Goal: Task Accomplishment & Management: Manage account settings

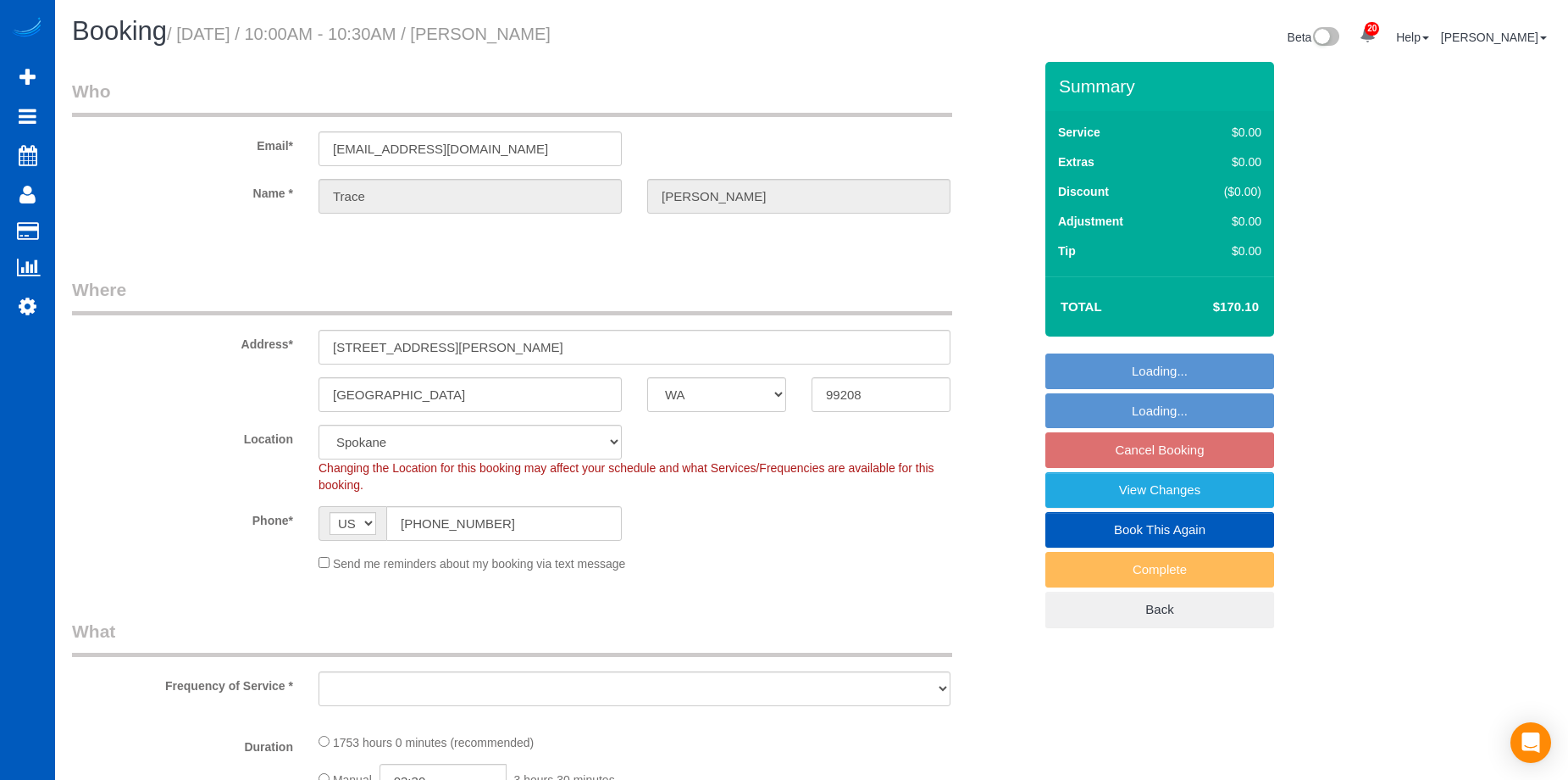
select select "WA"
select select "string:fspay-51a7232a-22c0-4a8b-b680-9a086eb59b54"
select select "object:3946"
select select "1001"
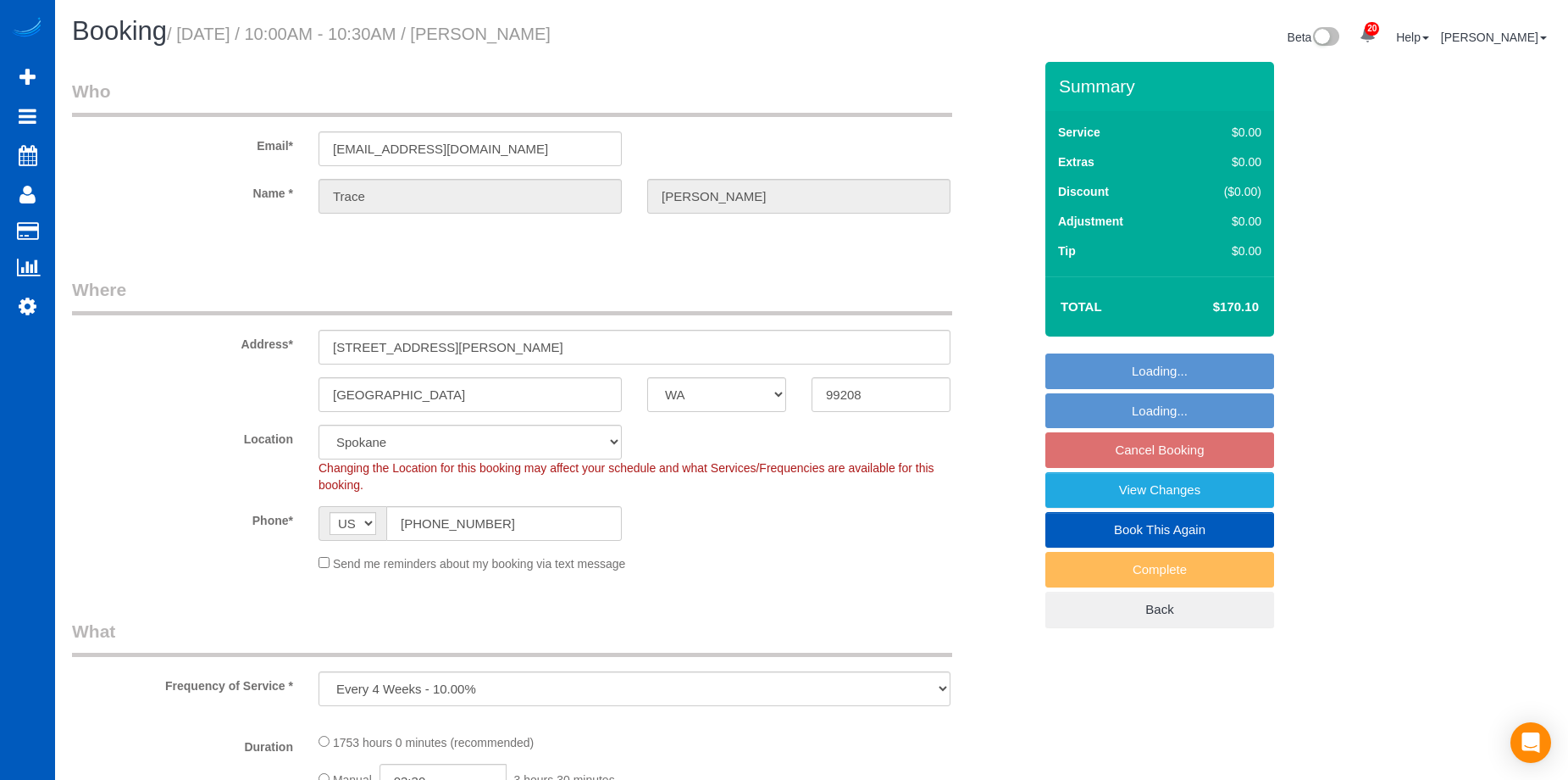
select select "3"
select select "object:4032"
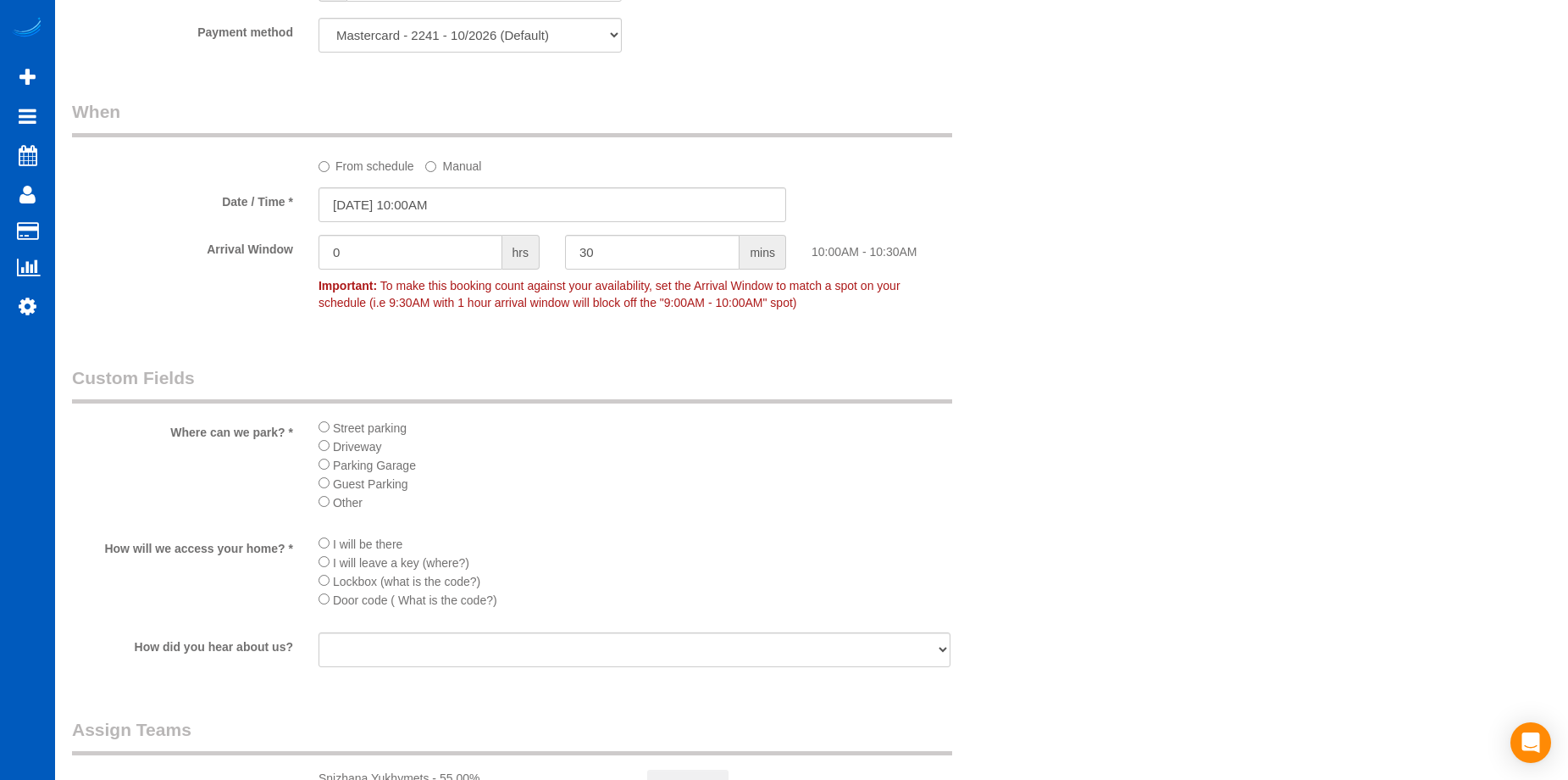
scroll to position [1186, 0]
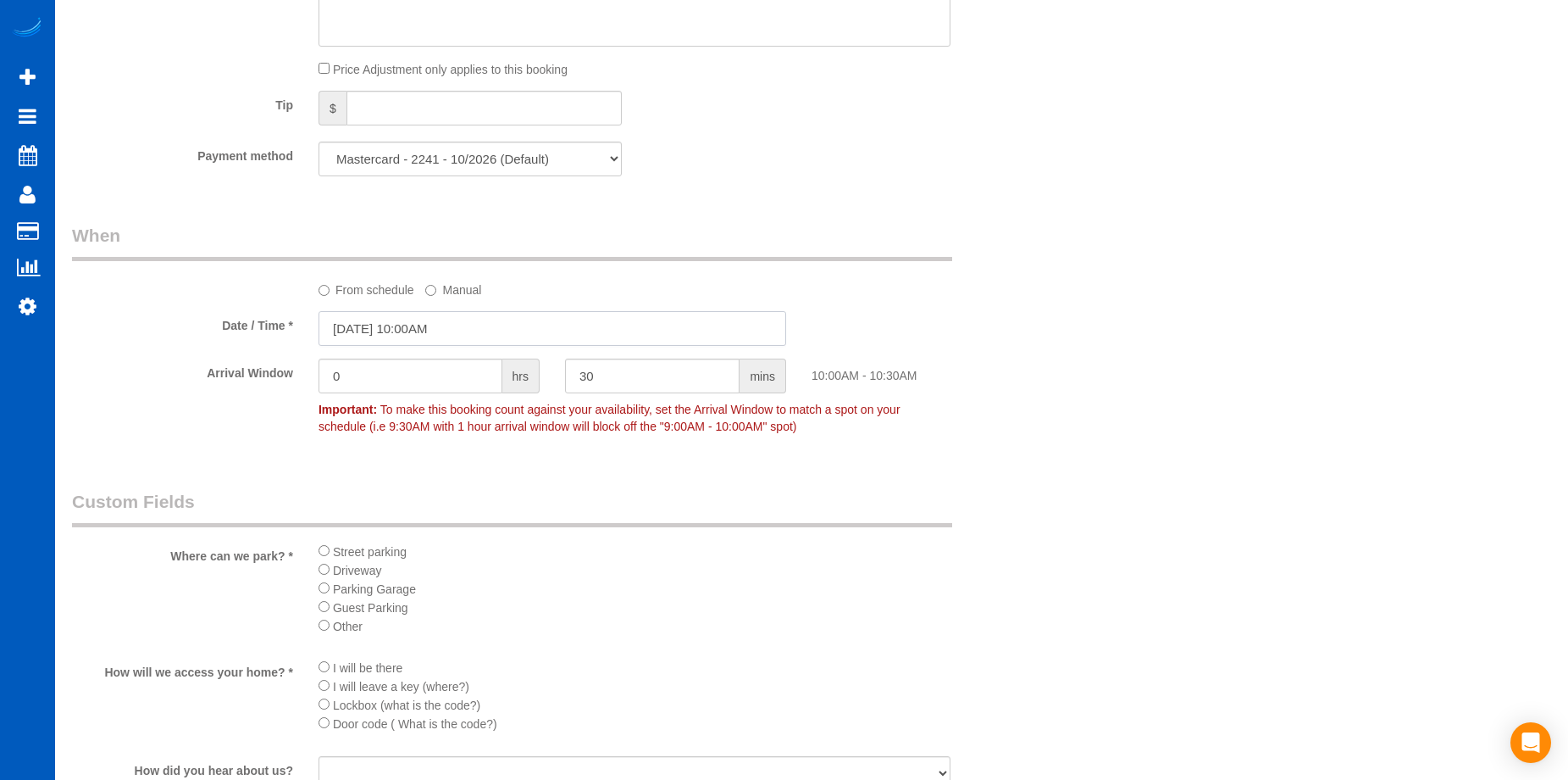
click at [490, 330] on input "08/28/2025 10:00AM" at bounding box center [552, 329] width 468 height 35
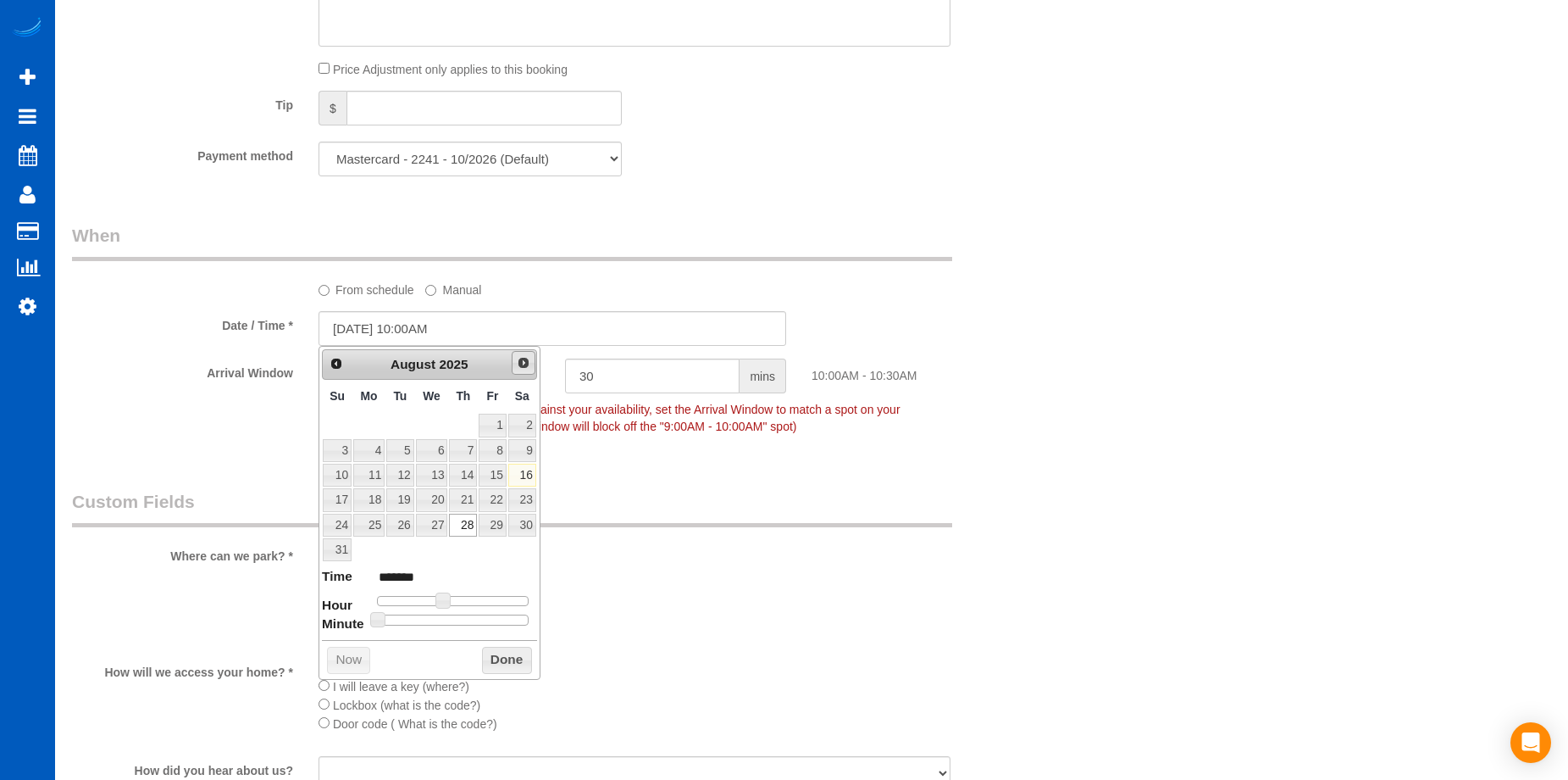
click at [523, 356] on span "Next" at bounding box center [523, 363] width 14 height 14
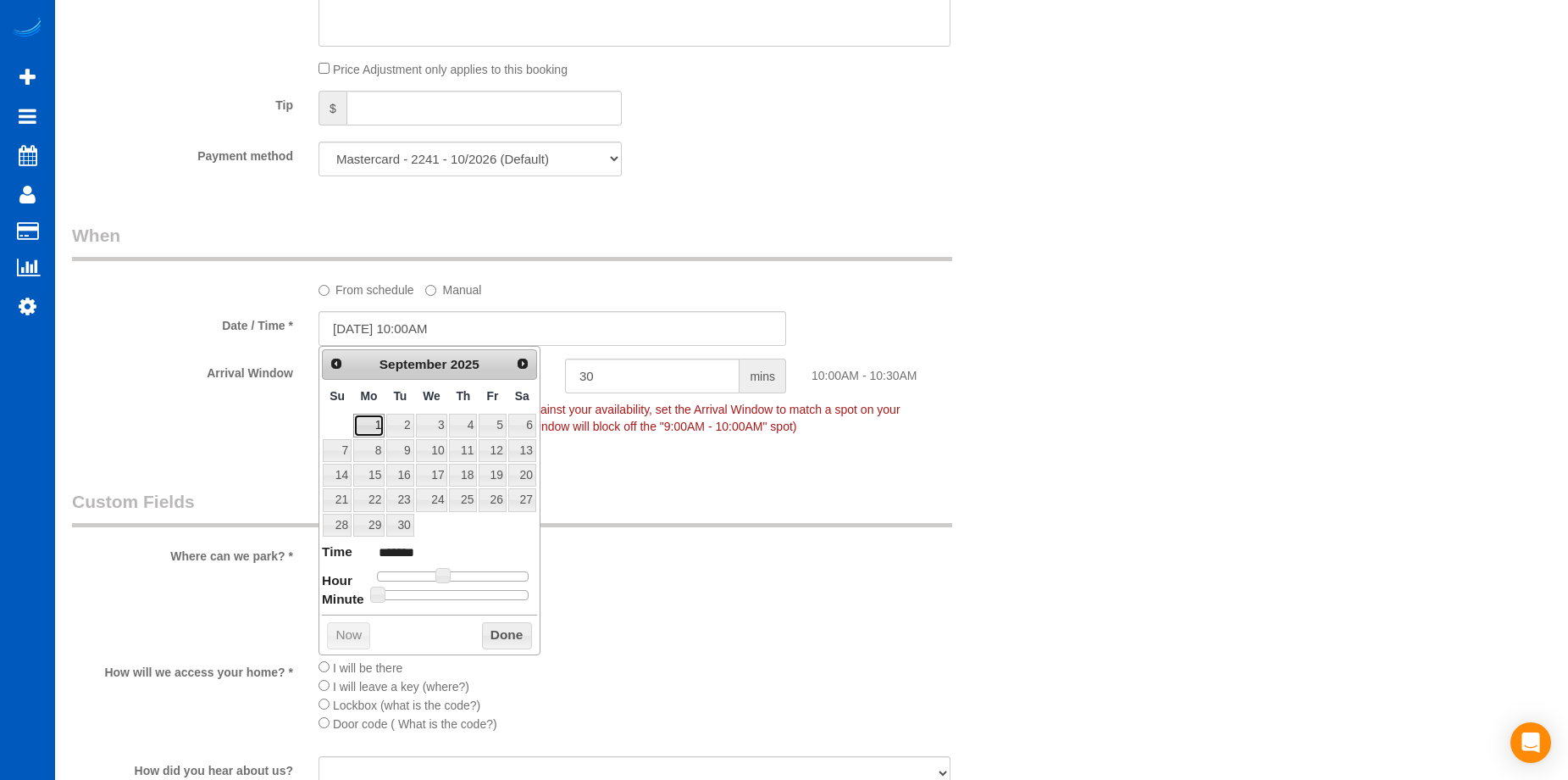
click at [372, 420] on link "1" at bounding box center [369, 425] width 31 height 23
type input "09/01/2025 10:00AM"
click at [512, 630] on button "Done" at bounding box center [507, 635] width 50 height 27
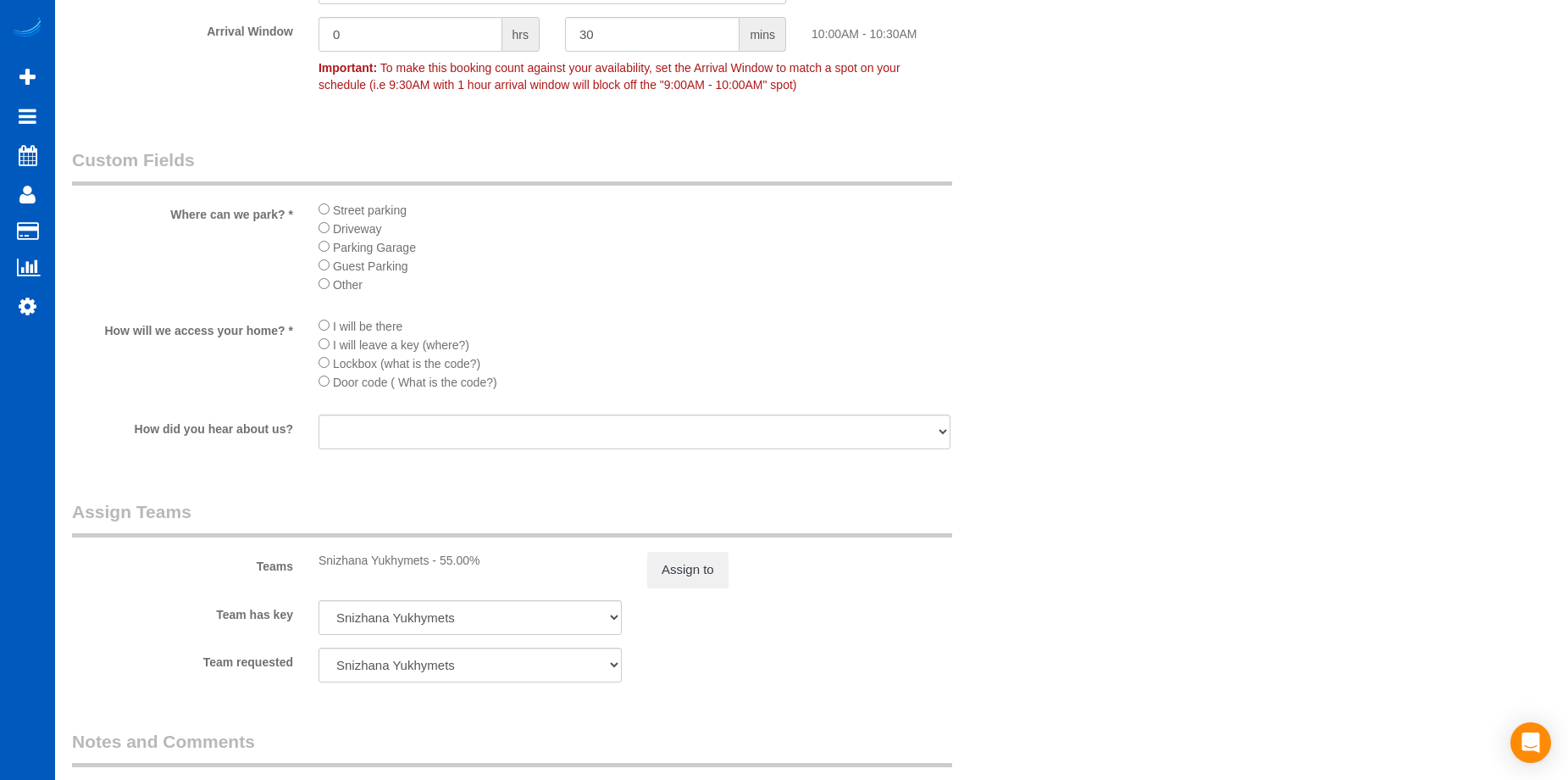
scroll to position [1610, 0]
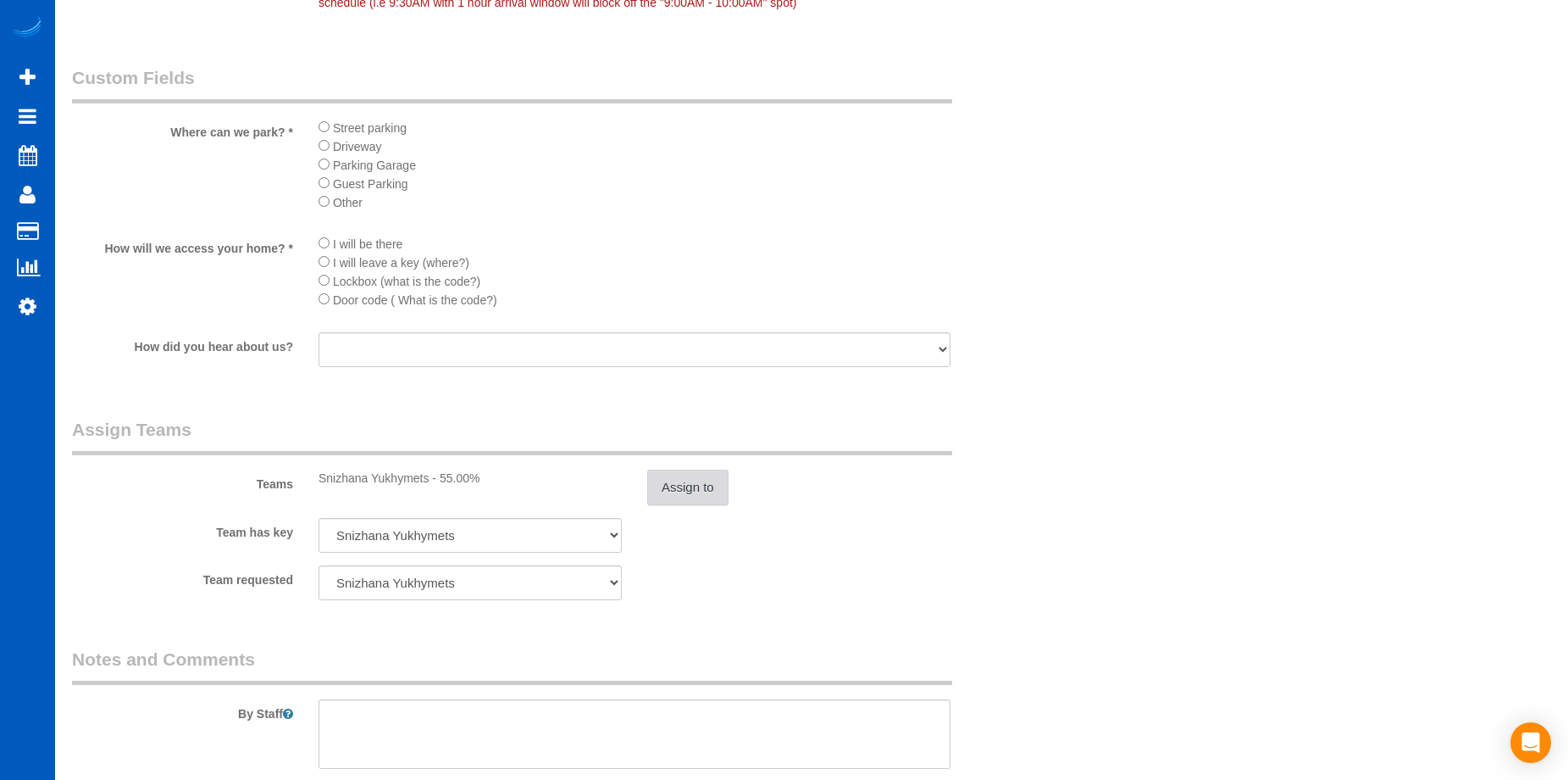
click at [667, 486] on button "Assign to" at bounding box center [688, 487] width 81 height 36
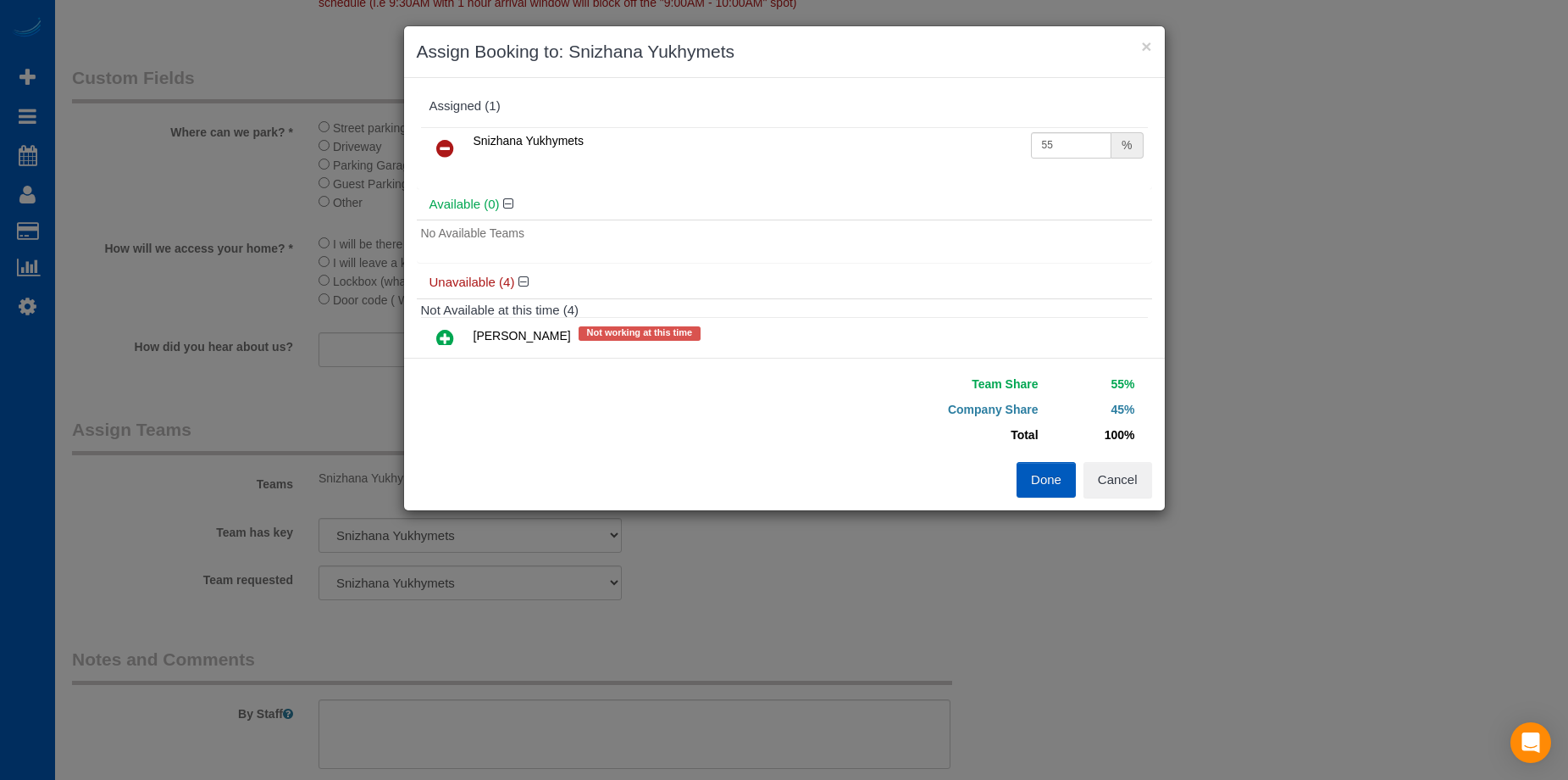
scroll to position [2713, 1581]
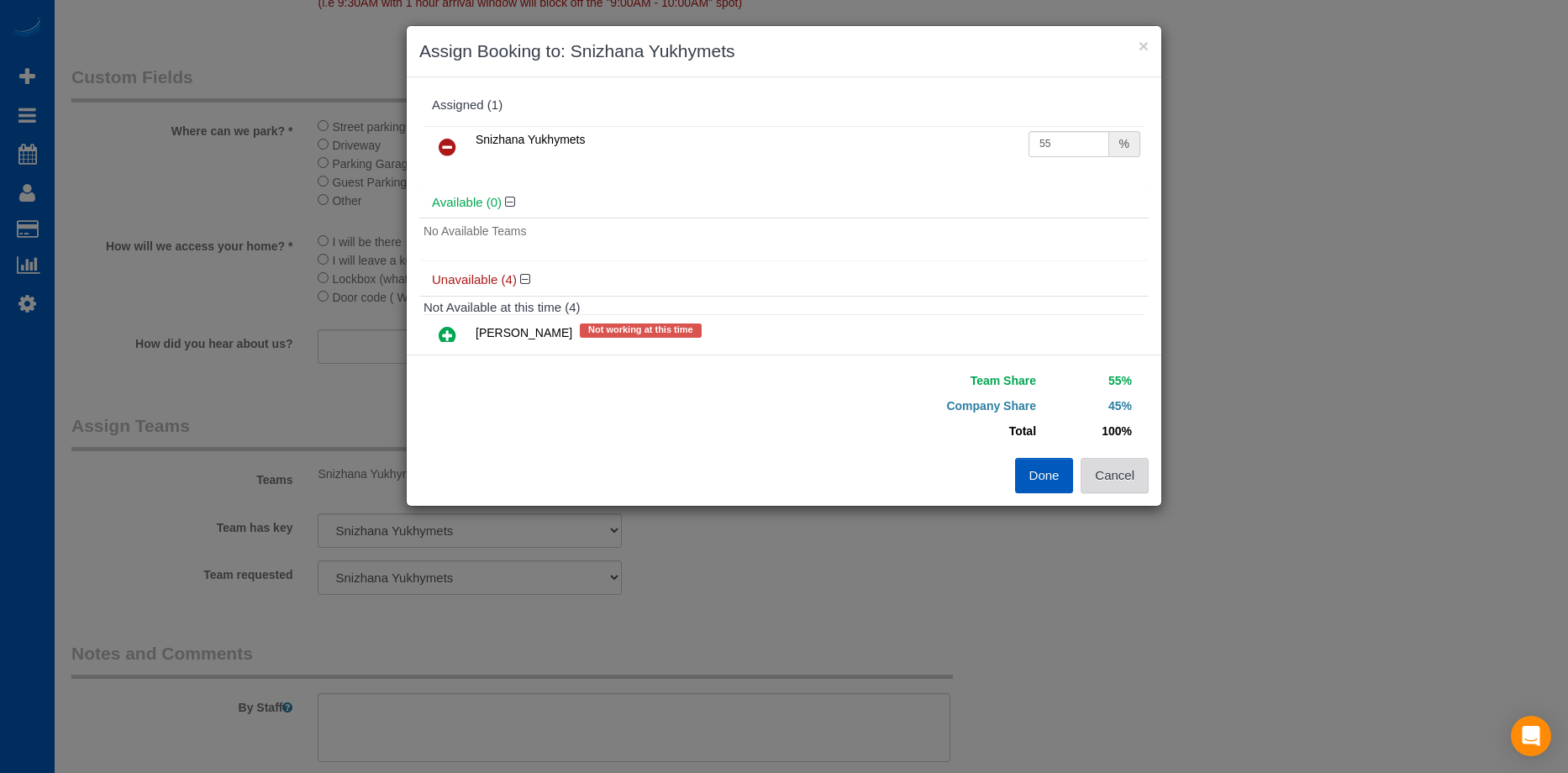
click at [1122, 481] on button "Cancel" at bounding box center [1115, 475] width 68 height 36
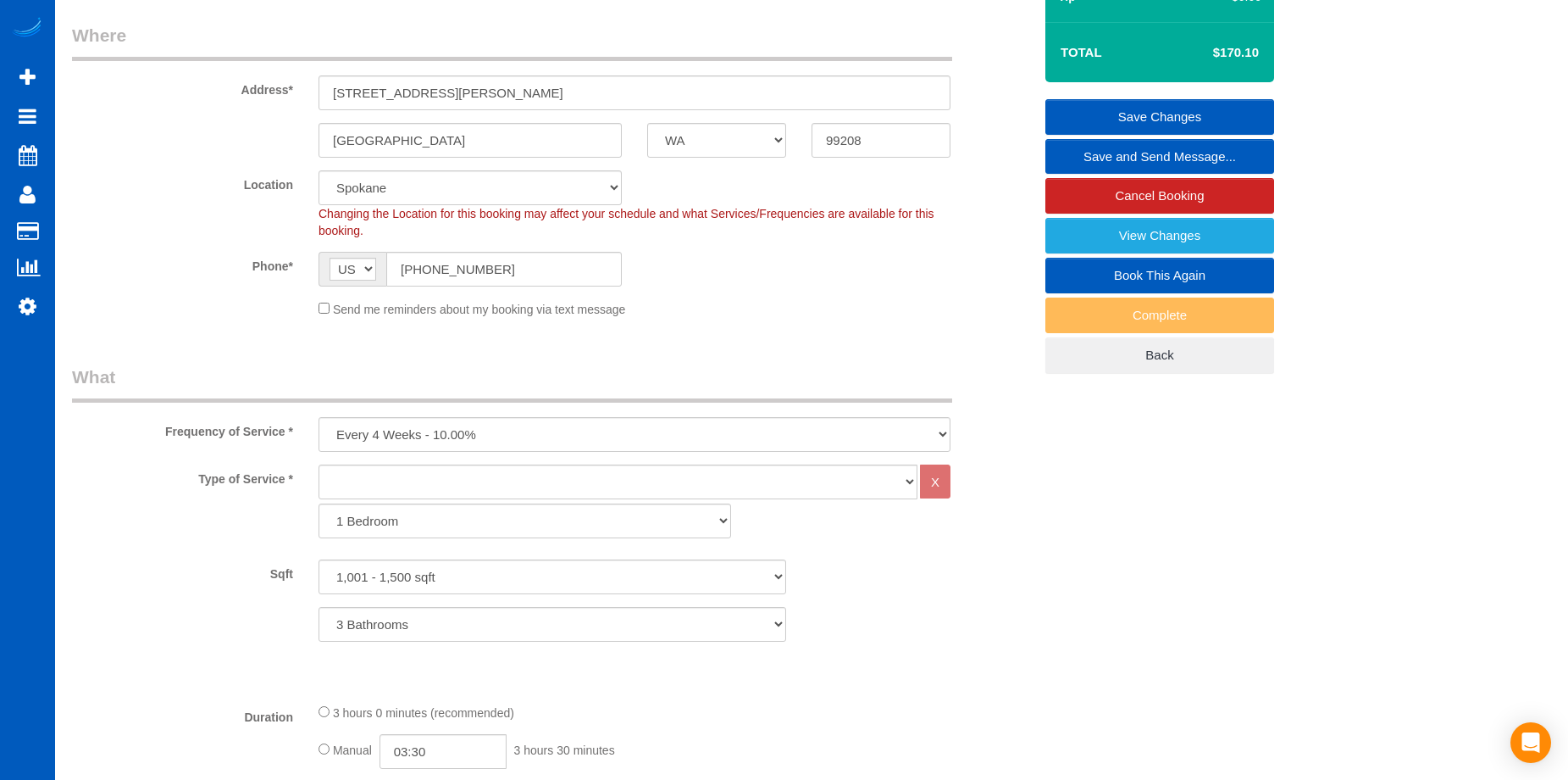
scroll to position [0, 0]
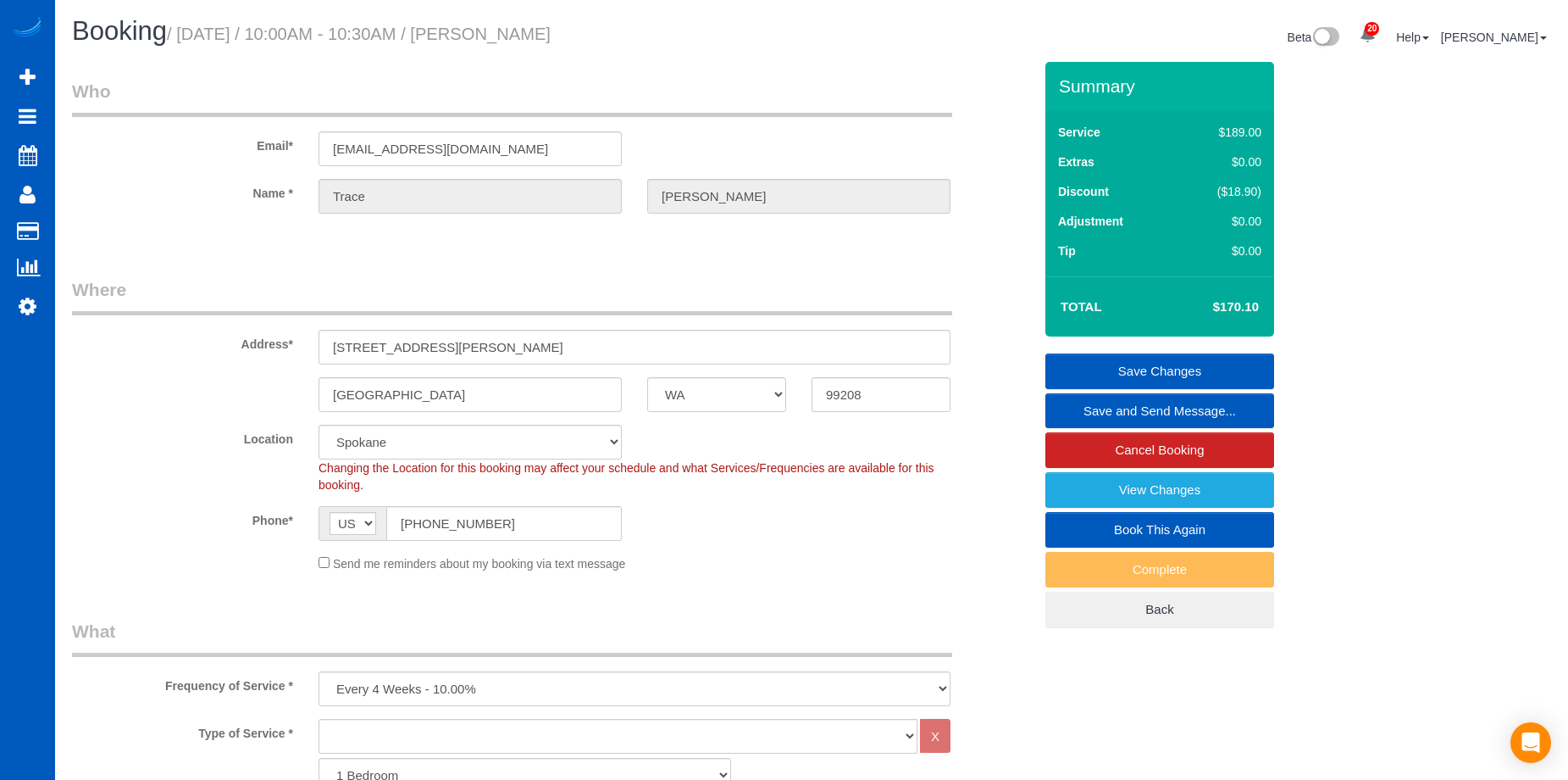
click at [1119, 373] on link "Save Changes" at bounding box center [1160, 371] width 229 height 36
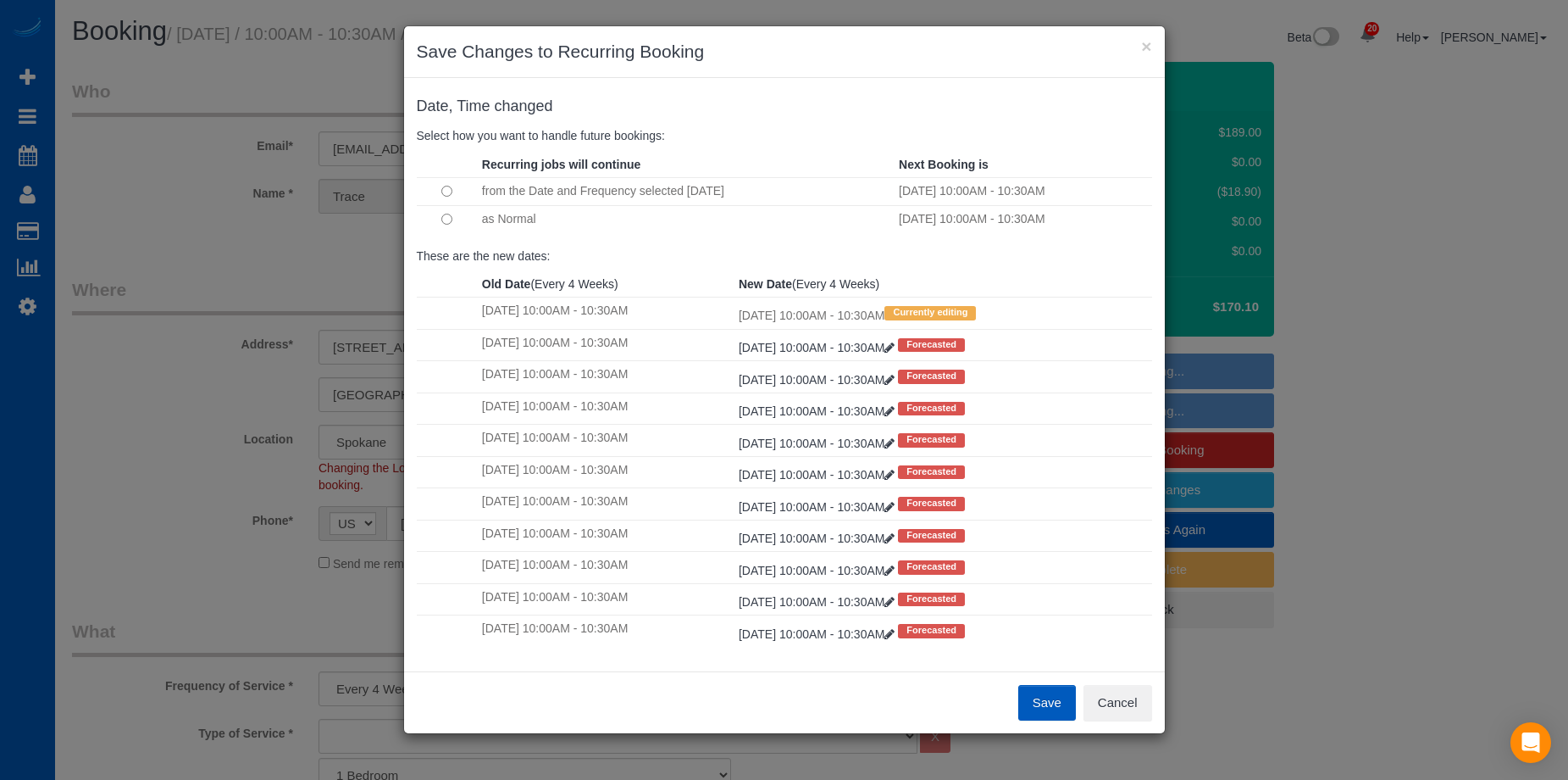
scroll to position [2713, 1581]
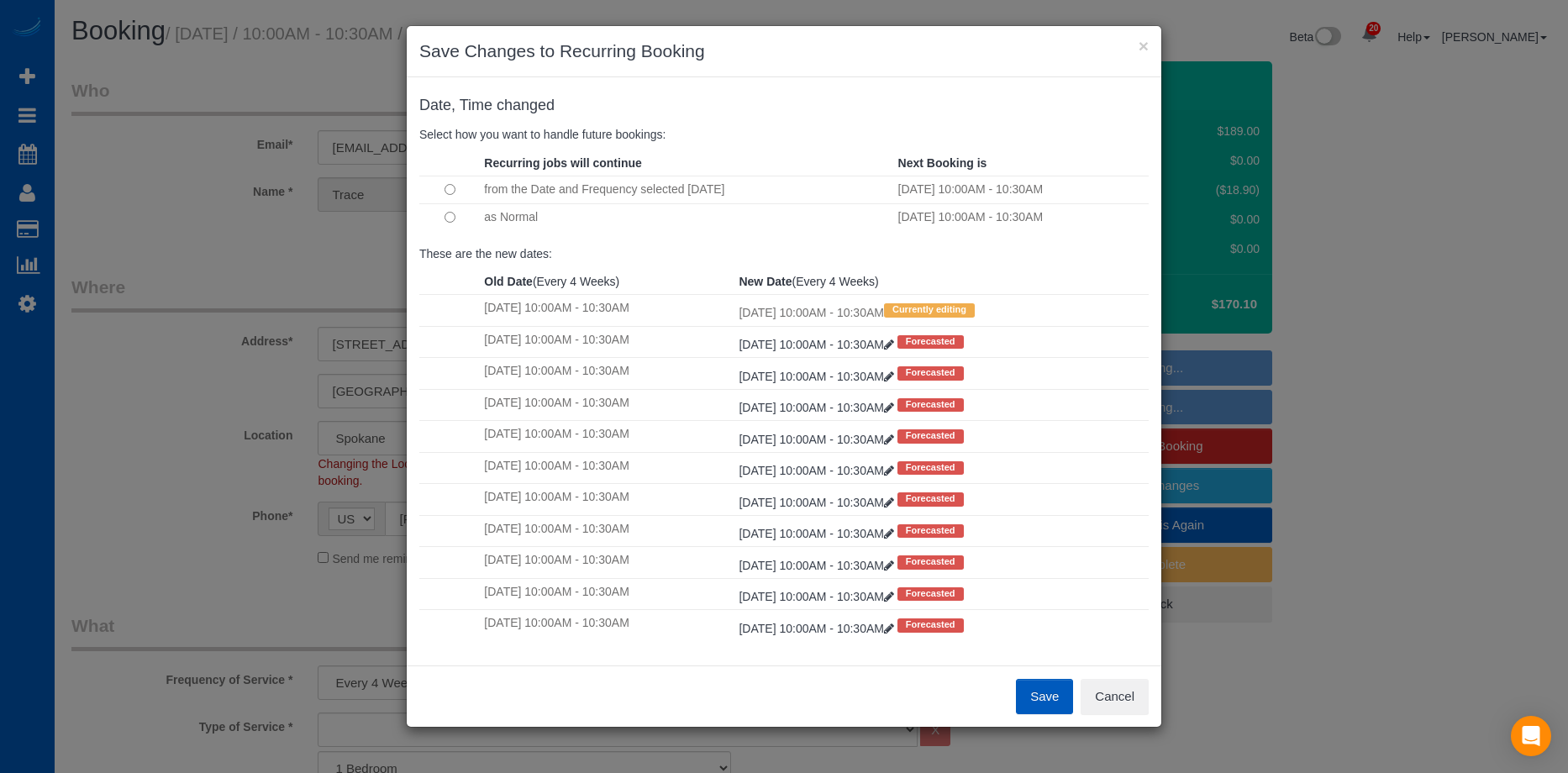
click at [1040, 692] on button "Save" at bounding box center [1044, 696] width 57 height 36
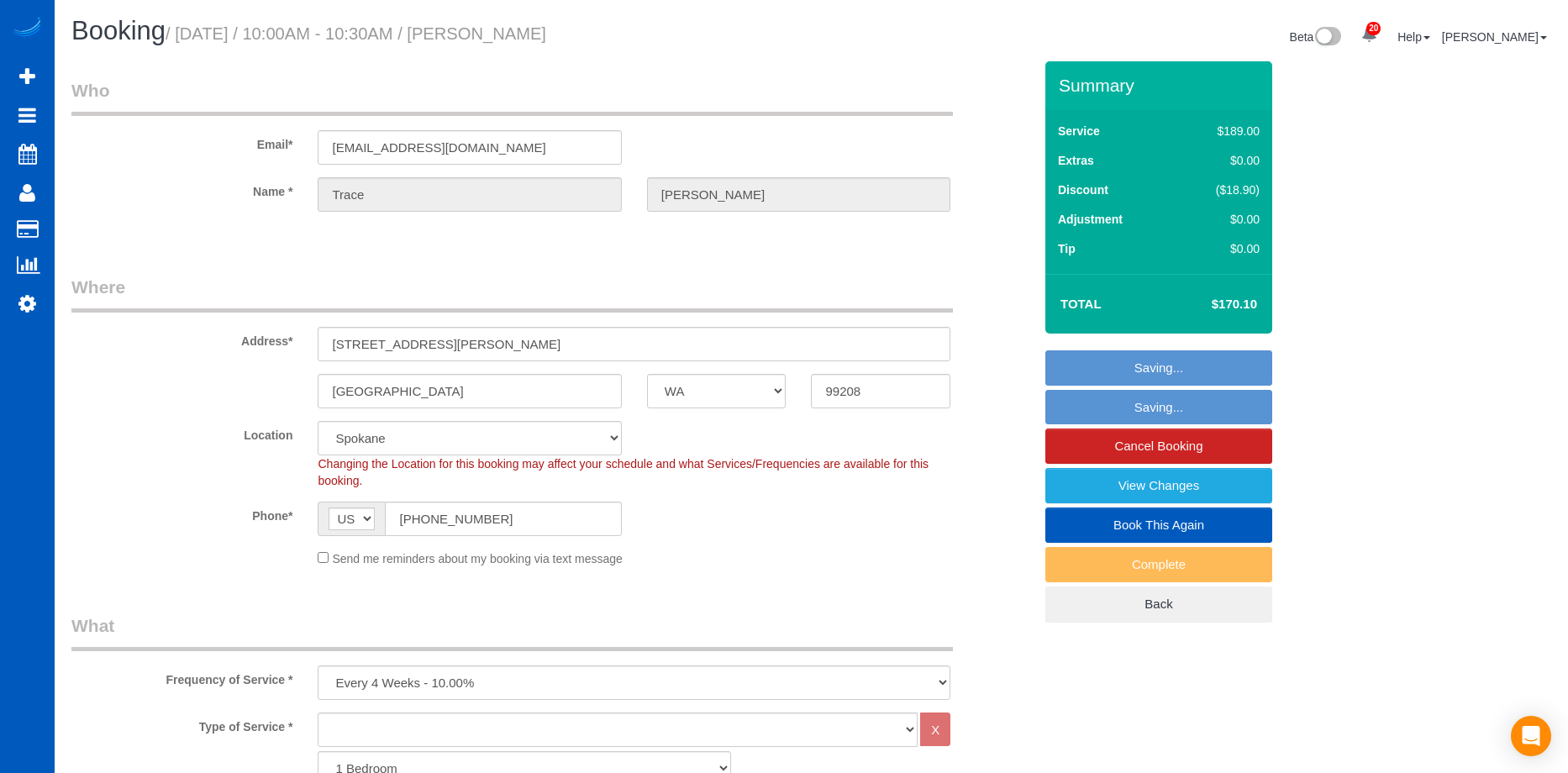
scroll to position [81296, 82480]
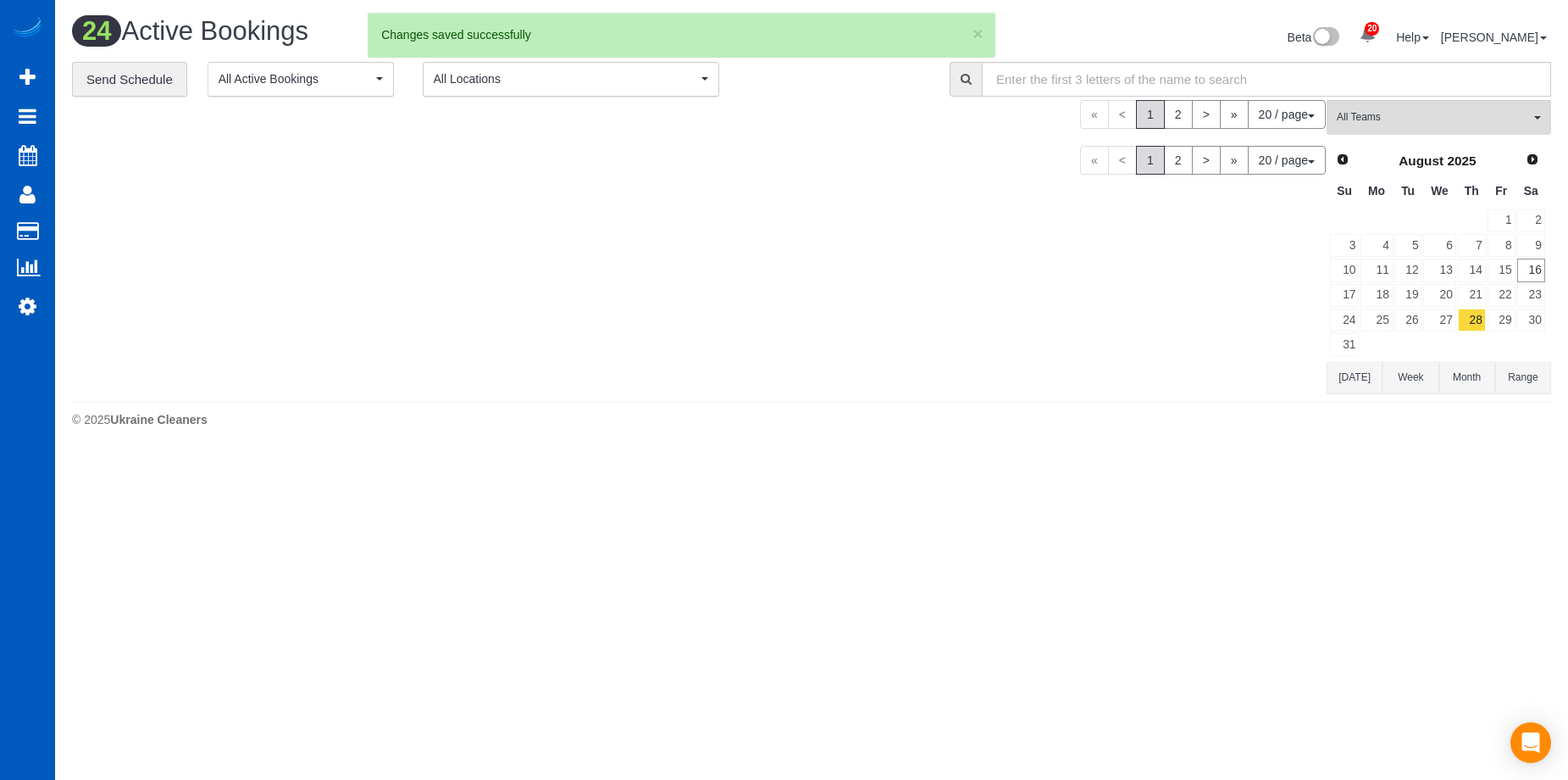
scroll to position [1797, 1568]
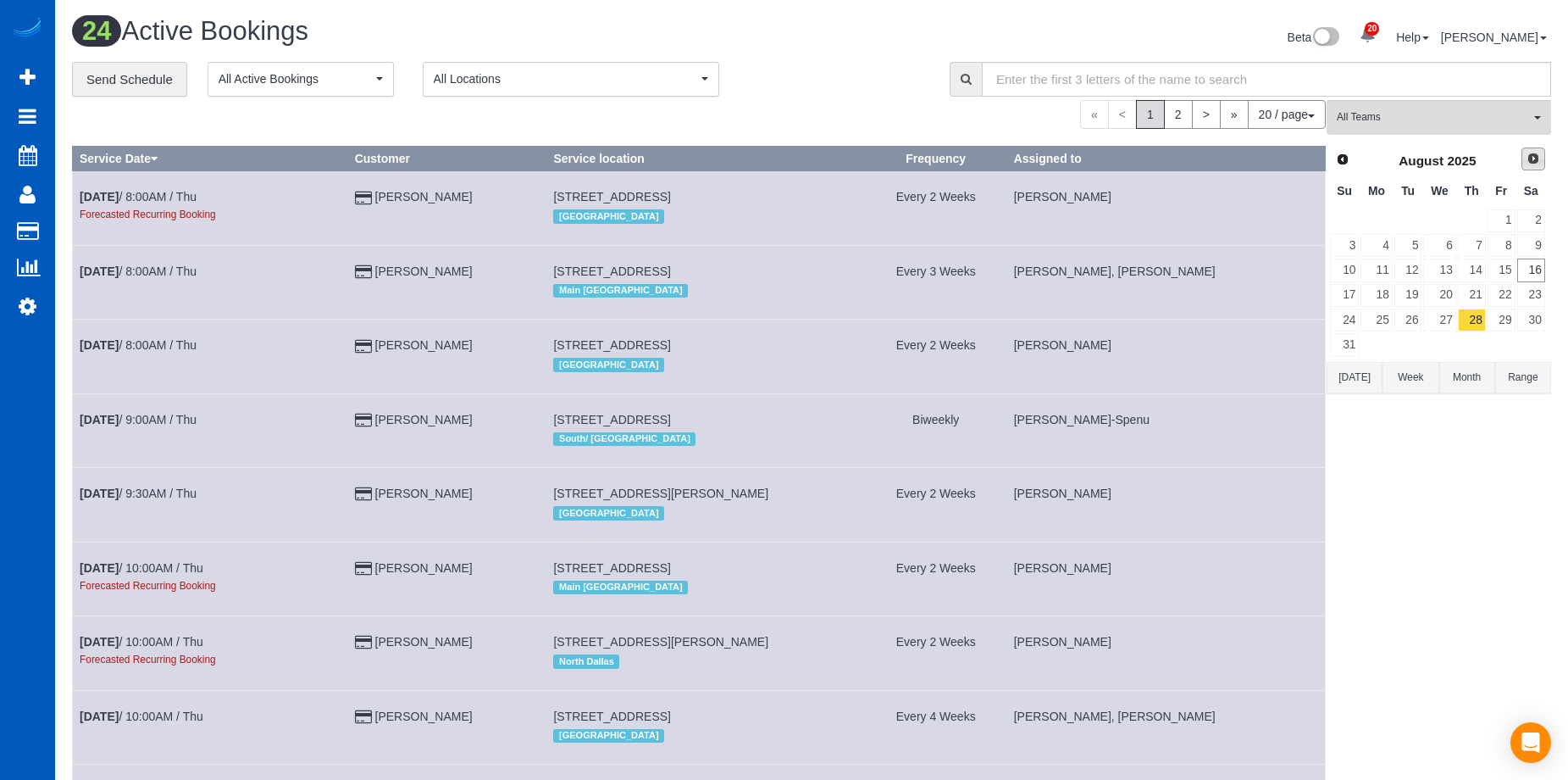
click at [1535, 163] on span "Next" at bounding box center [1533, 158] width 14 height 14
click at [1385, 212] on link "1" at bounding box center [1376, 221] width 31 height 23
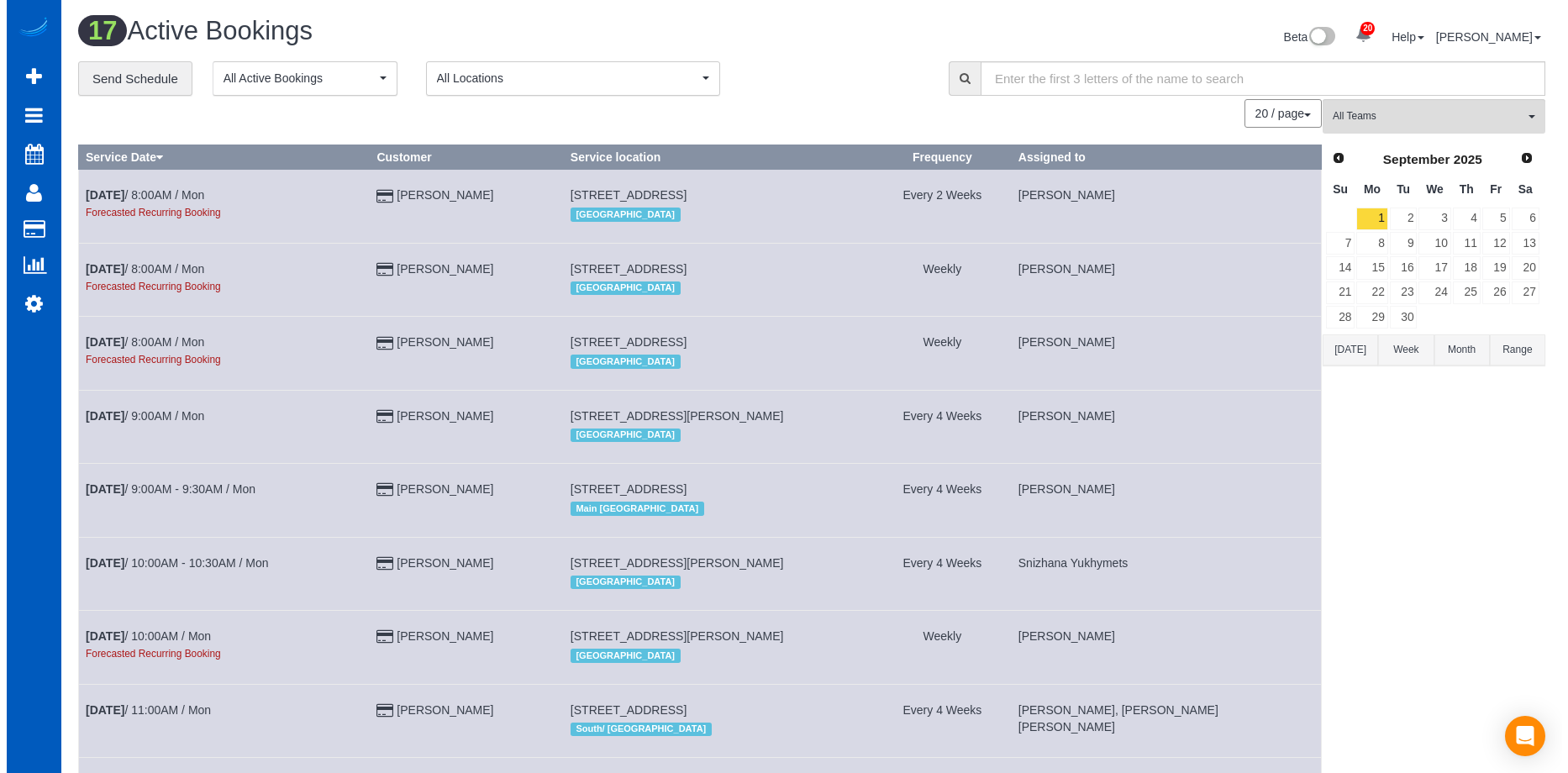
scroll to position [82435, 82480]
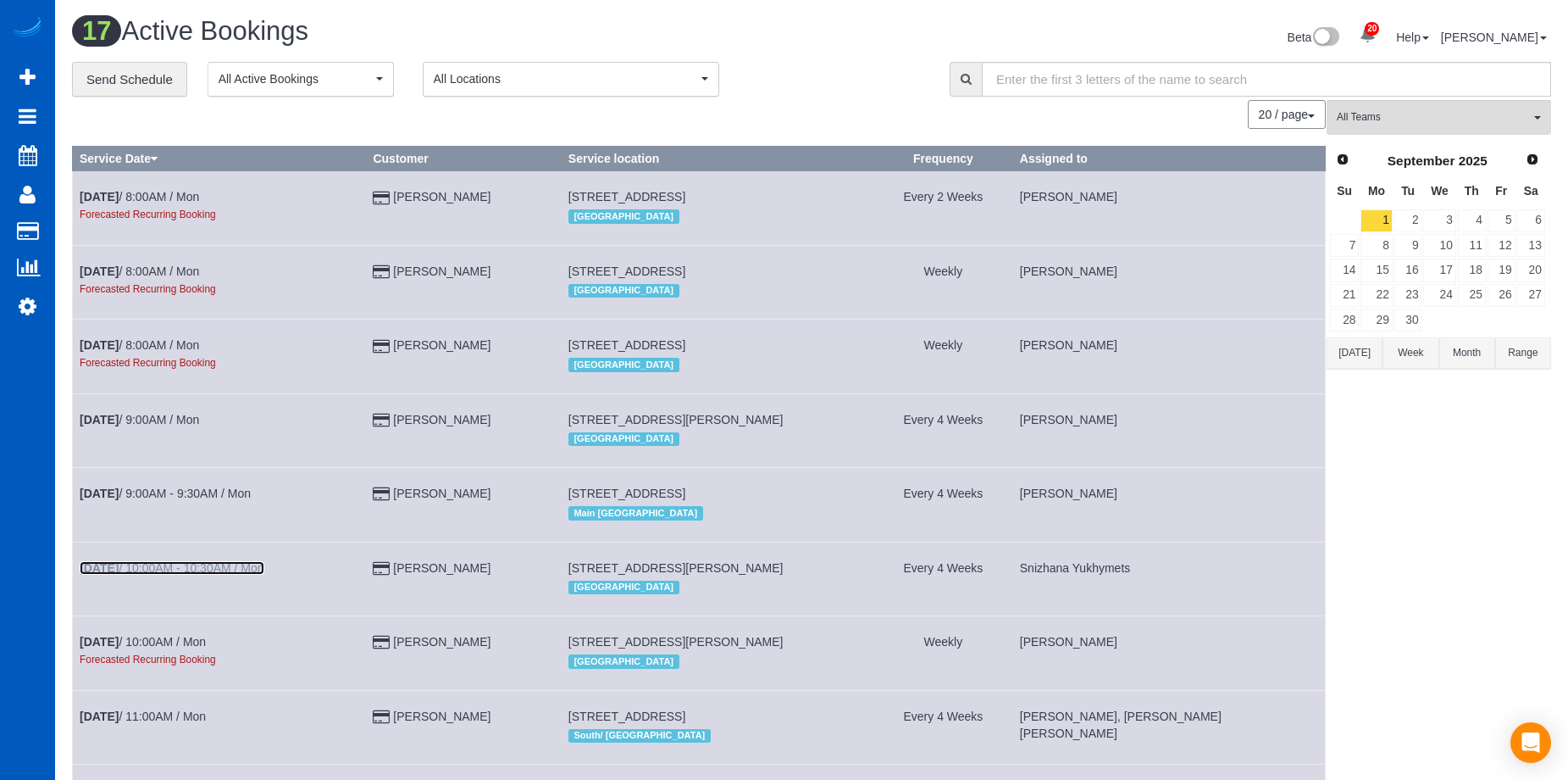
click at [203, 564] on link "Sep 1st / 10:00AM - 10:30AM / Mon" at bounding box center [172, 568] width 185 height 14
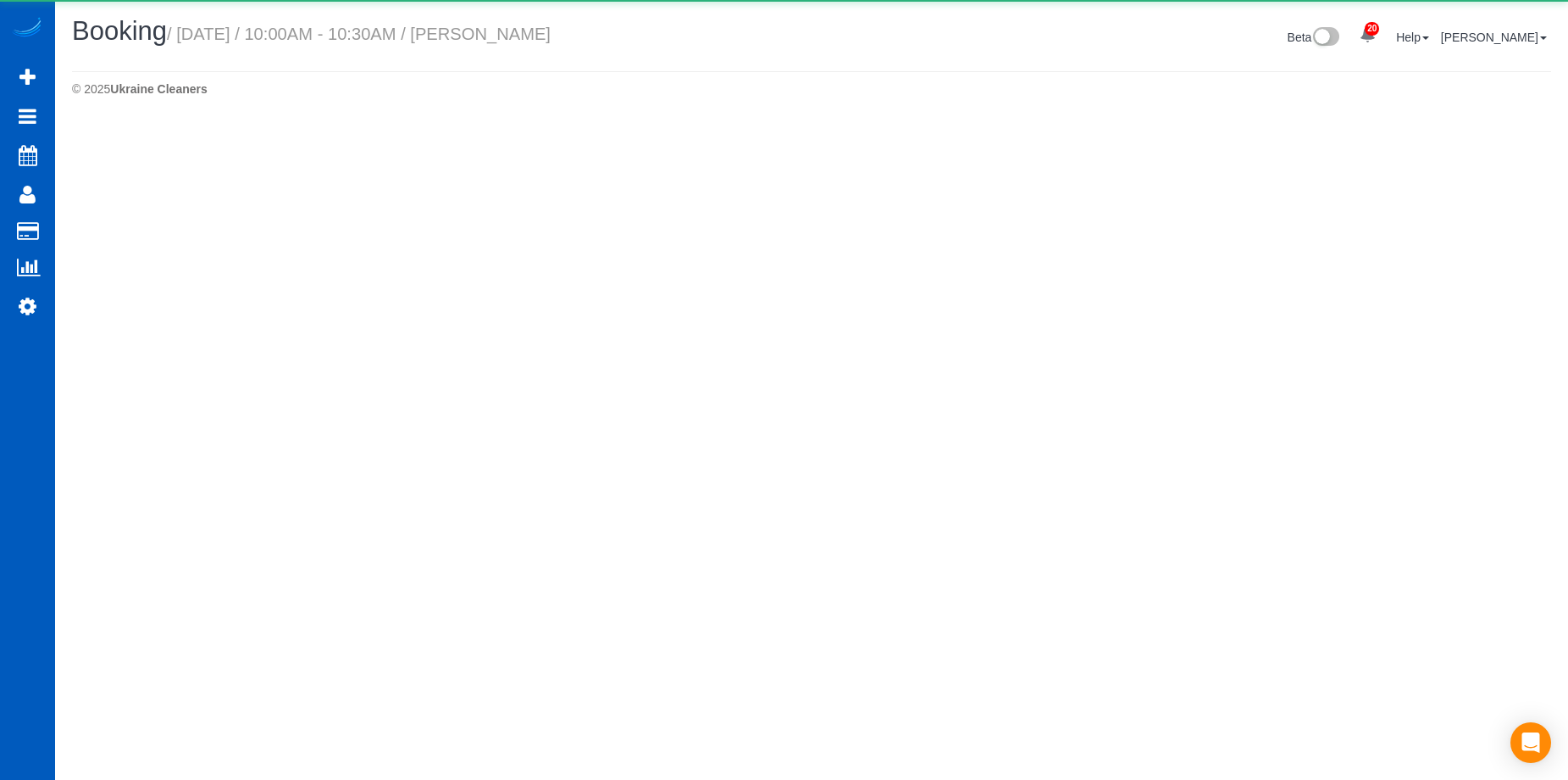
scroll to position [121, 1581]
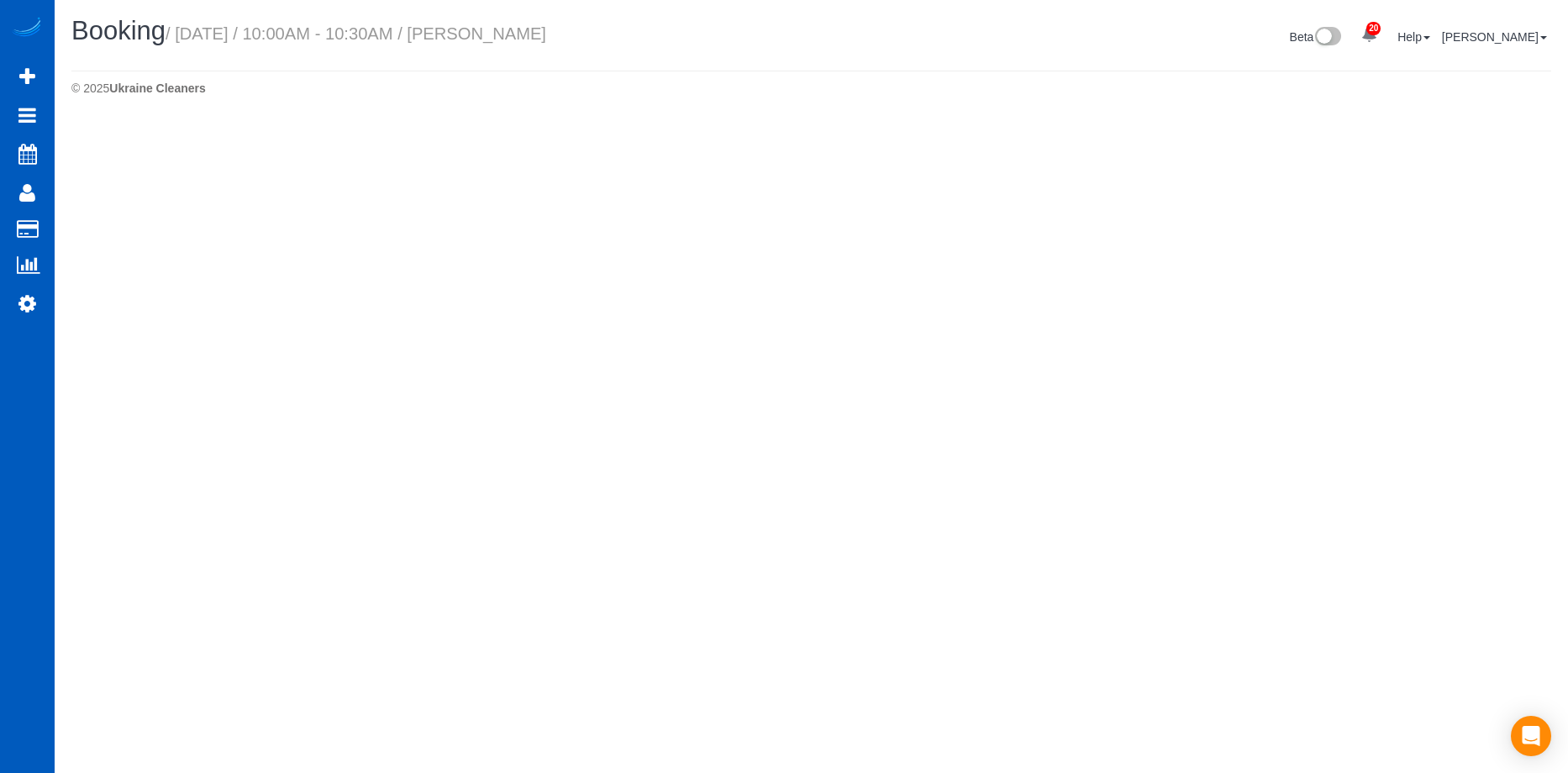
select select "WA"
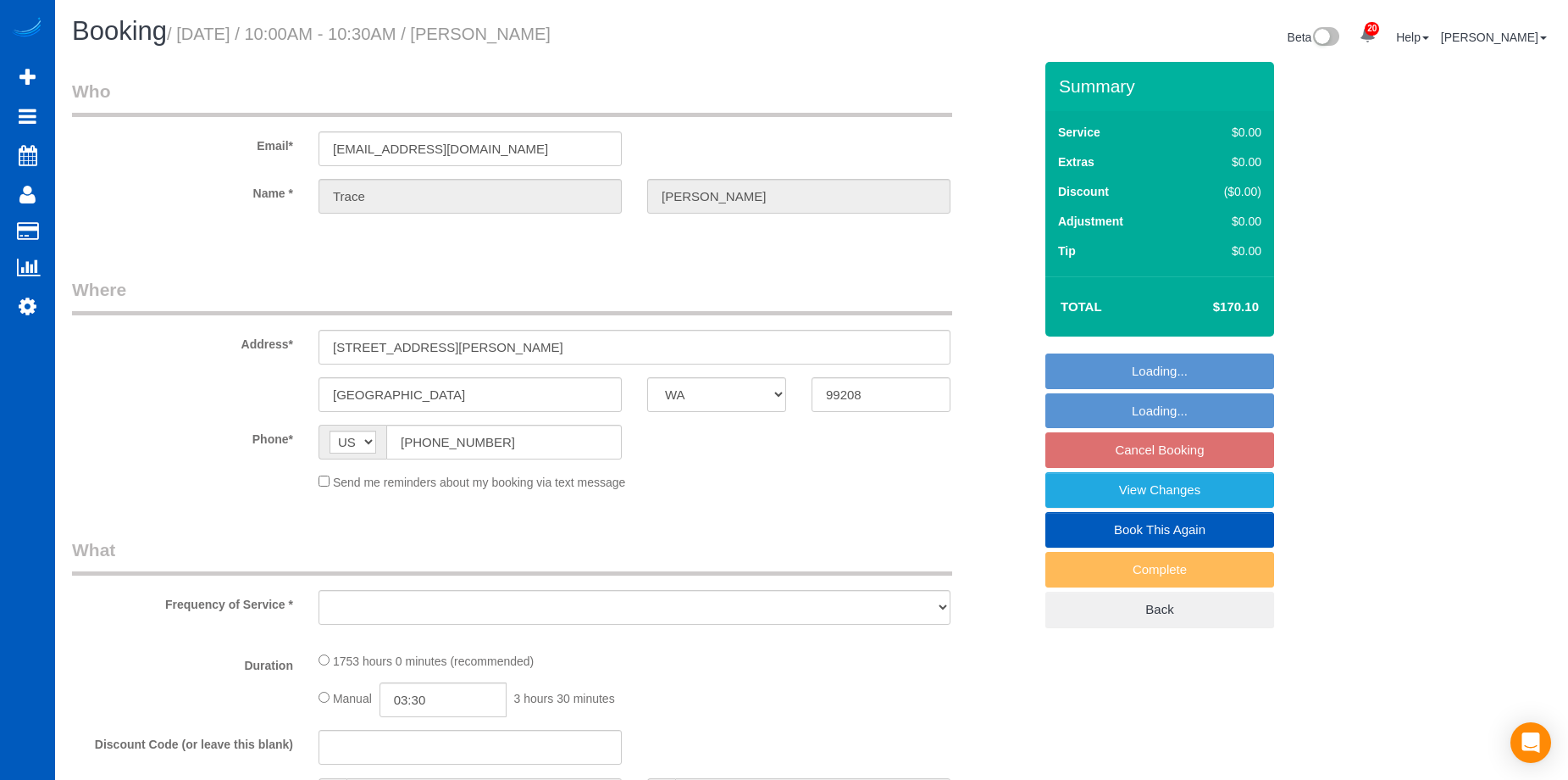
scroll to position [2569, 1568]
select select "string:fspay-51a7232a-22c0-4a8b-b680-9a086eb59b54"
select select "1001"
select select "3"
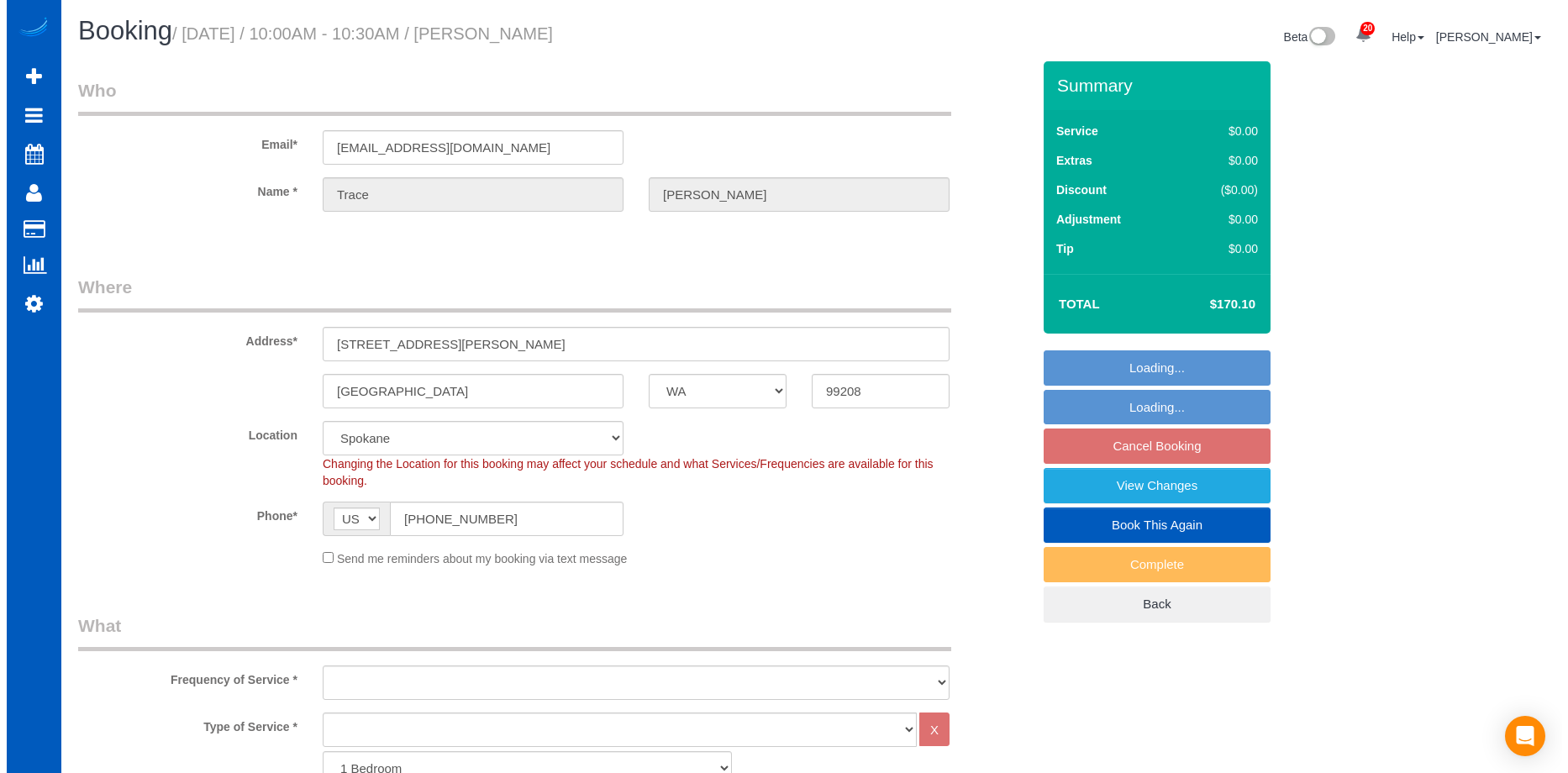
scroll to position [2689, 1555]
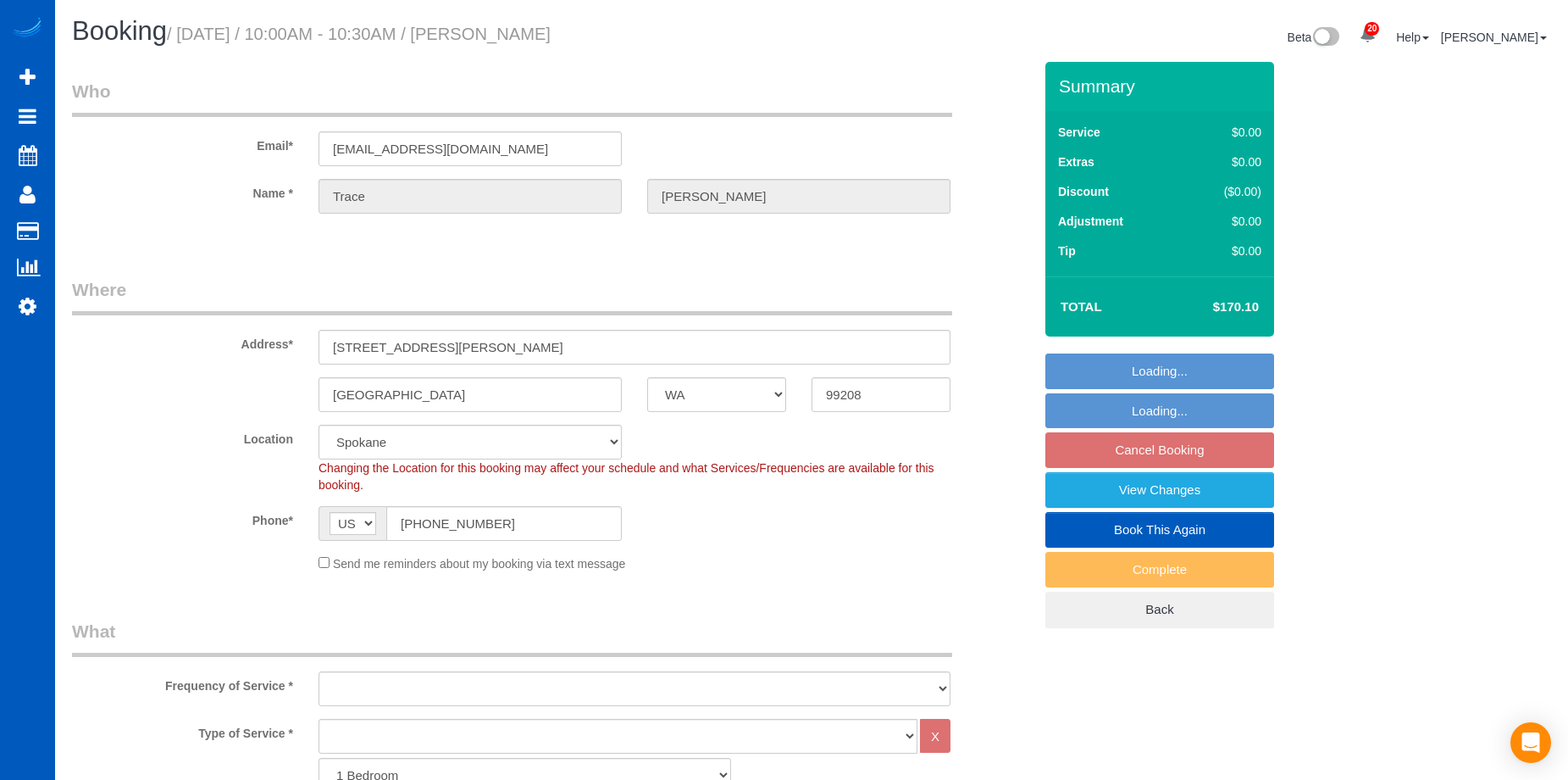
select select "object:5675"
select select "1001"
select select "3"
select select "object:5753"
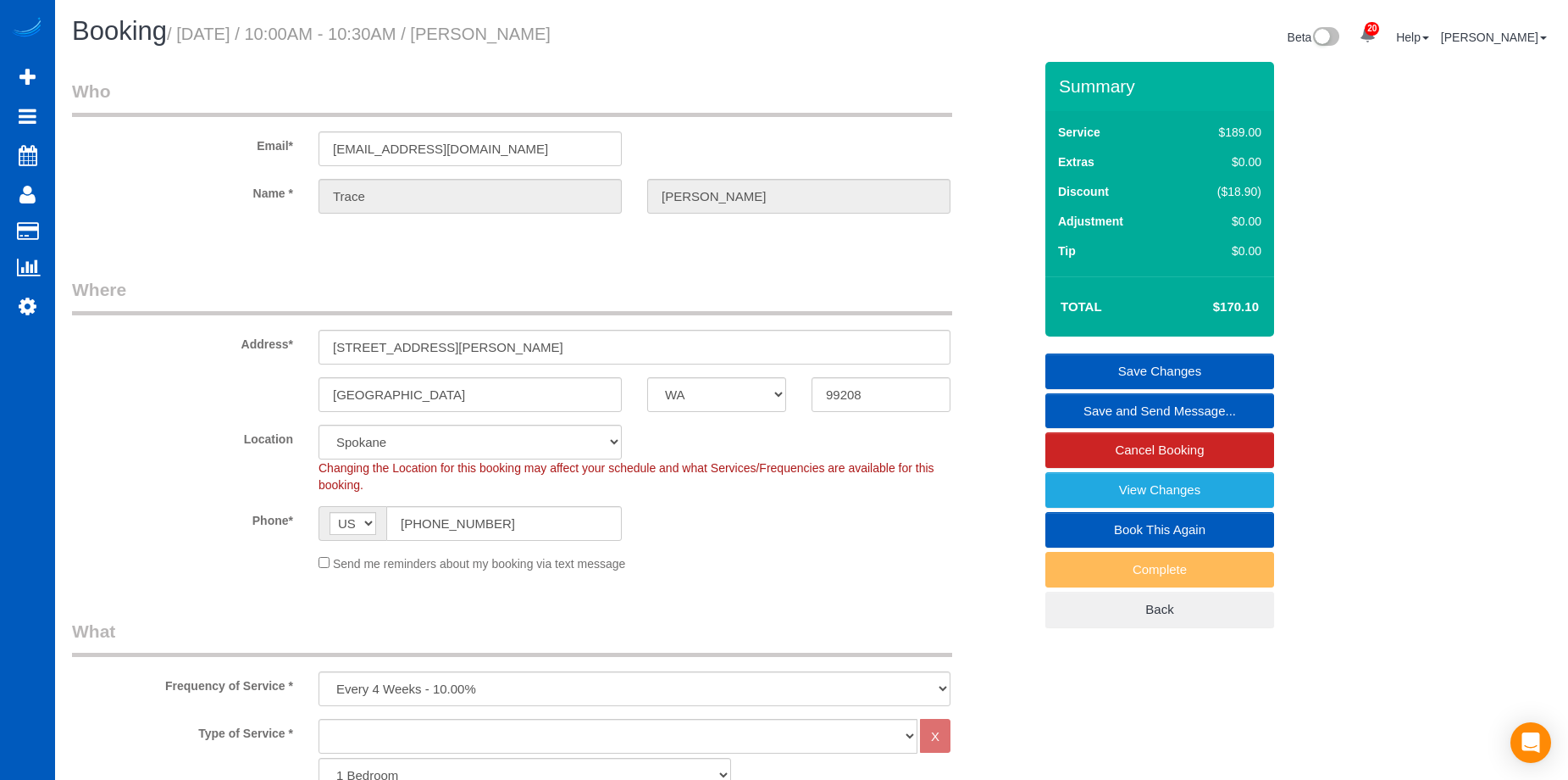
click at [1095, 405] on link "Save and Send Message..." at bounding box center [1160, 411] width 229 height 36
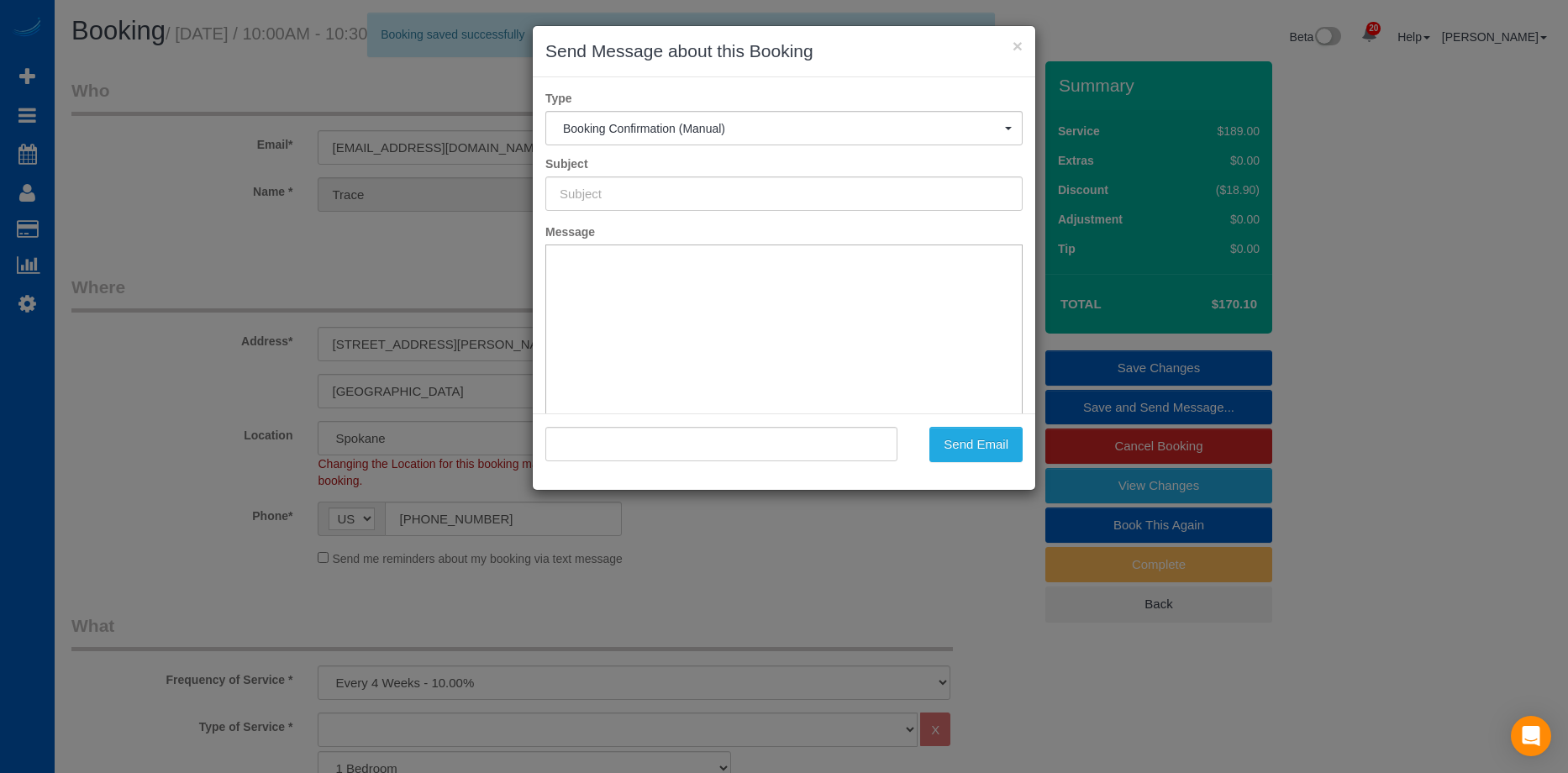
scroll to position [2689, 1568]
type input "Cleaning Service Confirmed!"
type input ""Trace Kerr" <teakerr@gmail.com>"
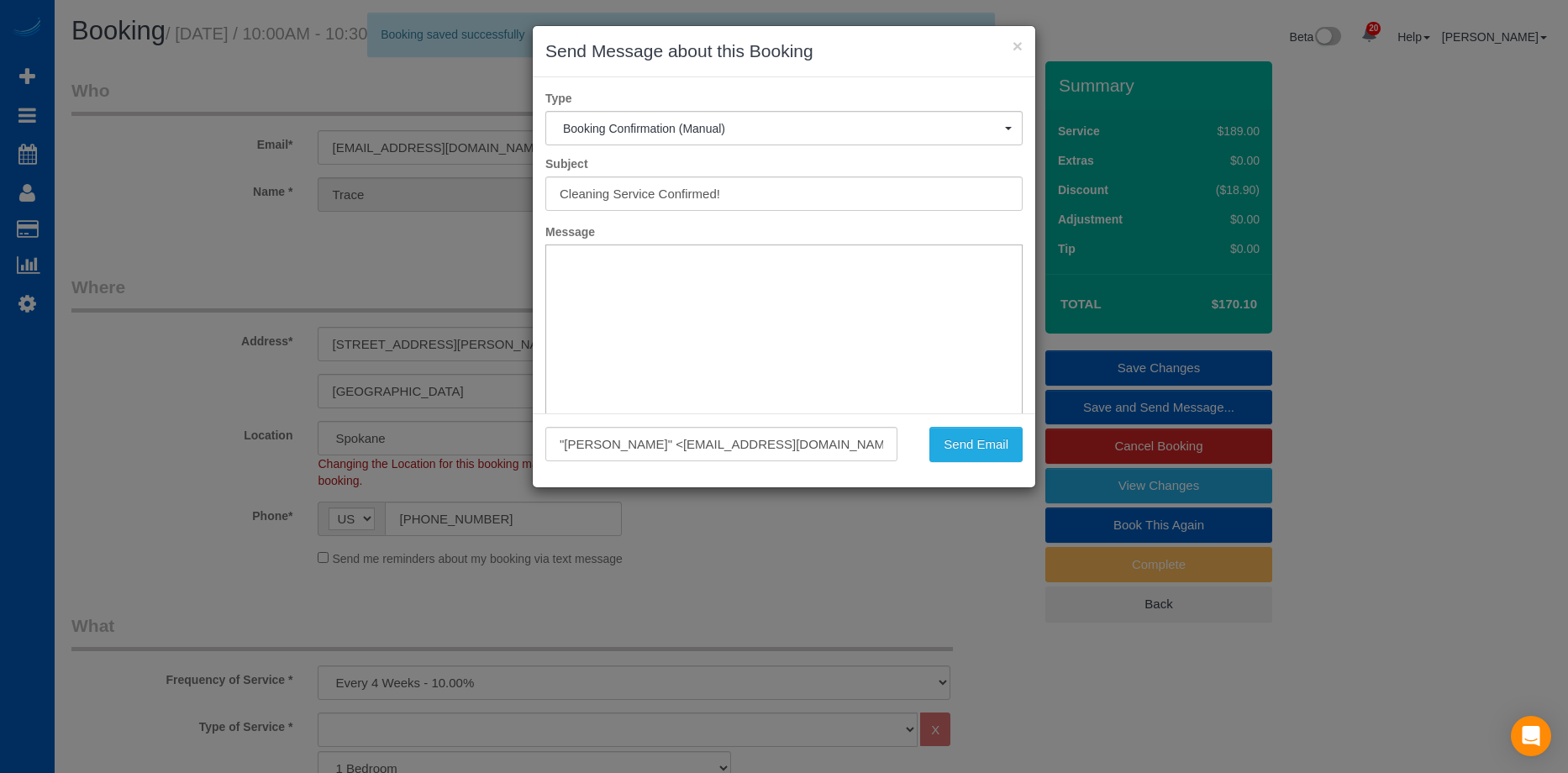
scroll to position [0, 0]
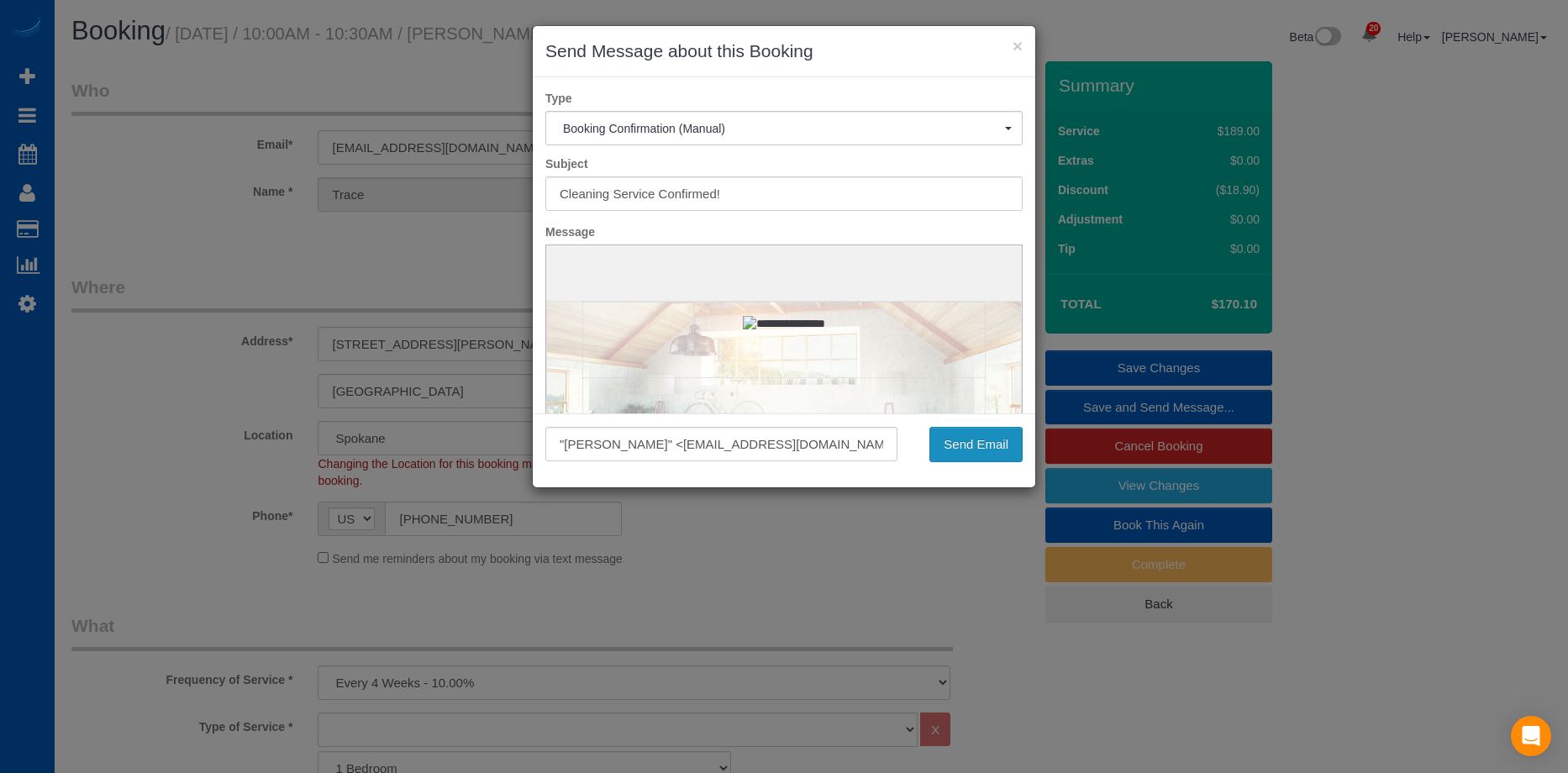
click at [978, 441] on button "Send Email" at bounding box center [976, 444] width 93 height 36
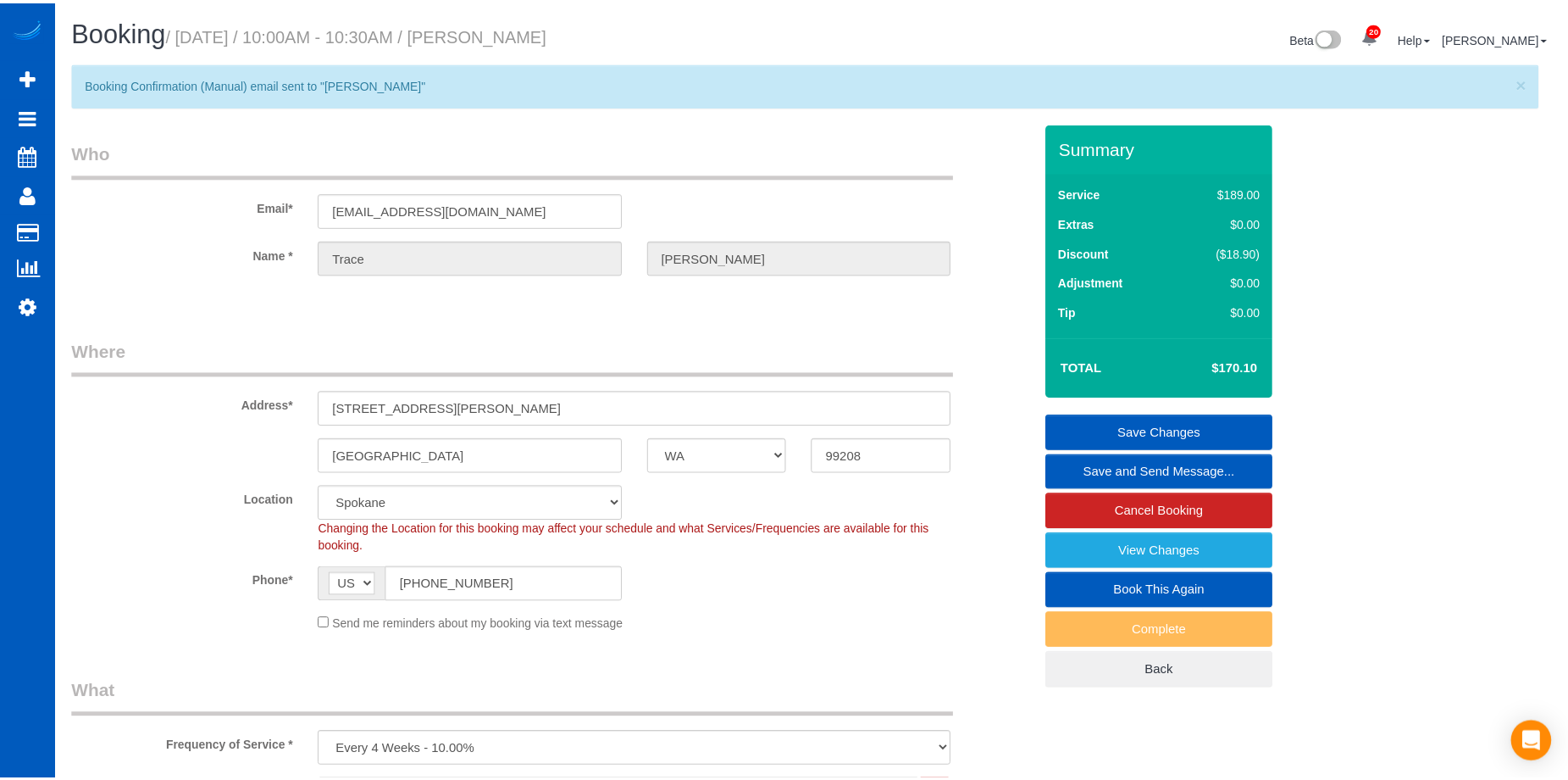
scroll to position [81971, 83159]
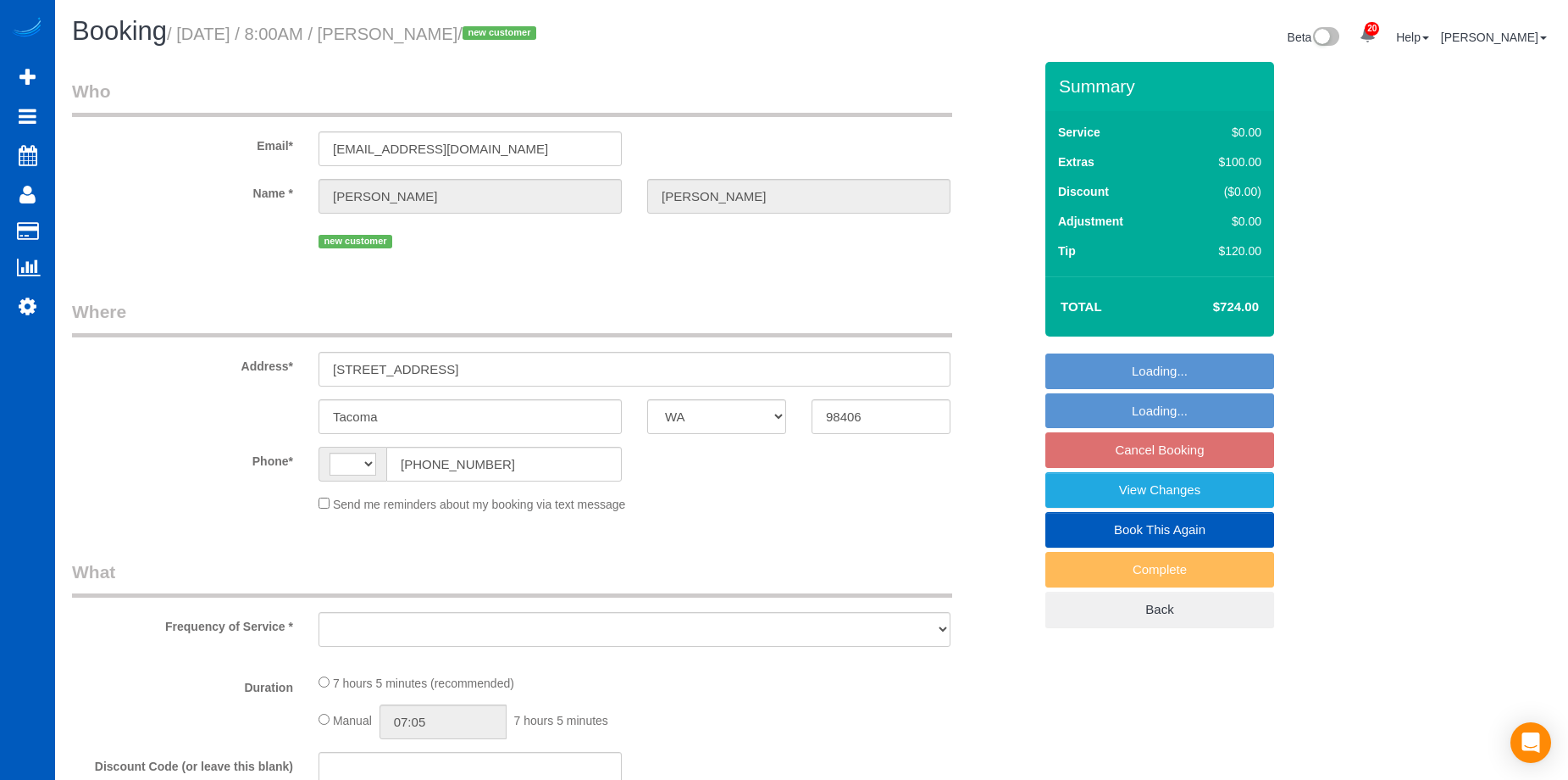
select select "WA"
select select "number:8"
select select "string:[GEOGRAPHIC_DATA]"
select select "199"
select select "2001"
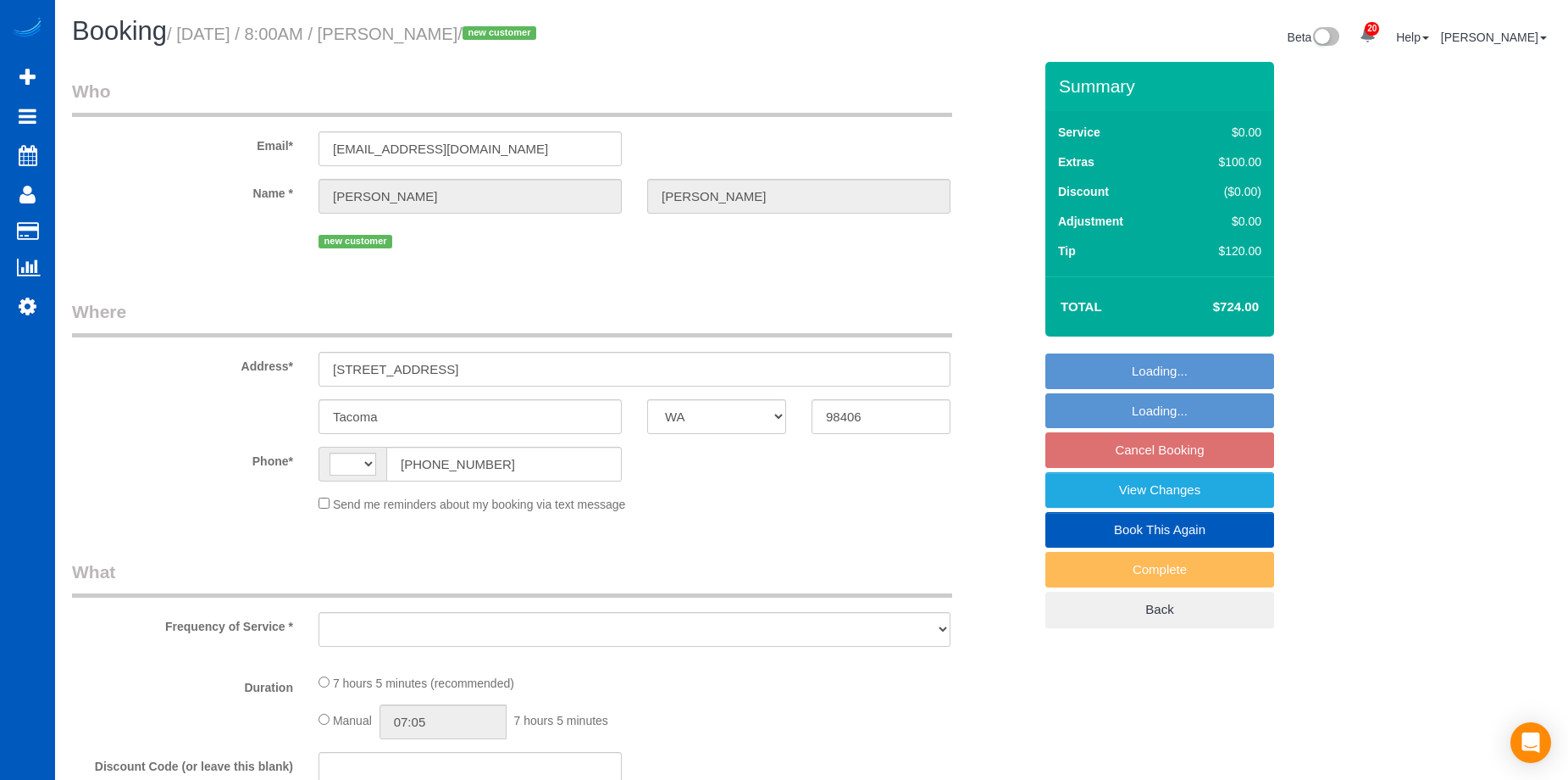
select select "5"
select select "3"
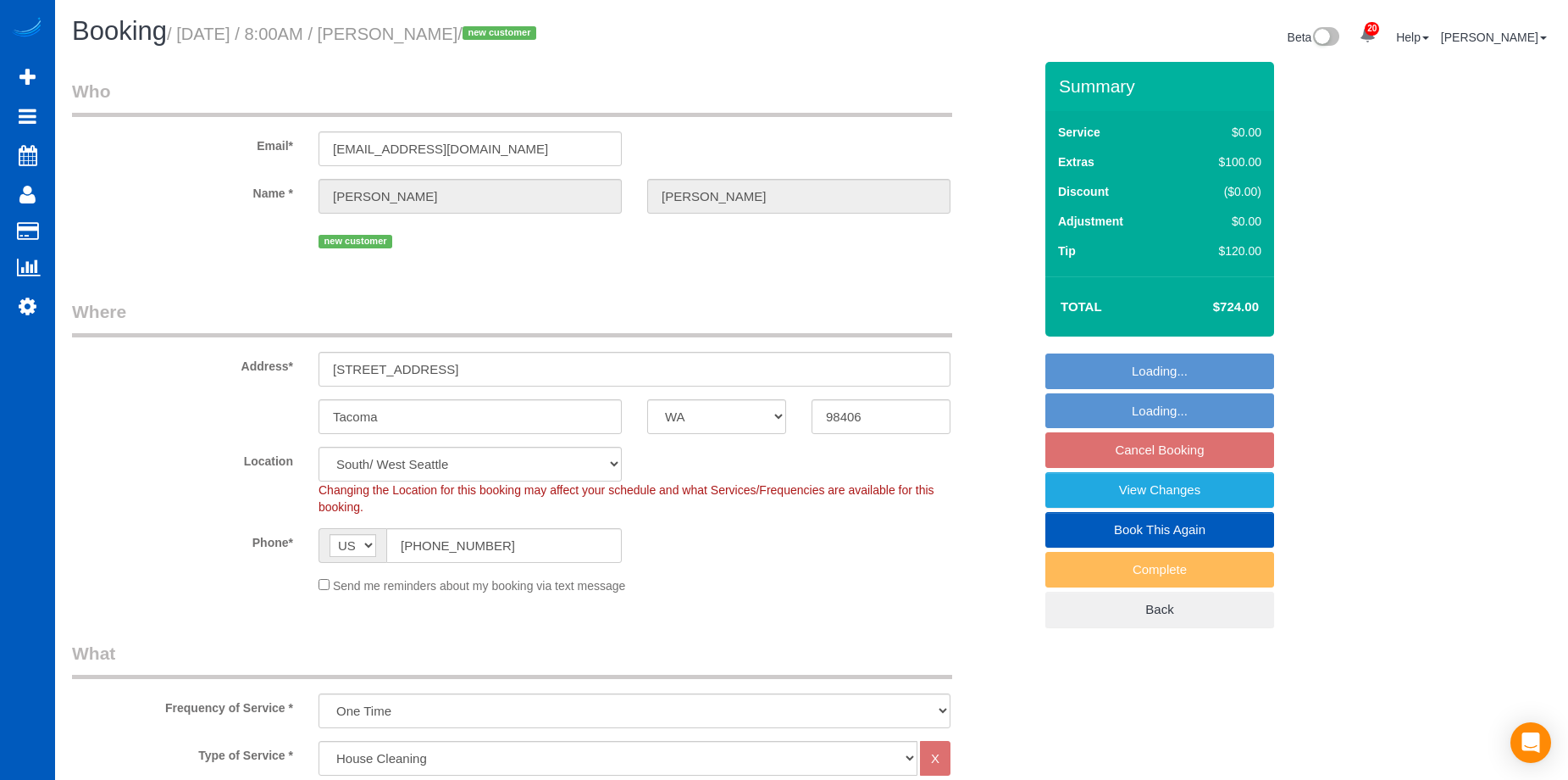
select select "object:1042"
select select "spot1"
select select "2001"
select select "5"
select select "3"
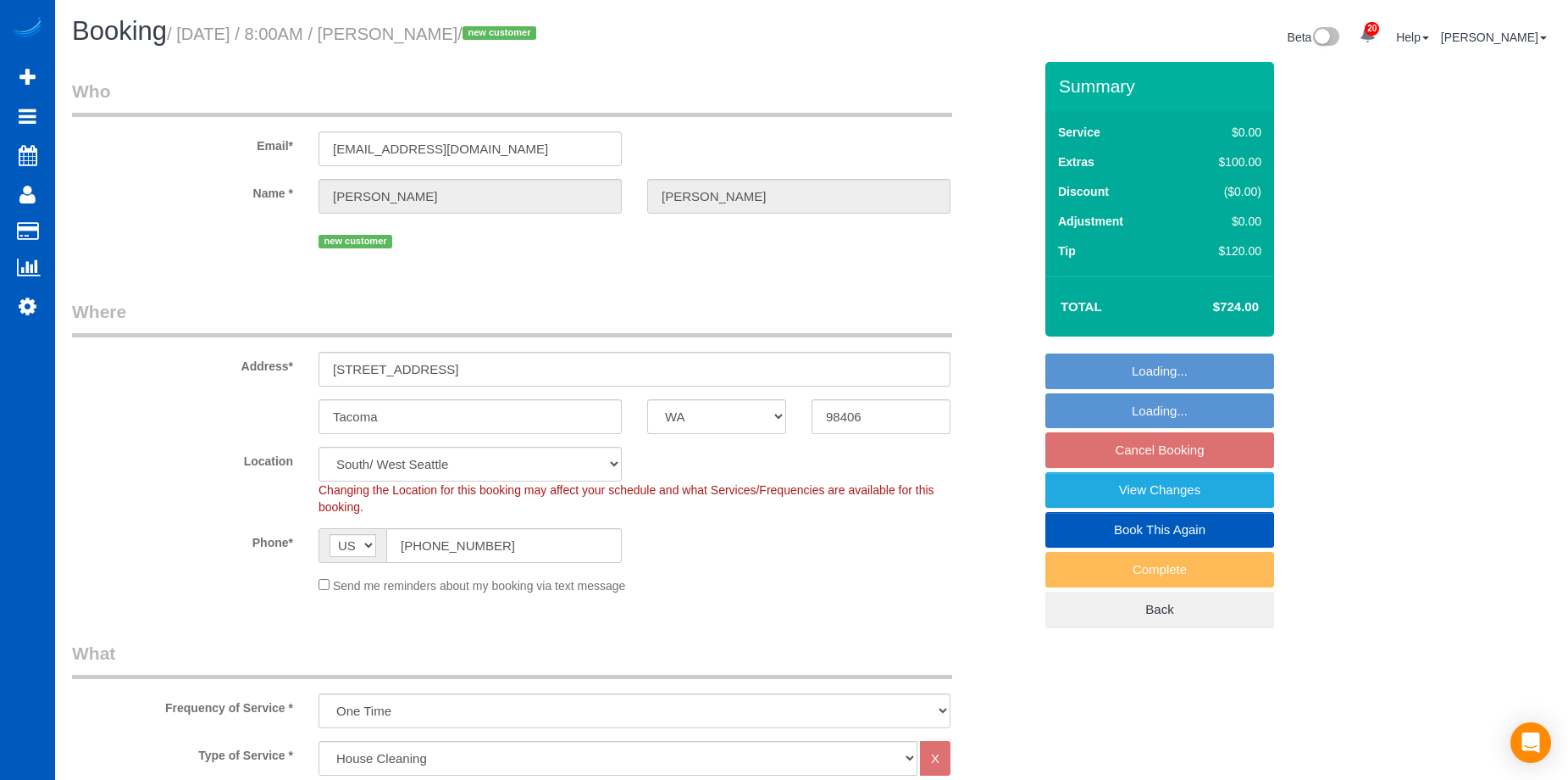
scroll to position [170, 0]
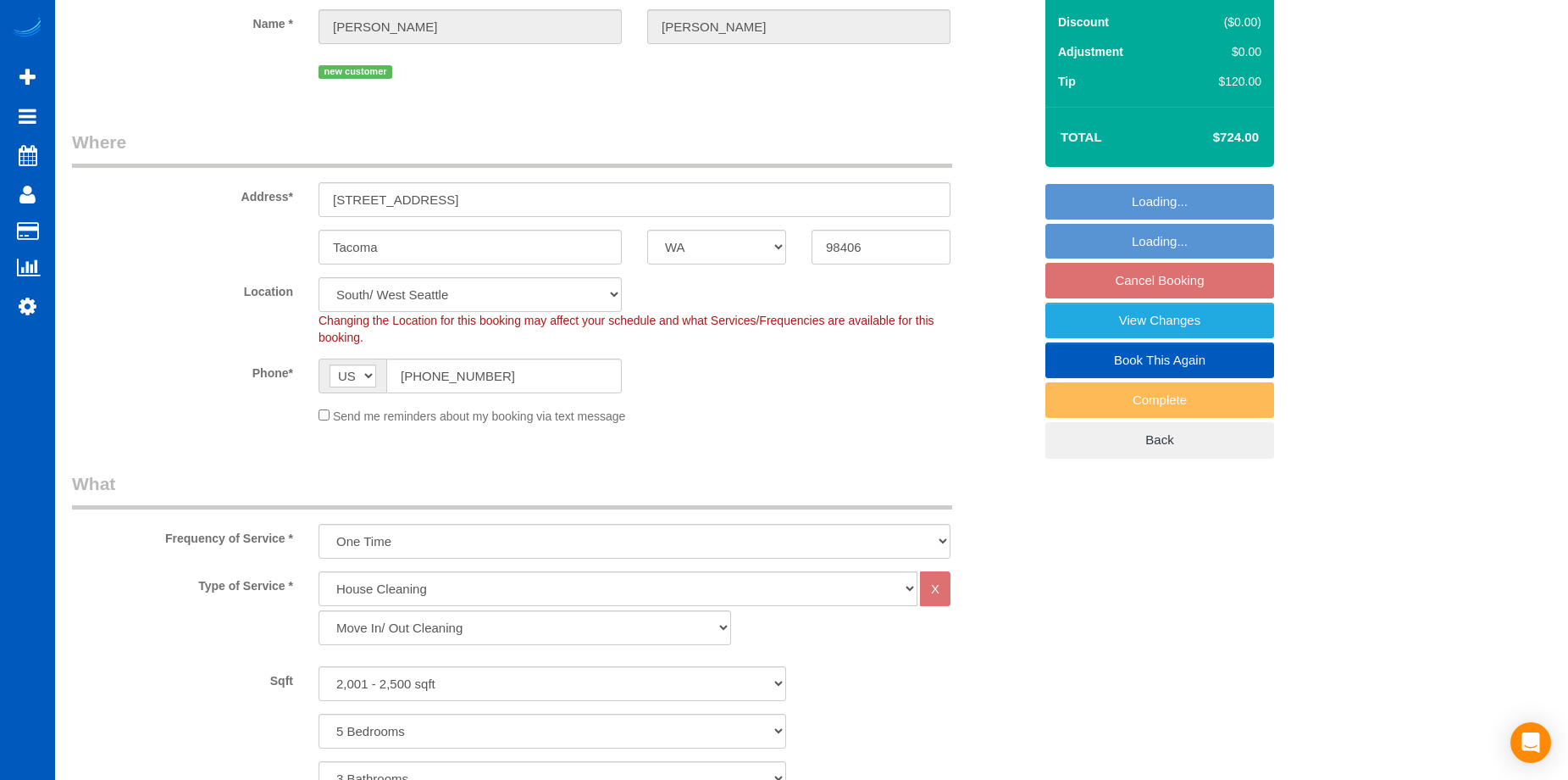
select select "object:1187"
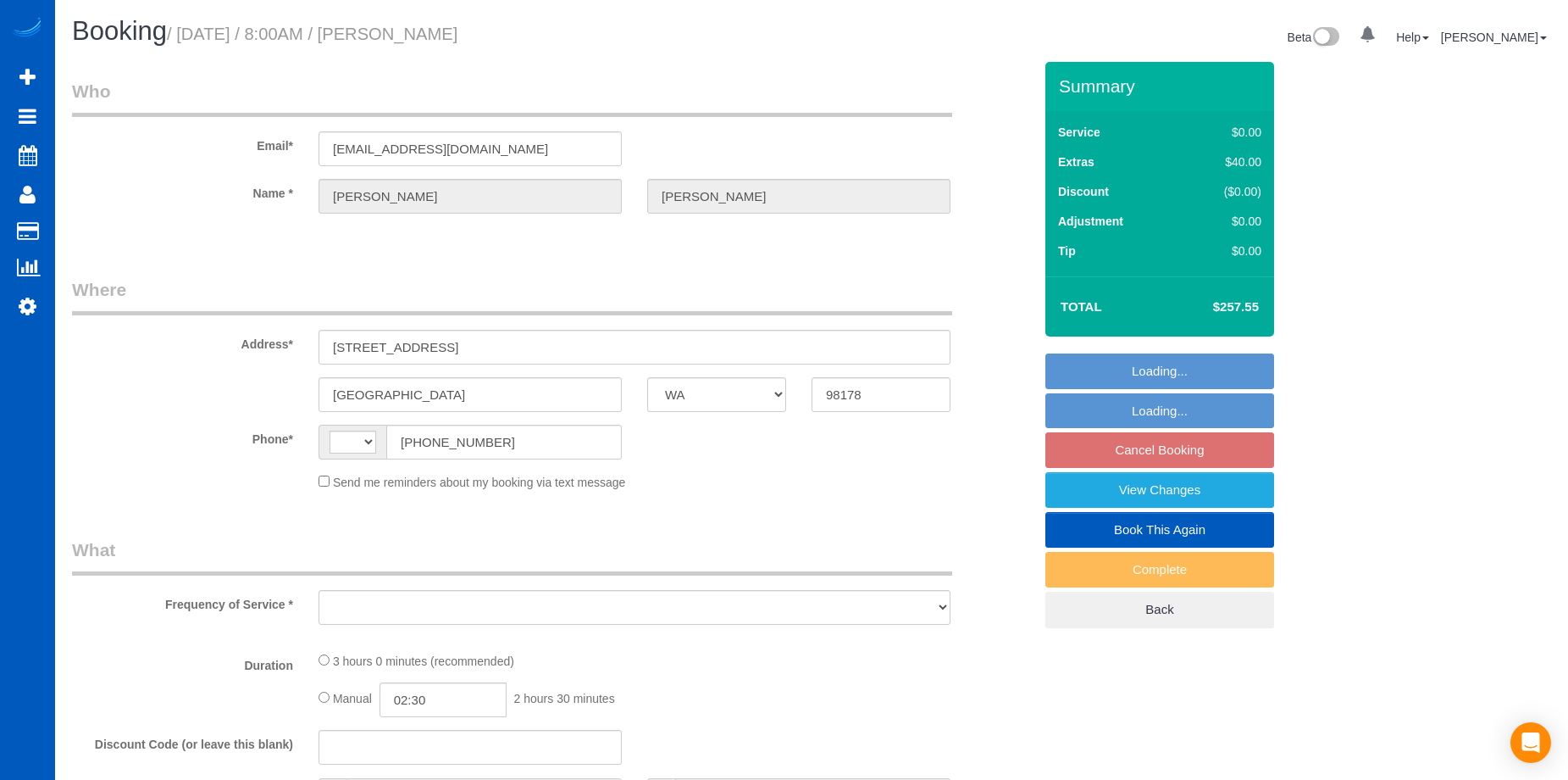
select select "WA"
select select "string:US"
select select "object:794"
select select "string:fspay-3a769bff-802d-4f82-8bef-d26c50efe44a"
select select "spot1"
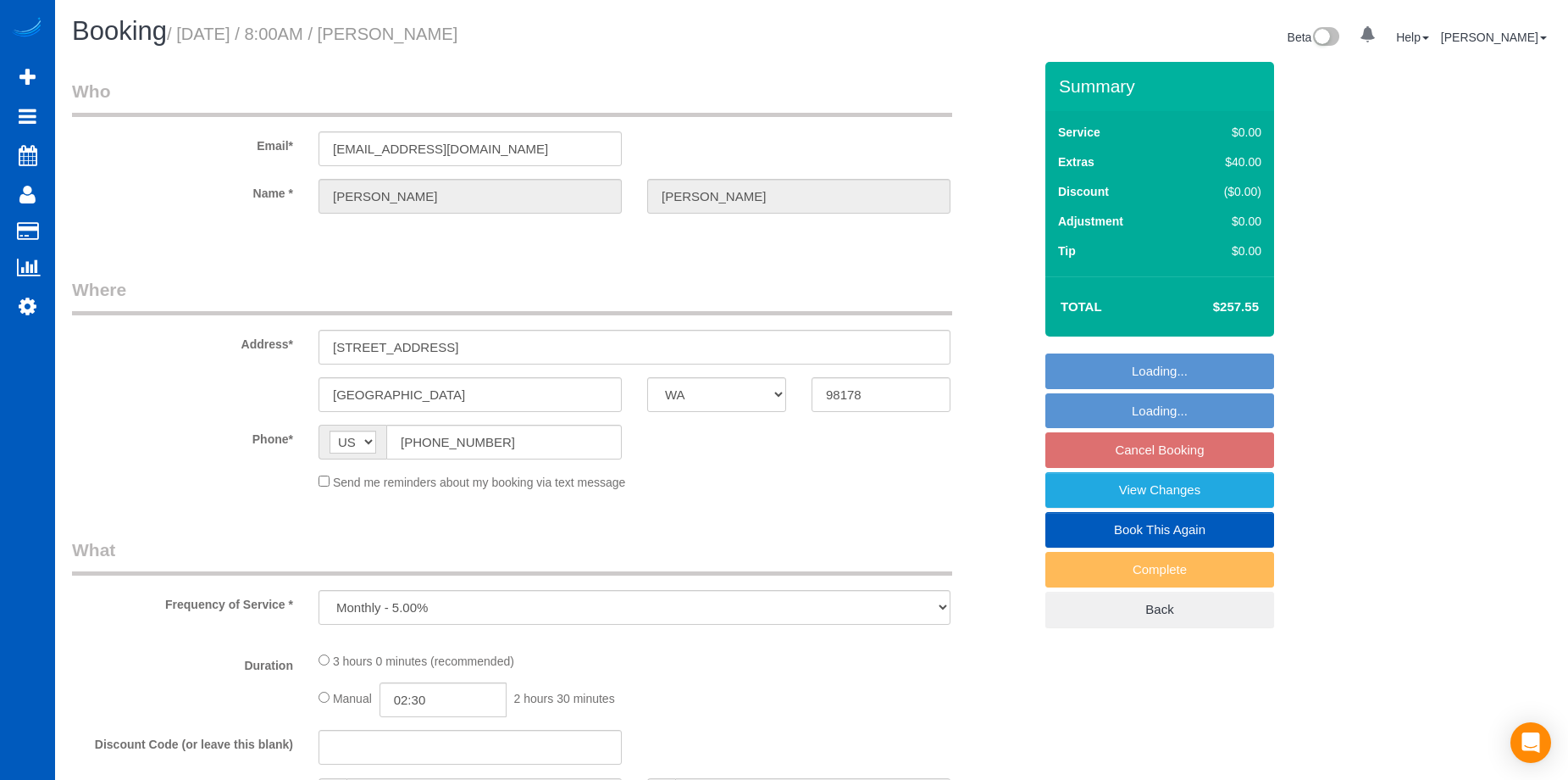
select select "number:8"
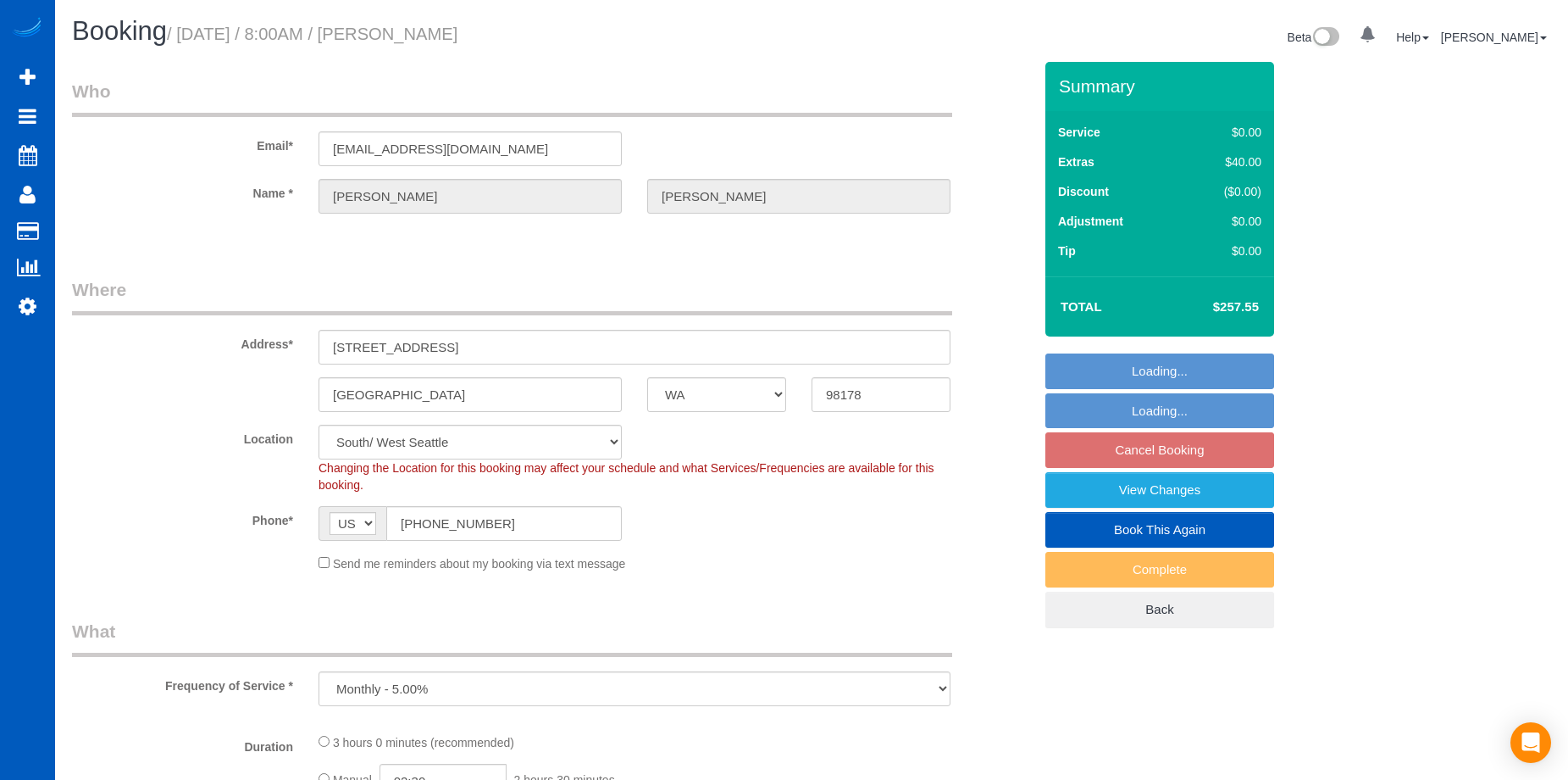
select select "199"
select select "2001"
select select "4"
select select "3"
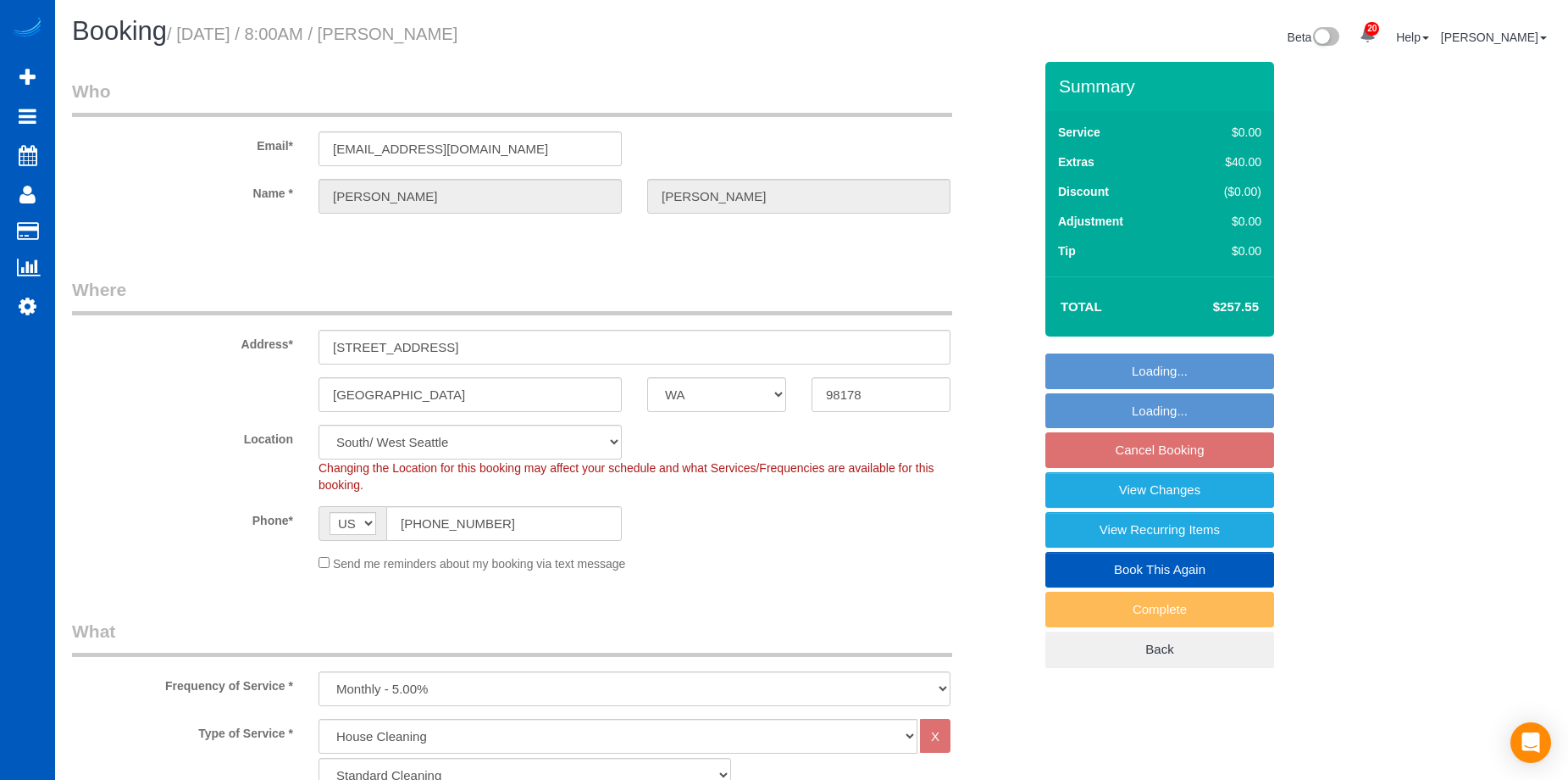
select select "object:1101"
select select "2001"
select select "4"
select select "3"
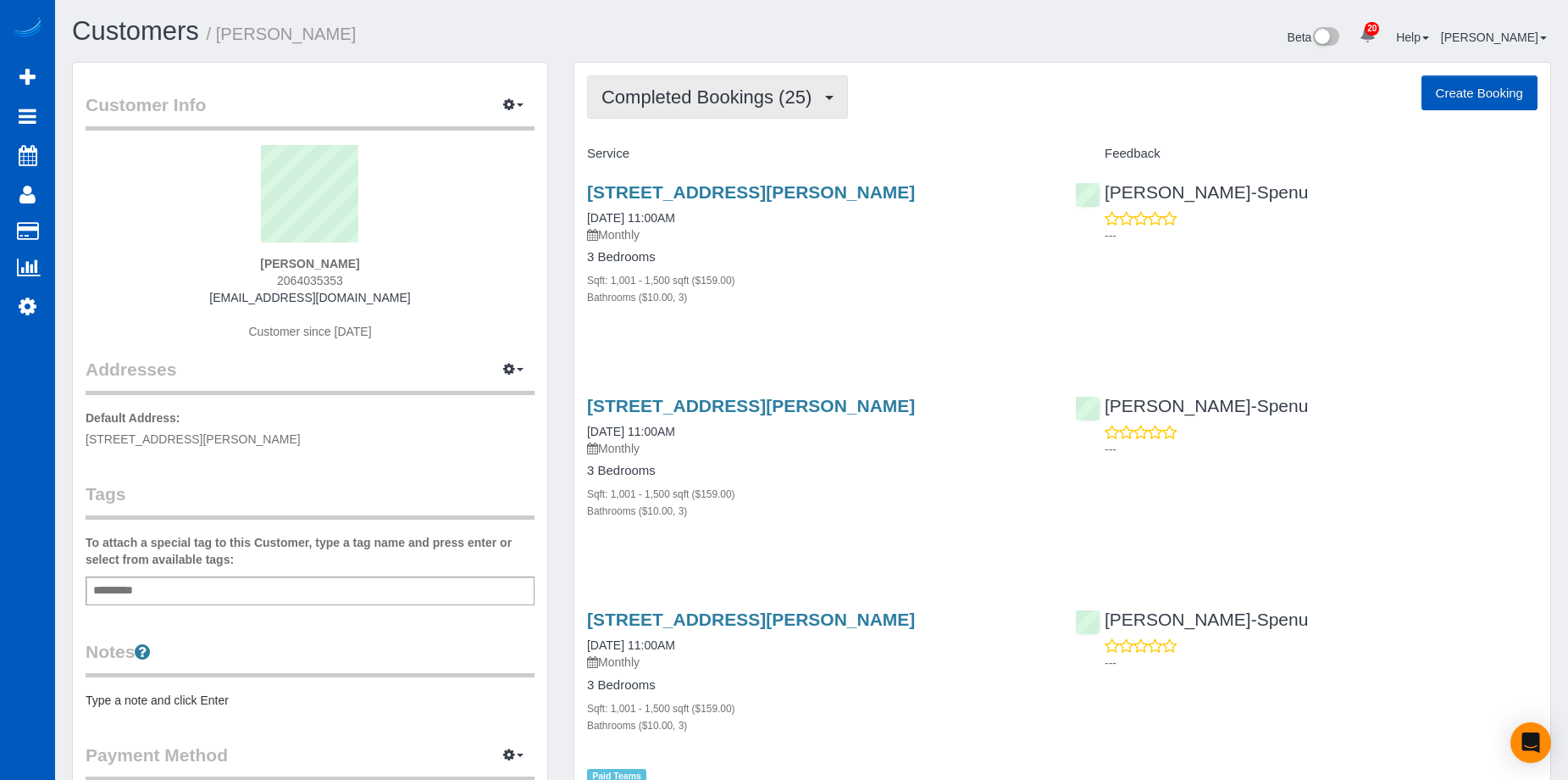
click at [820, 101] on span "Completed Bookings (25)" at bounding box center [711, 97] width 219 height 21
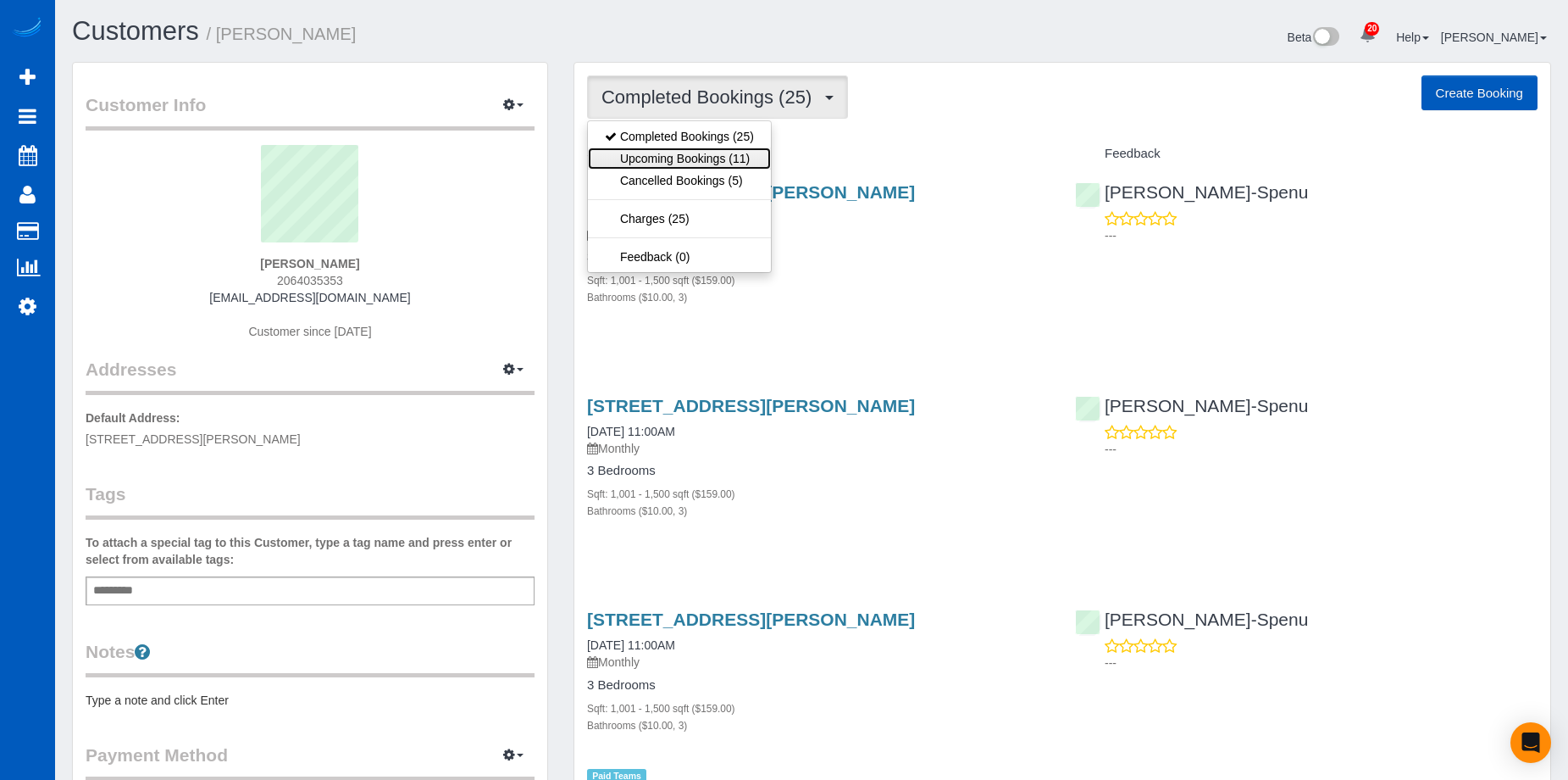
click at [748, 158] on link "Upcoming Bookings (11)" at bounding box center [679, 159] width 183 height 22
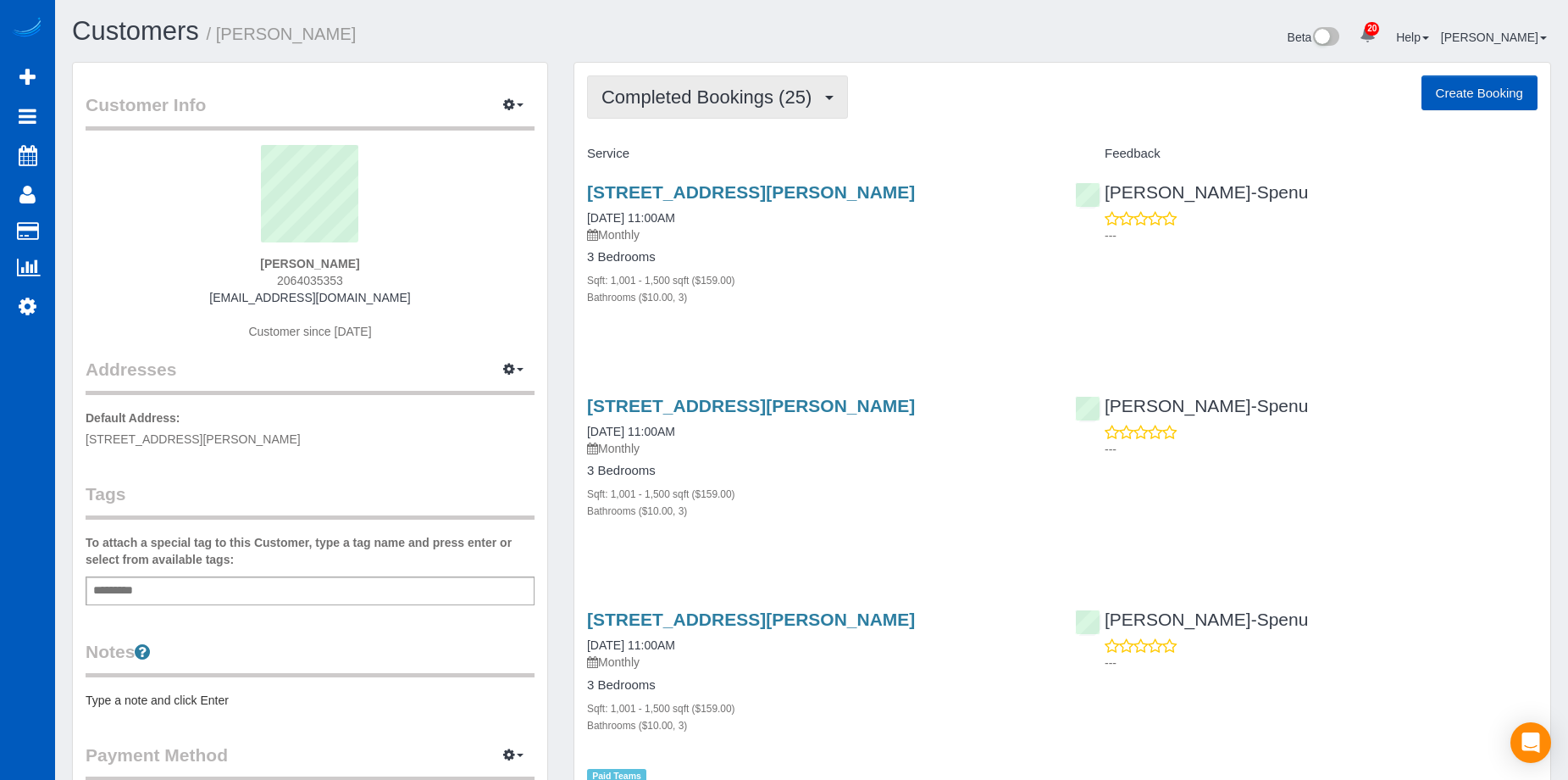
click at [780, 85] on button "Completed Bookings (25)" at bounding box center [717, 97] width 261 height 43
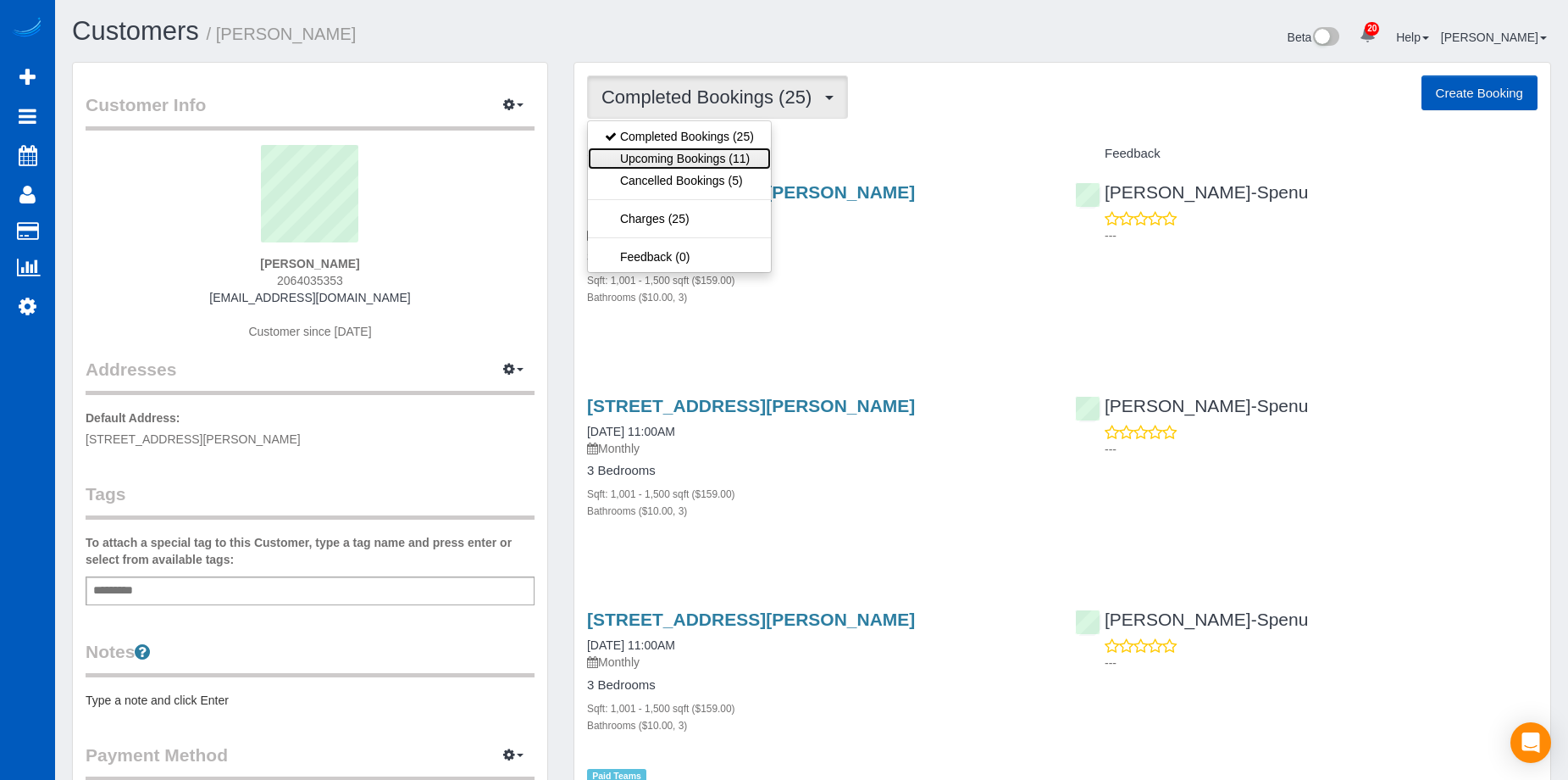
click at [708, 154] on link "Upcoming Bookings (11)" at bounding box center [679, 159] width 183 height 22
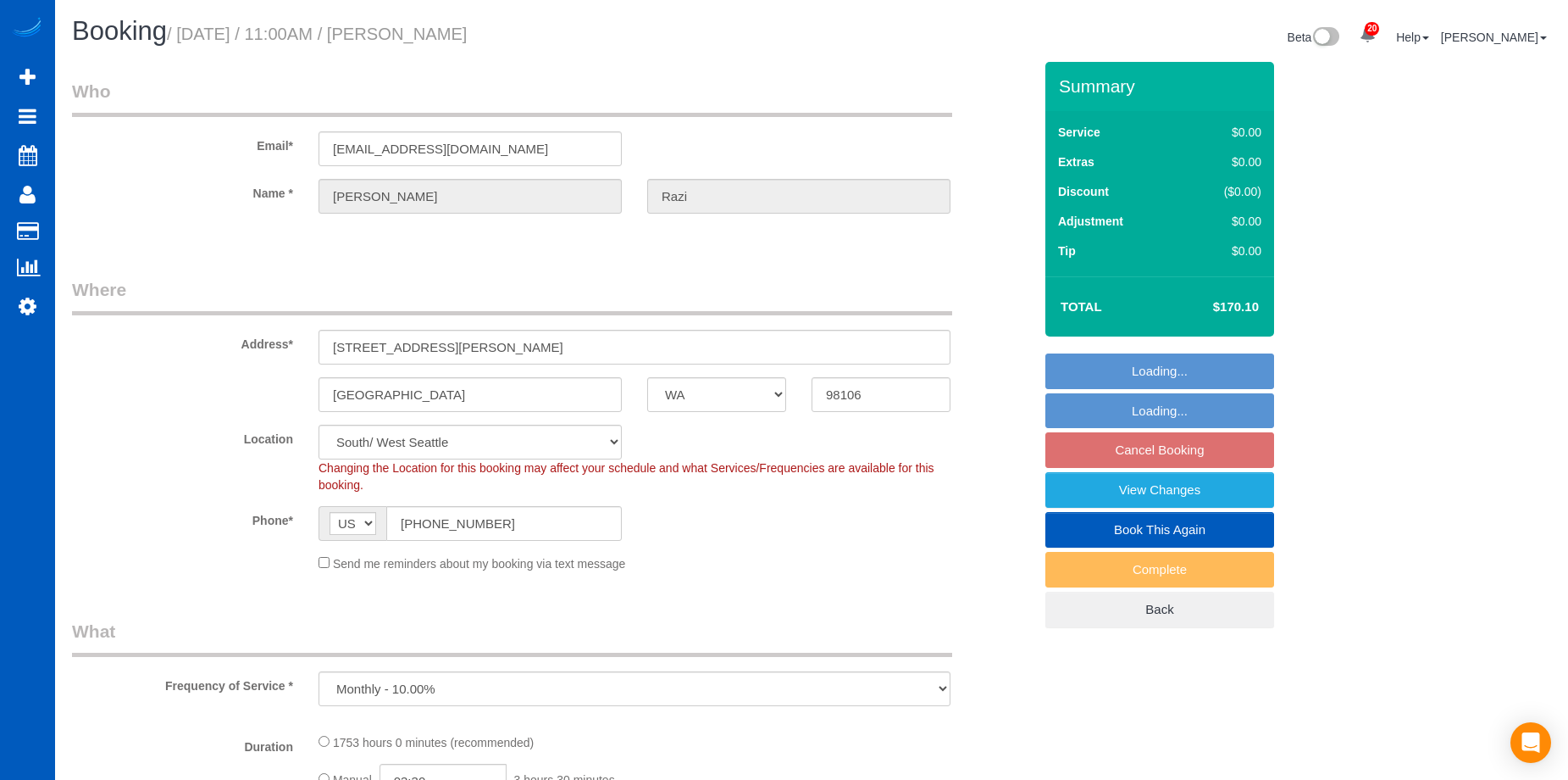
select select "WA"
select select "object:900"
select select "spot2"
select select "1001"
select select "3"
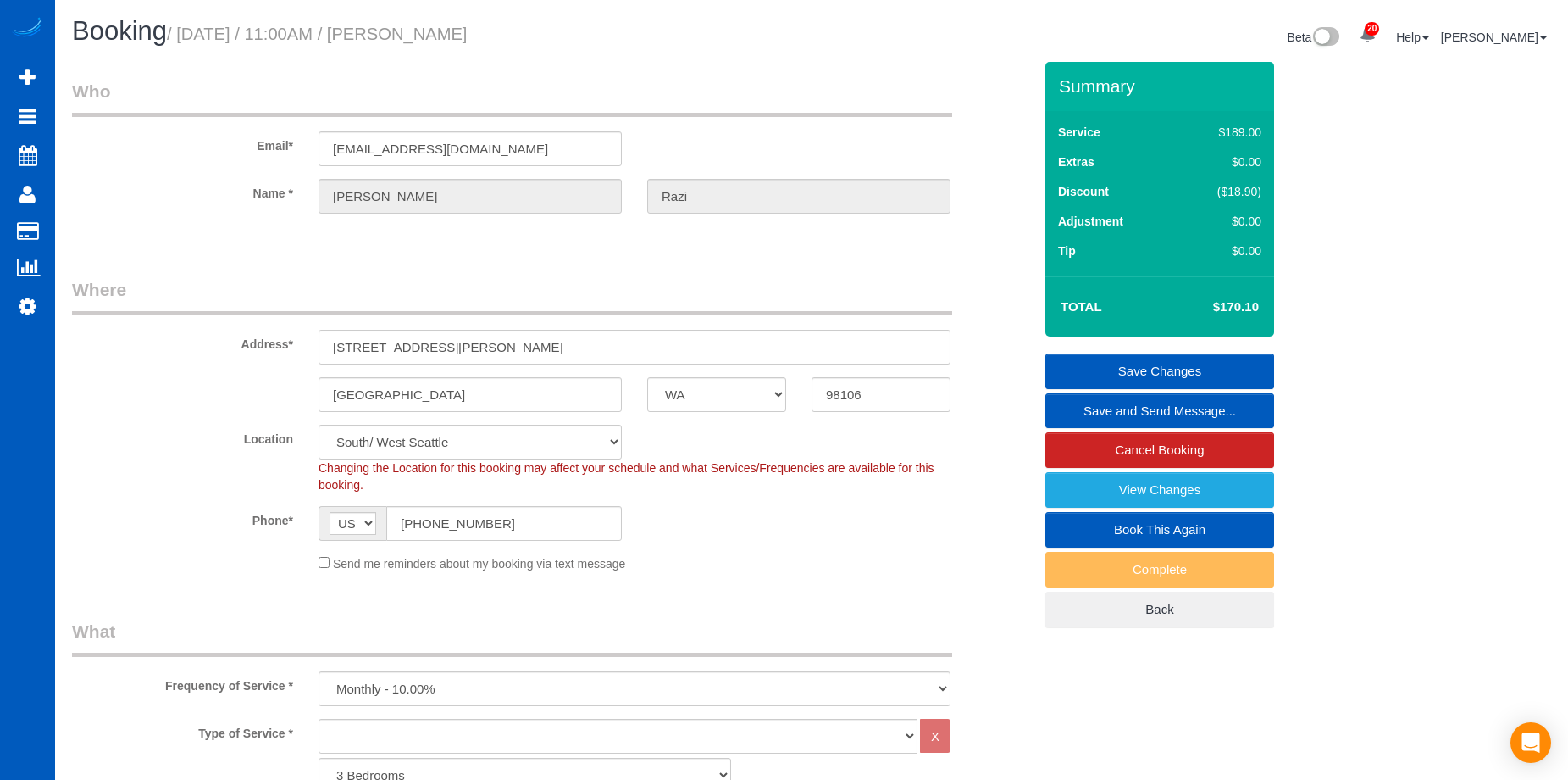
click at [1176, 415] on link "Save and Send Message..." at bounding box center [1160, 411] width 229 height 36
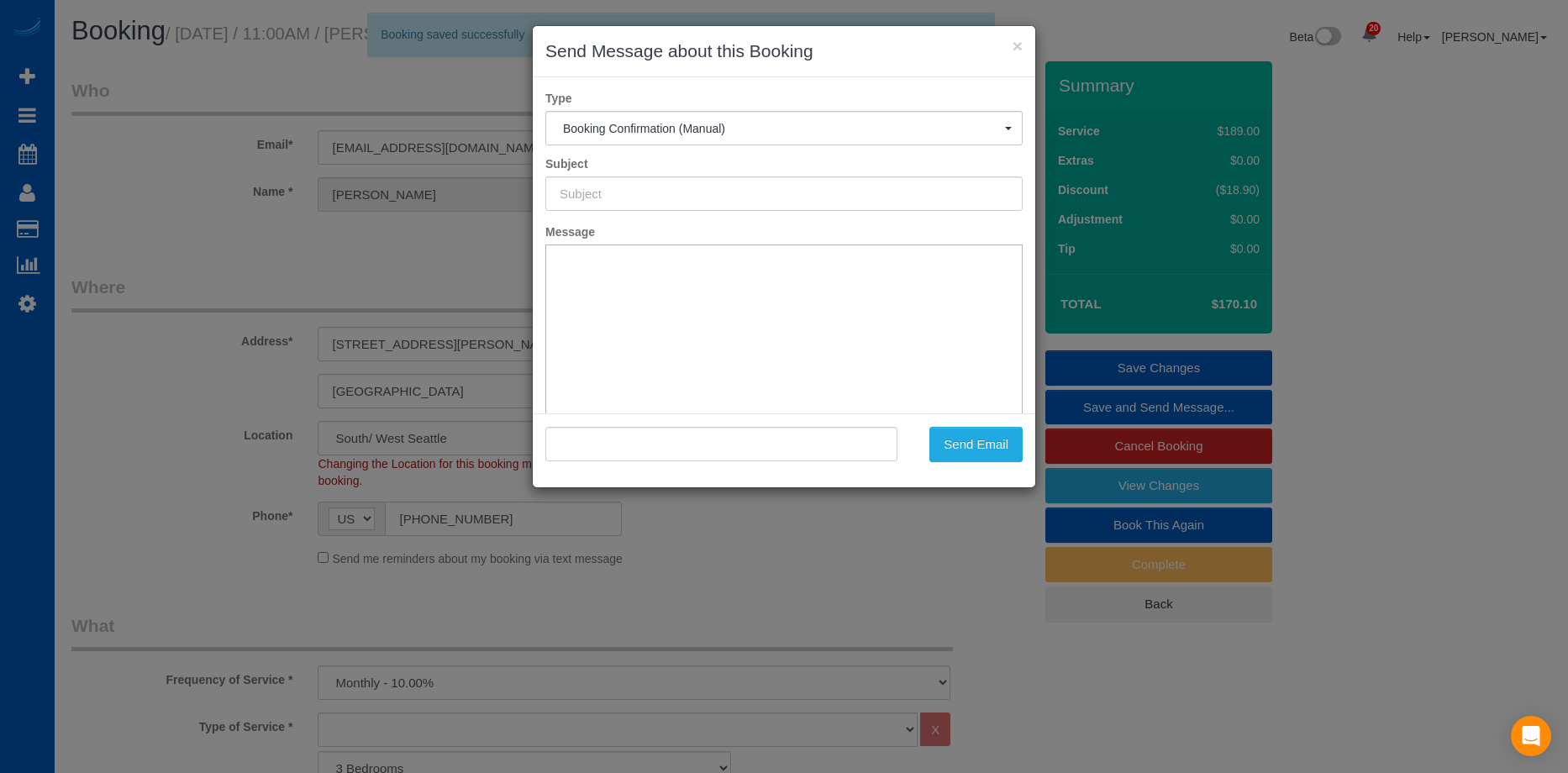
type input "Cleaning Service Confirmed!"
type input ""Tanya Razi" <tanyarazi@gmail.com>"
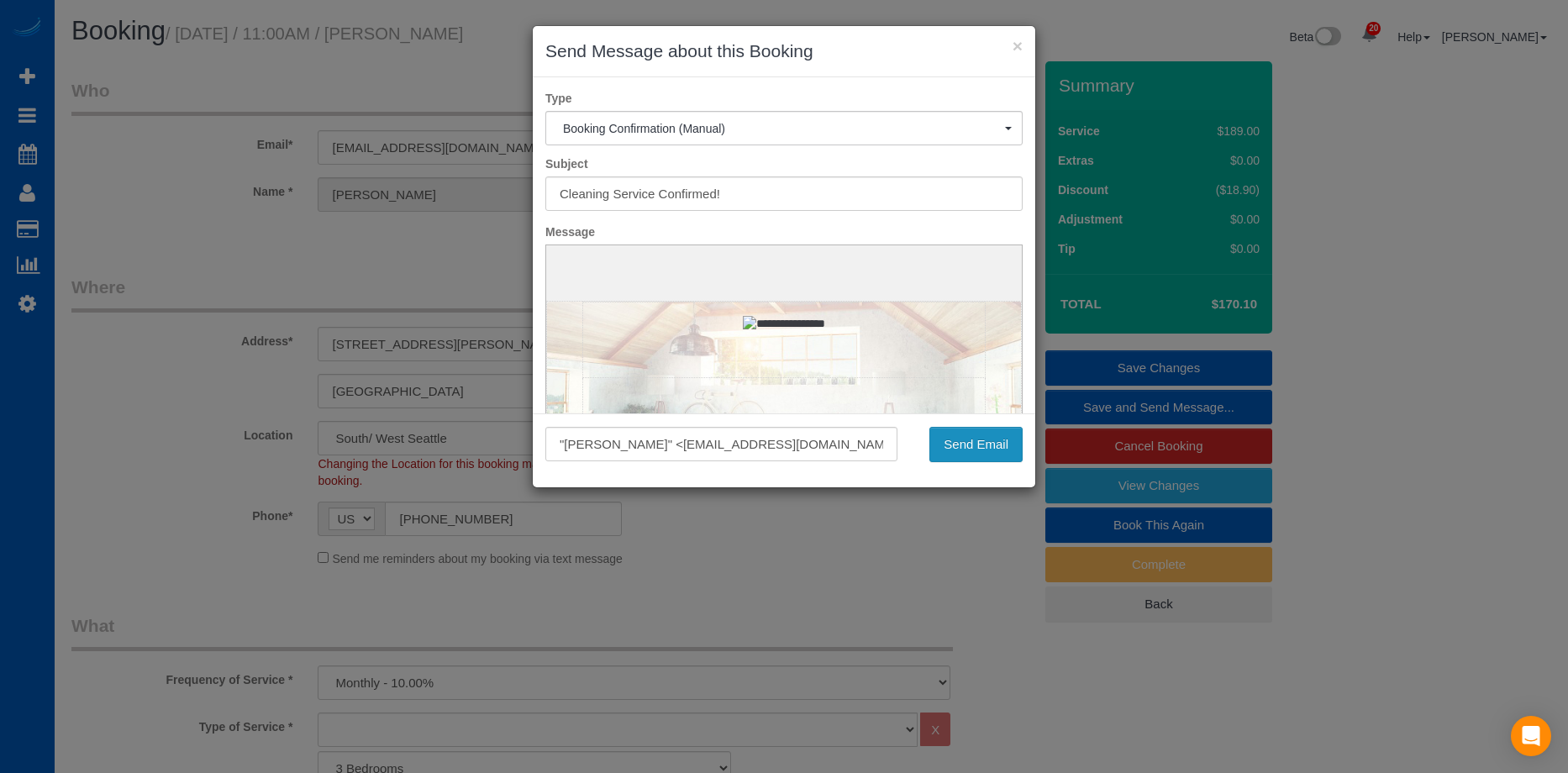
click at [1000, 450] on button "Send Email" at bounding box center [976, 444] width 93 height 36
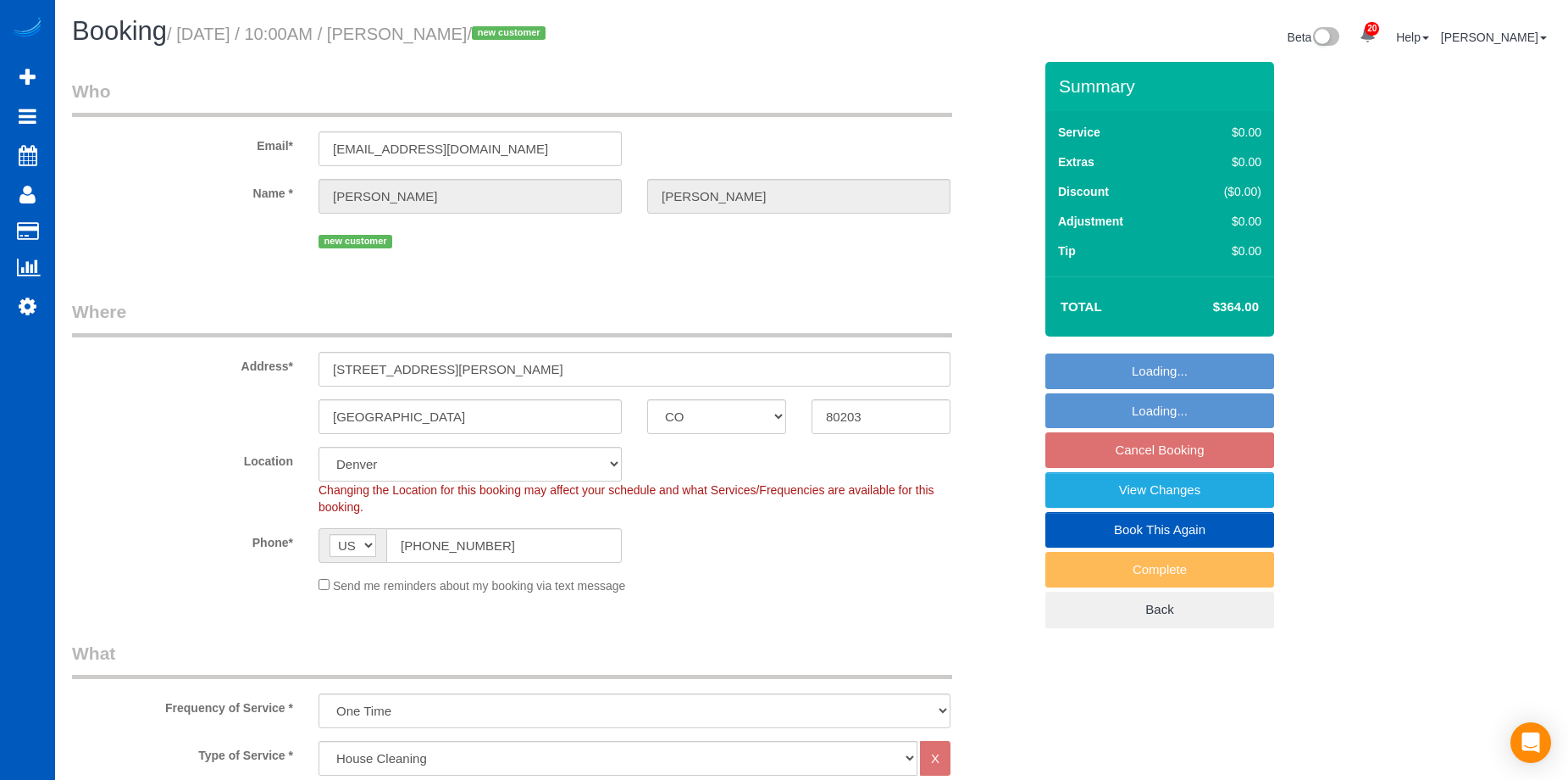
select select "CO"
select select "199"
select select "number:8"
select select "object:1078"
select select "spot1"
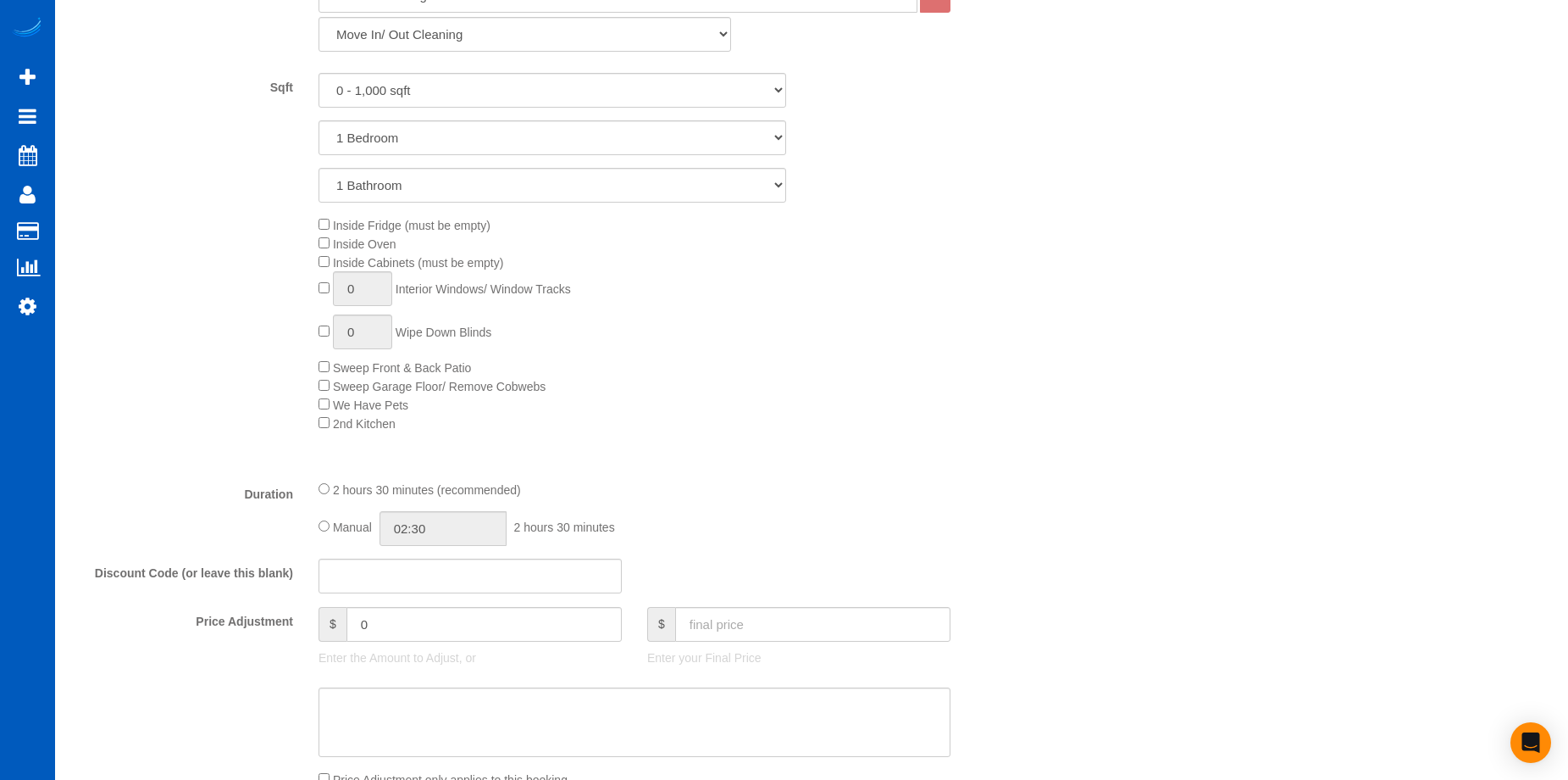
scroll to position [932, 0]
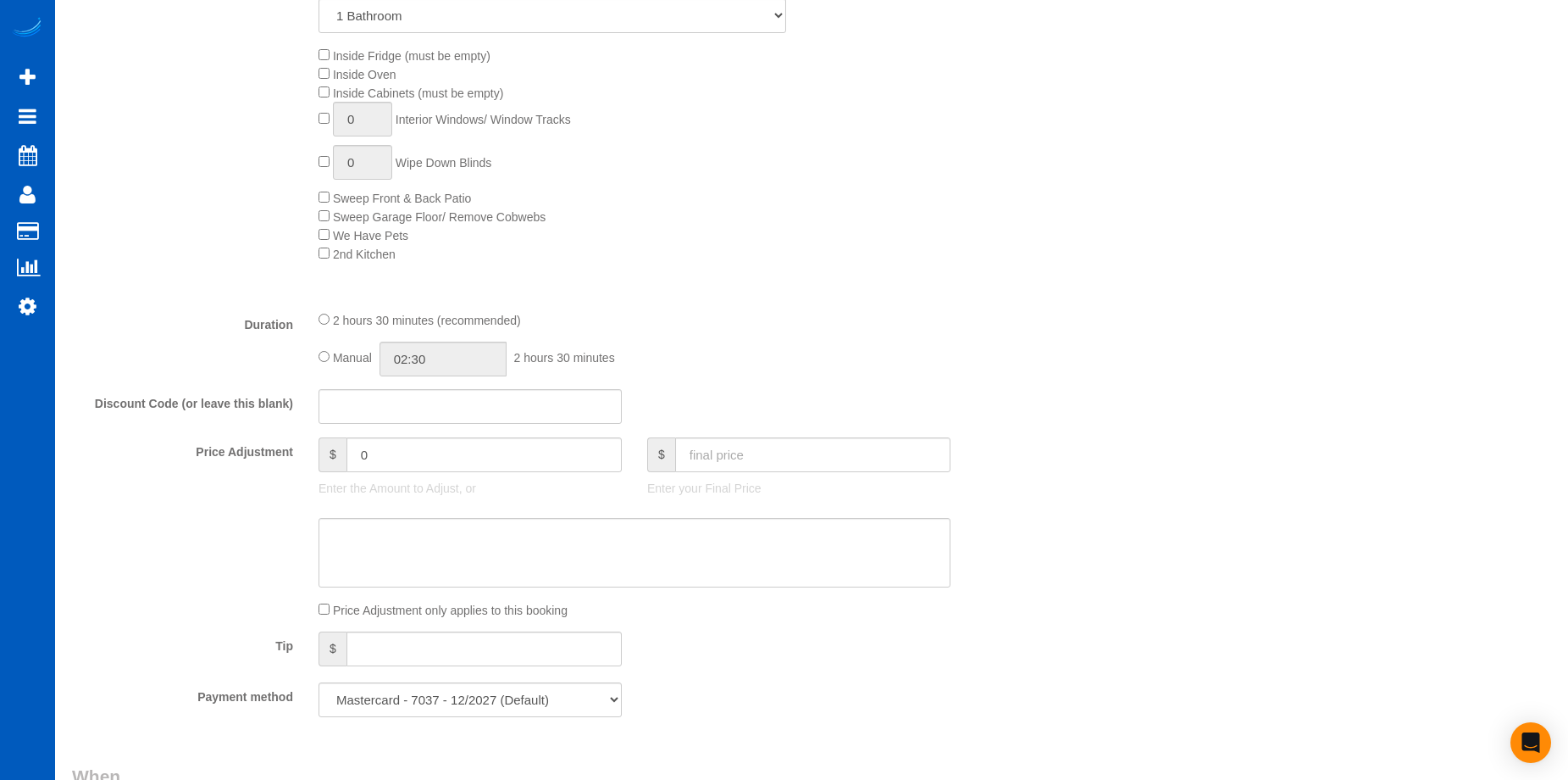
click at [316, 356] on div "2 hours 30 minutes (recommended) Manual 02:30 2 hours 30 minutes" at bounding box center [634, 343] width 657 height 66
click at [470, 357] on input "02:30" at bounding box center [443, 359] width 127 height 35
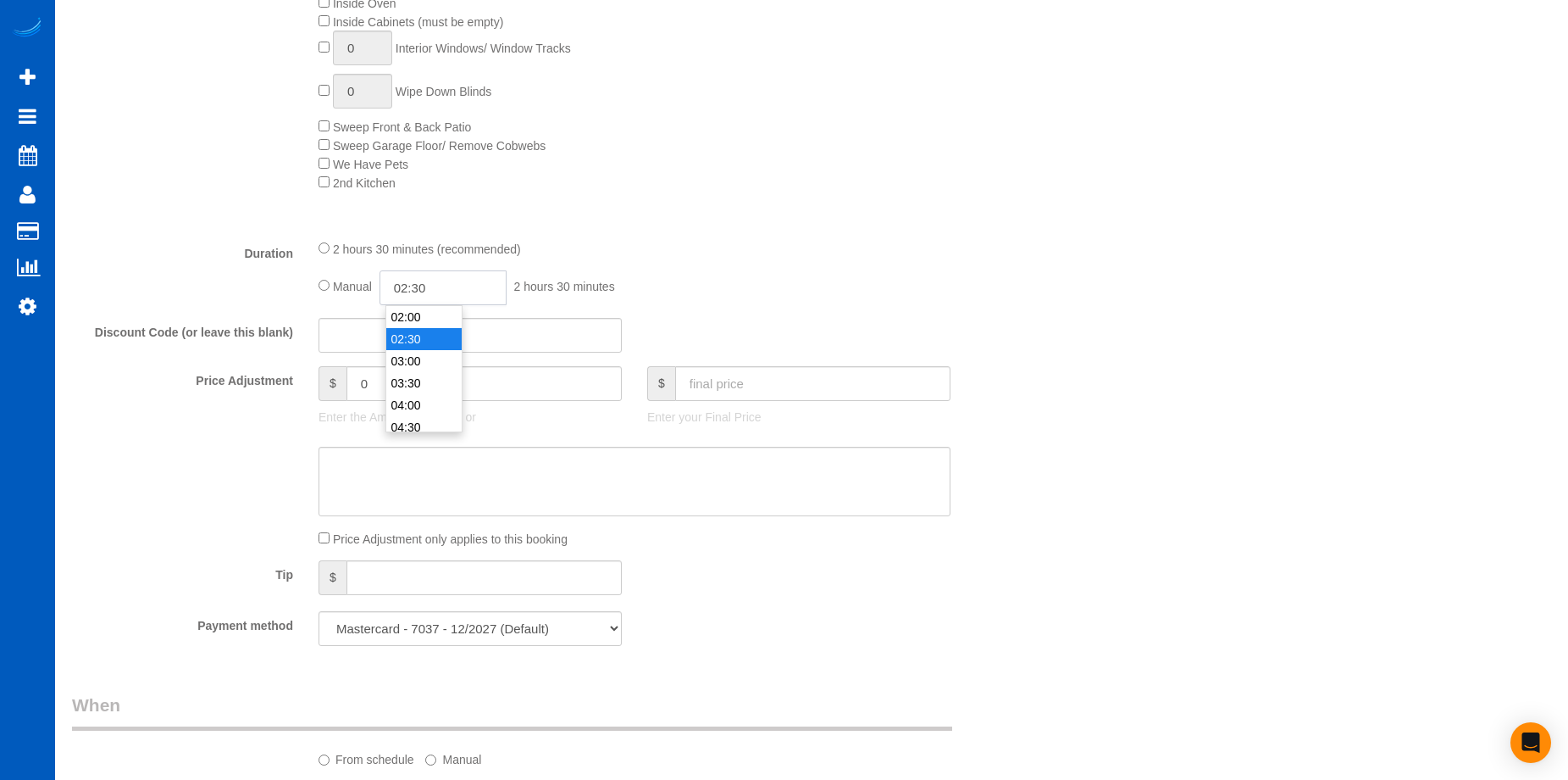
scroll to position [1101, 0]
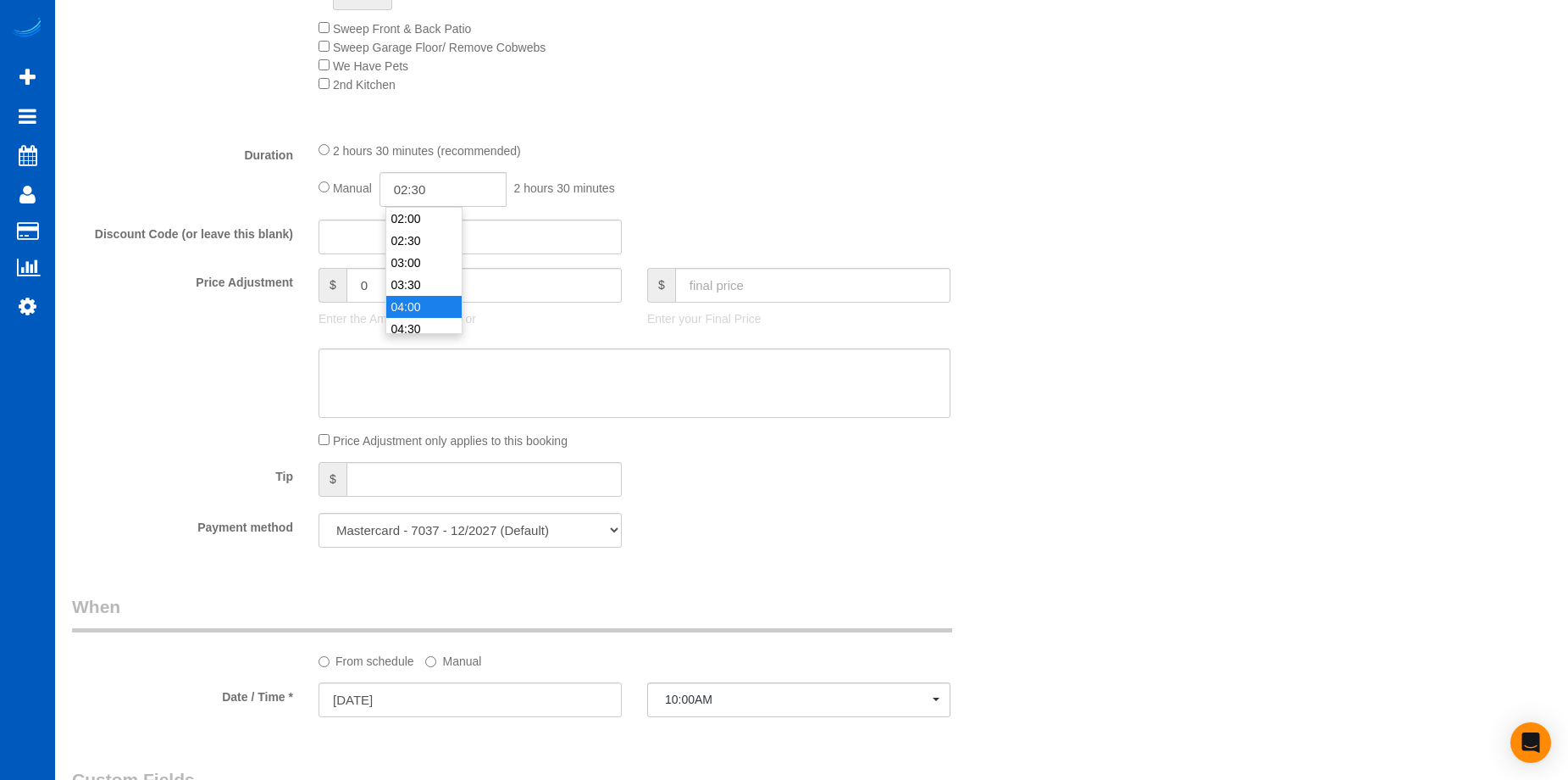
type input "04:00"
click at [429, 302] on li "04:00" at bounding box center [425, 306] width 76 height 22
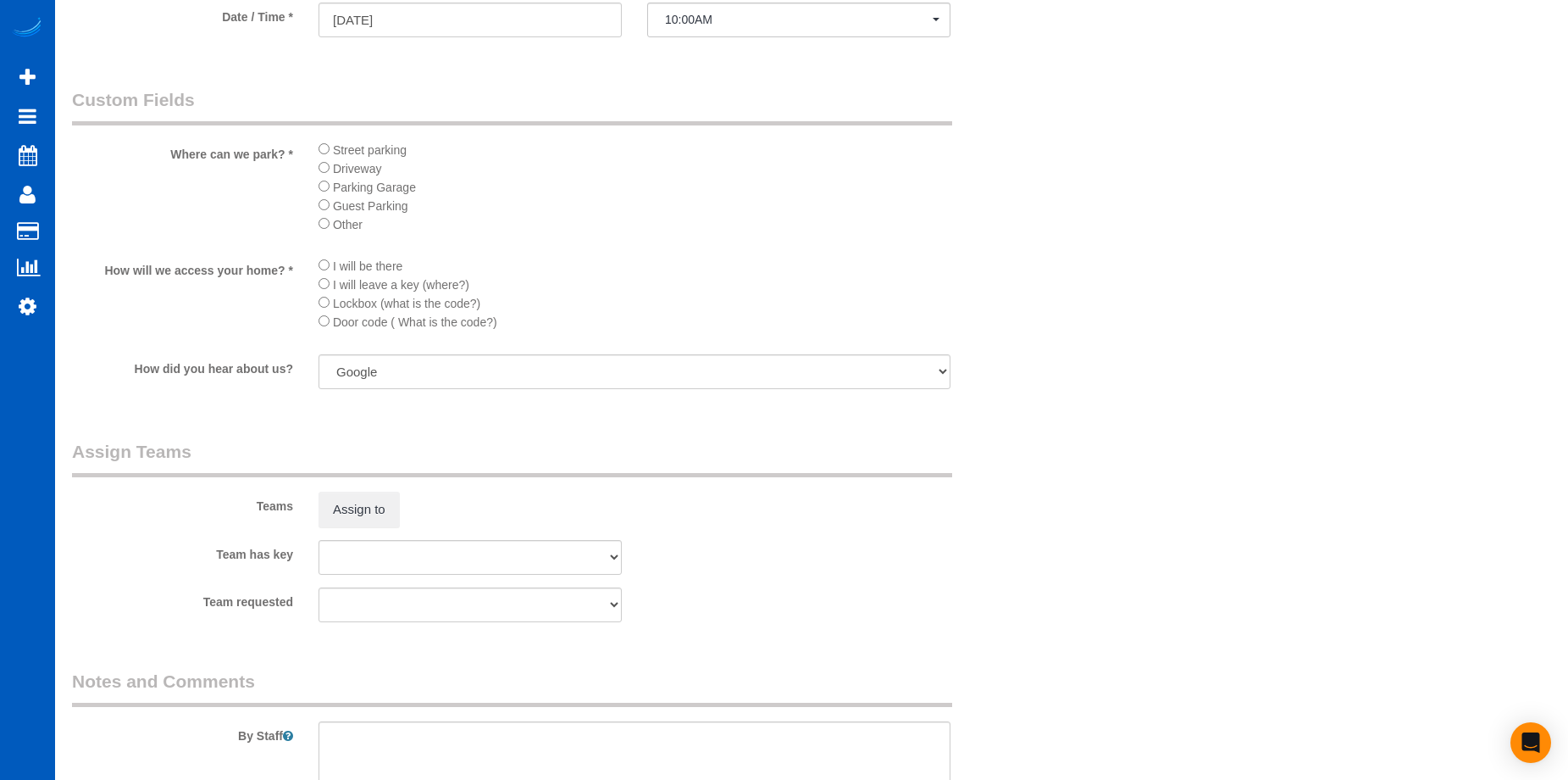
select select "spot9"
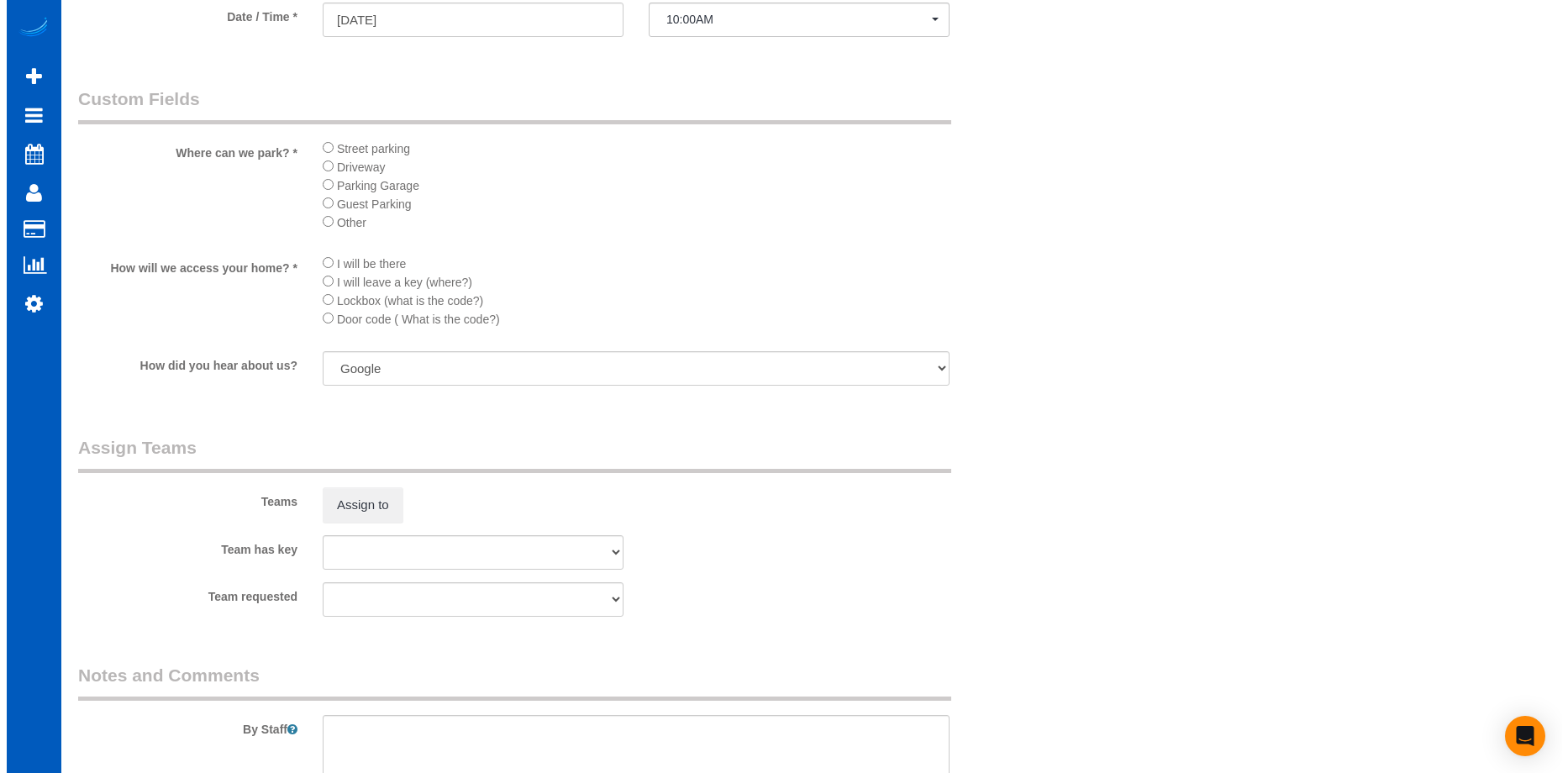
scroll to position [1848, 0]
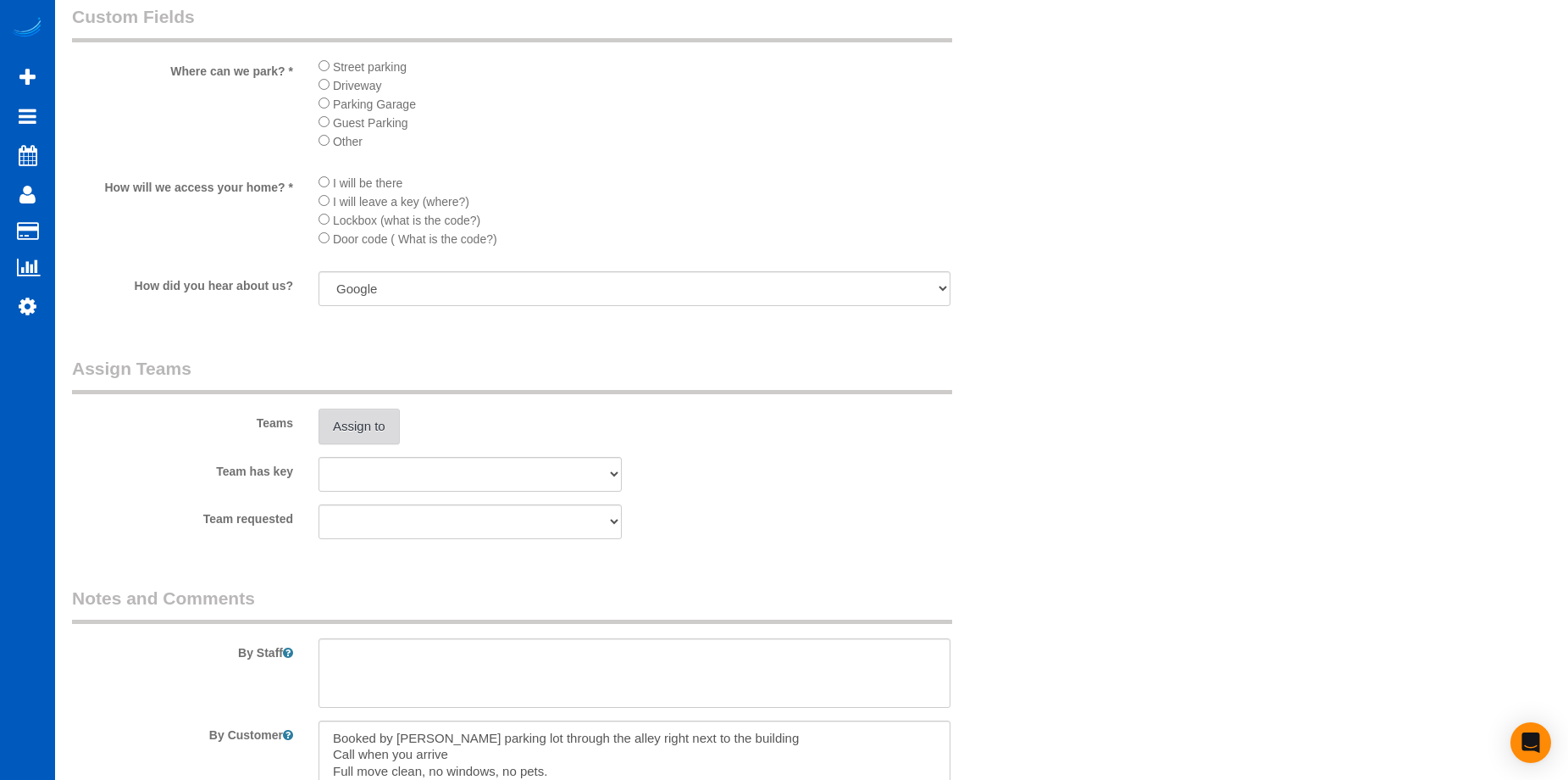
click at [380, 419] on button "Assign to" at bounding box center [359, 426] width 81 height 36
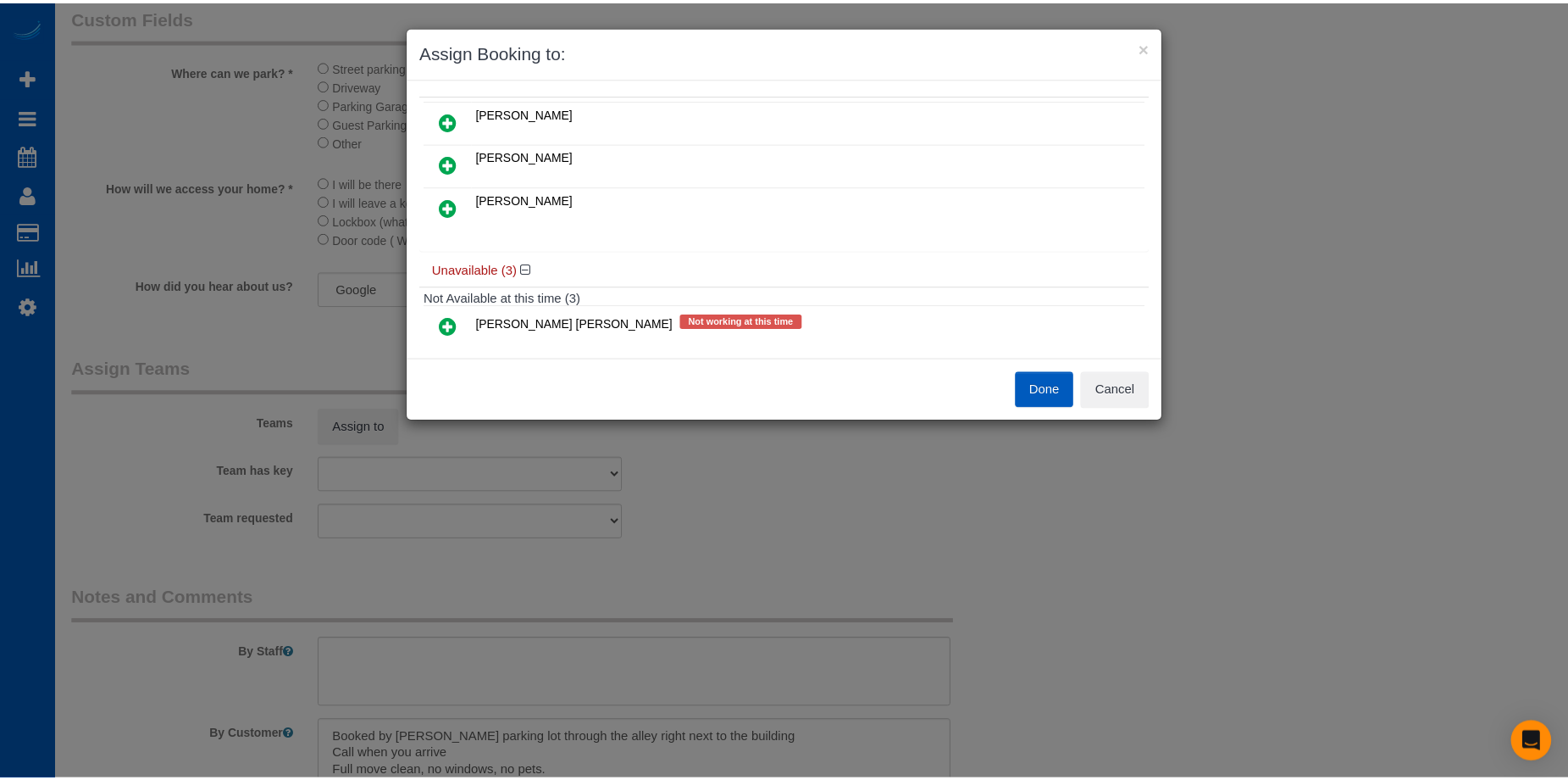
scroll to position [0, 0]
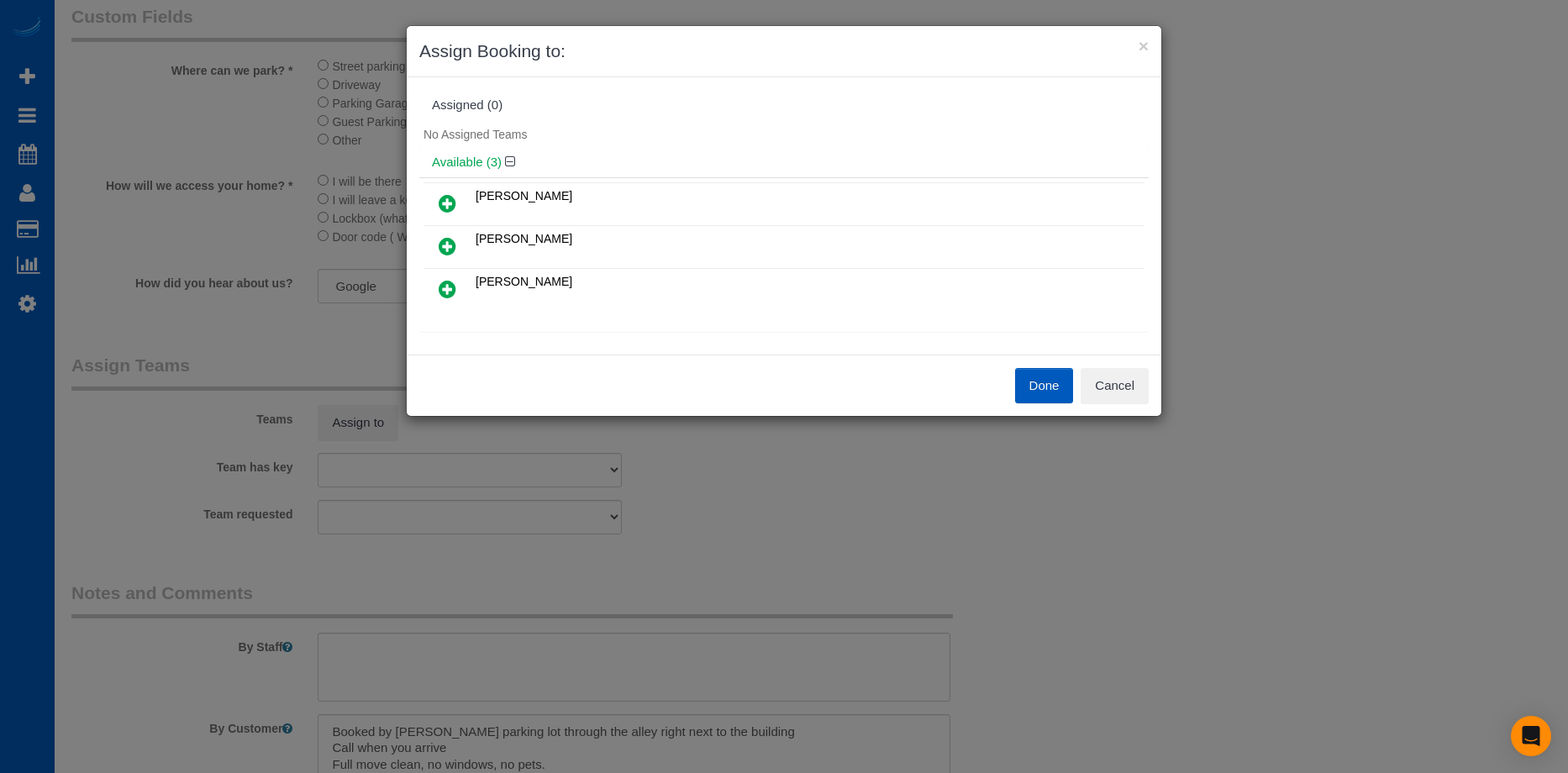
click at [455, 242] on icon at bounding box center [447, 246] width 17 height 20
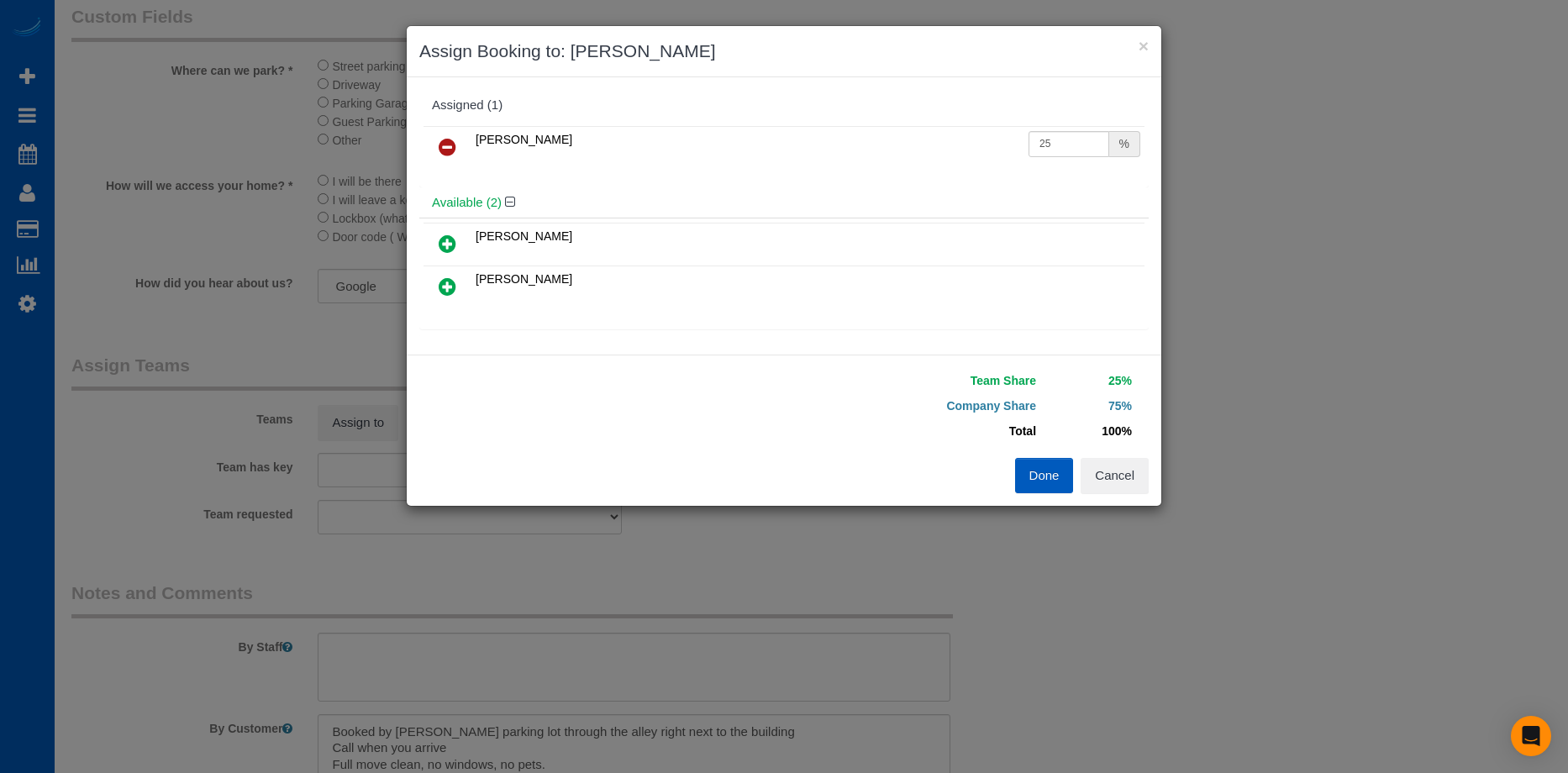
click at [442, 290] on icon at bounding box center [447, 286] width 17 height 20
click at [1044, 482] on button "Done" at bounding box center [1044, 475] width 59 height 36
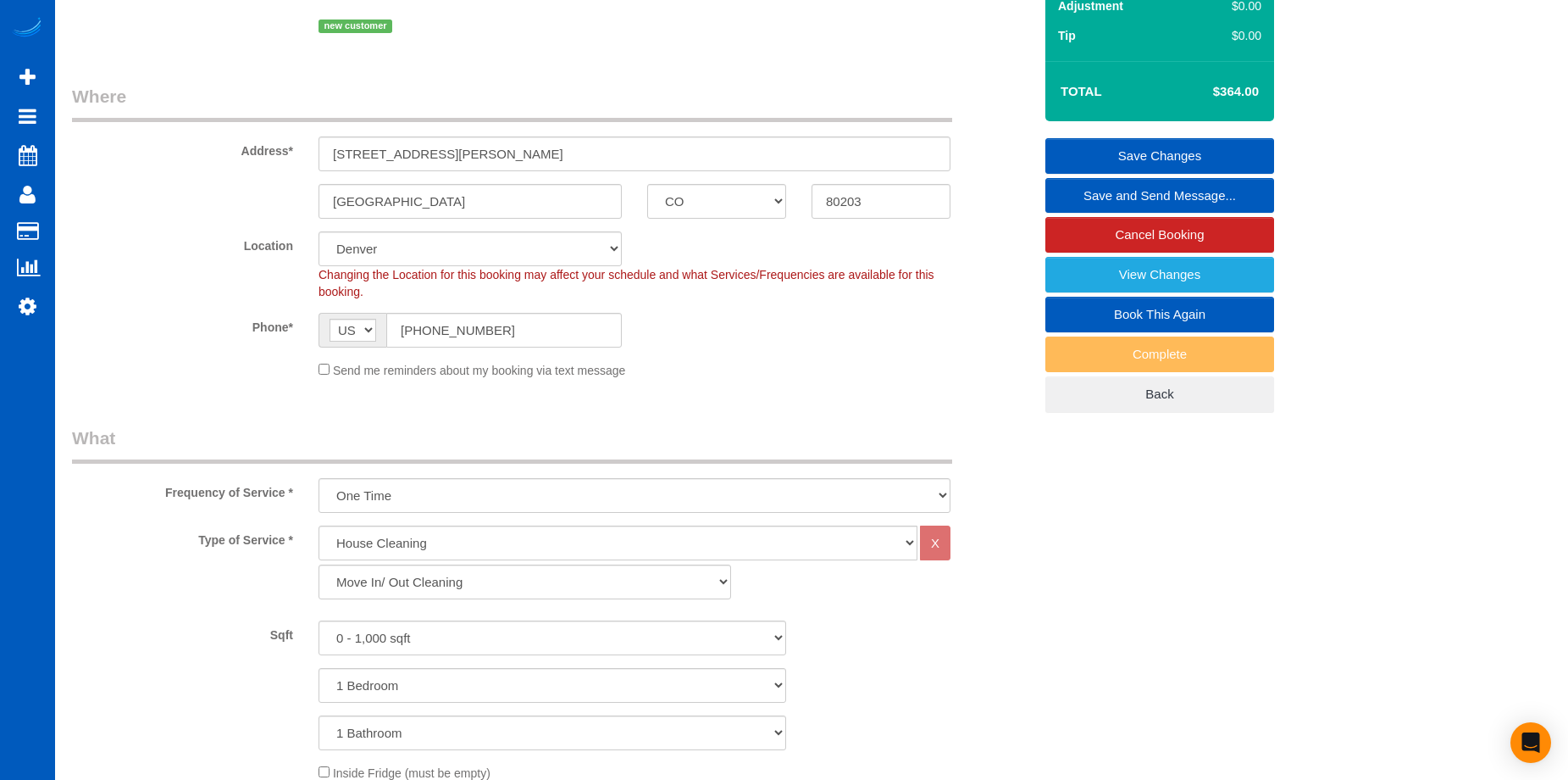
scroll to position [85, 0]
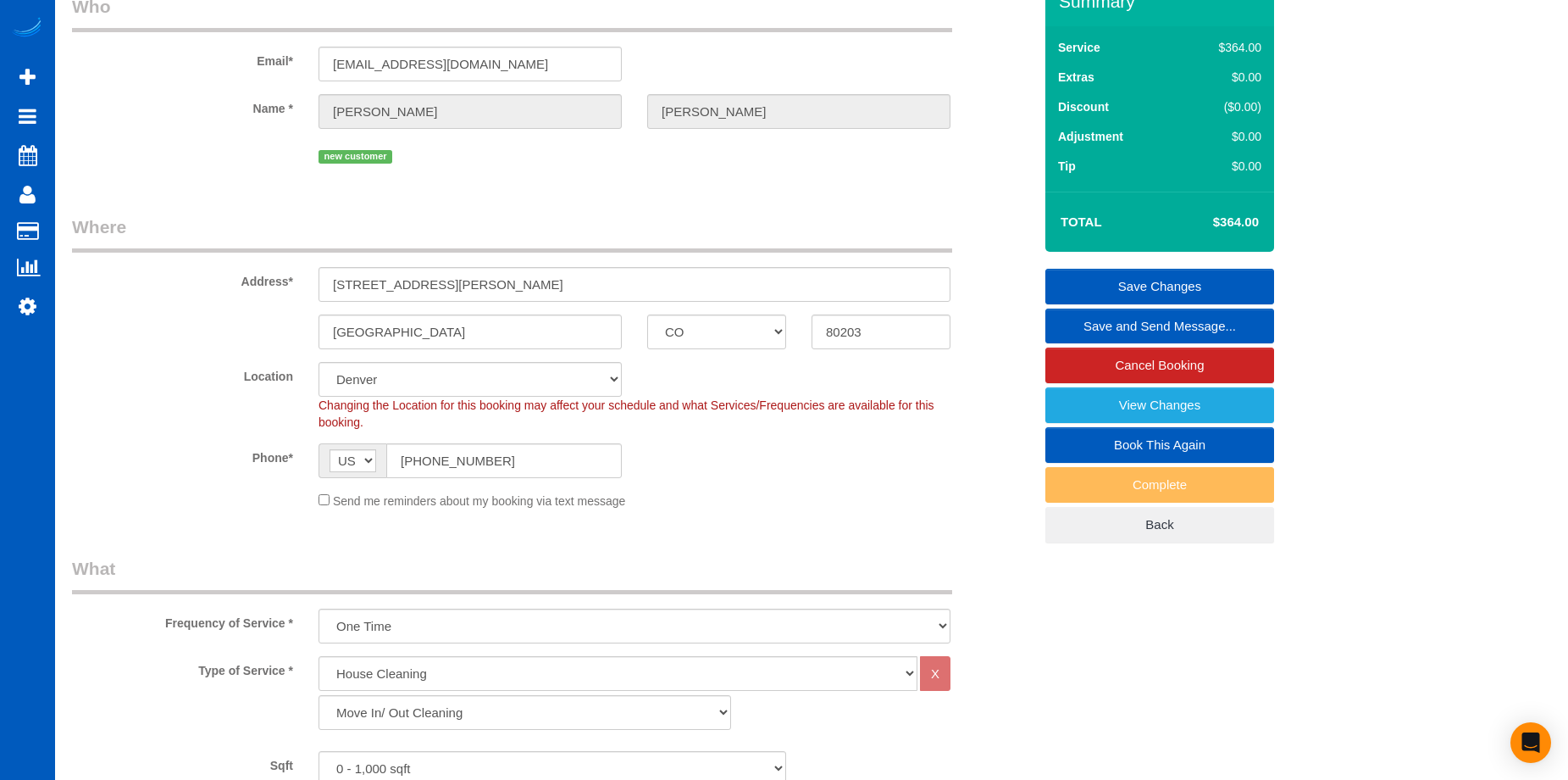
click at [1091, 289] on link "Save Changes" at bounding box center [1160, 286] width 229 height 36
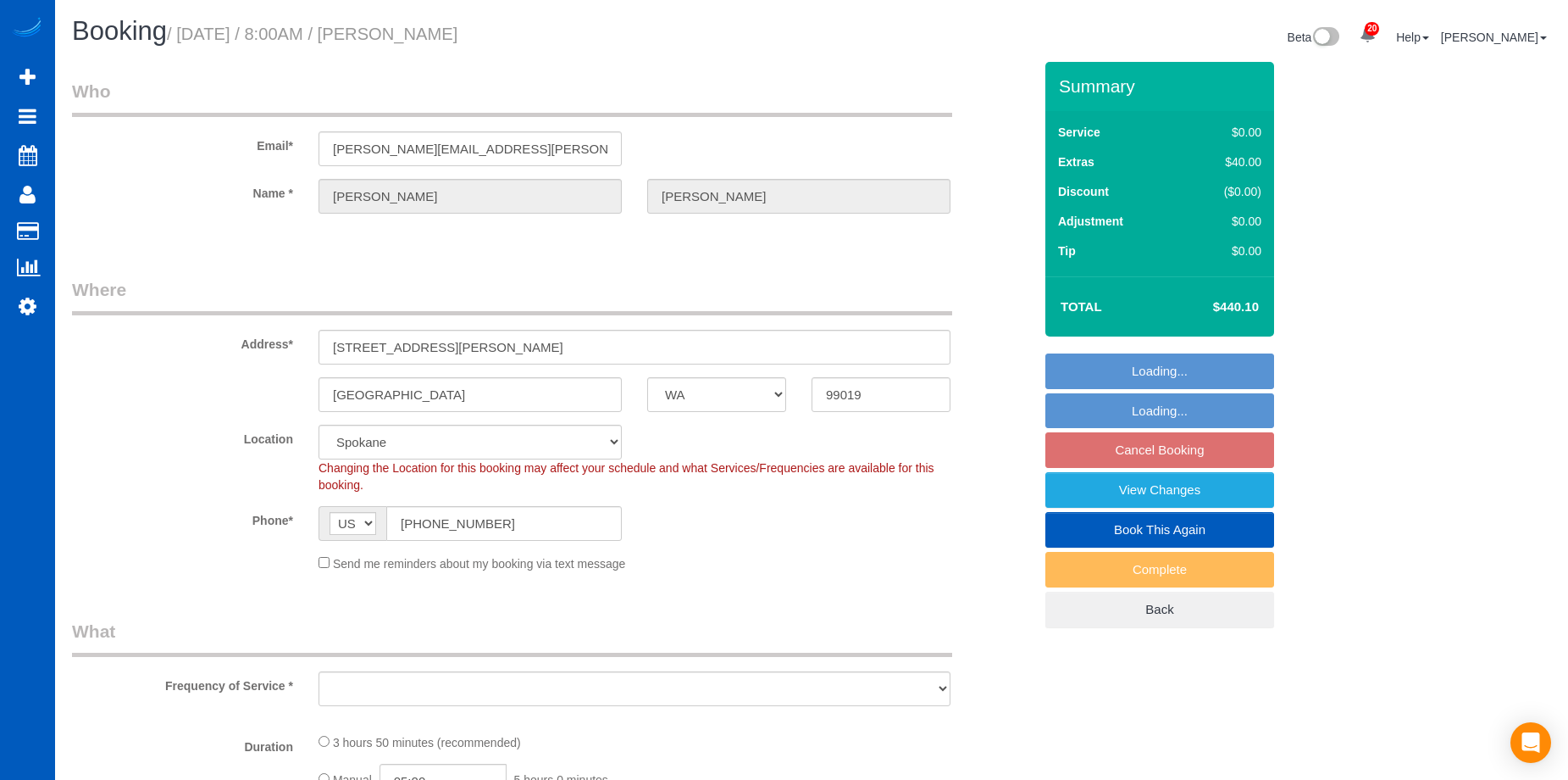
select select "WA"
select select "object:894"
select select "string:fspay-79afde25-48c5-438d-b0ba-76278a093a89"
select select "spot1"
select select "object:1076"
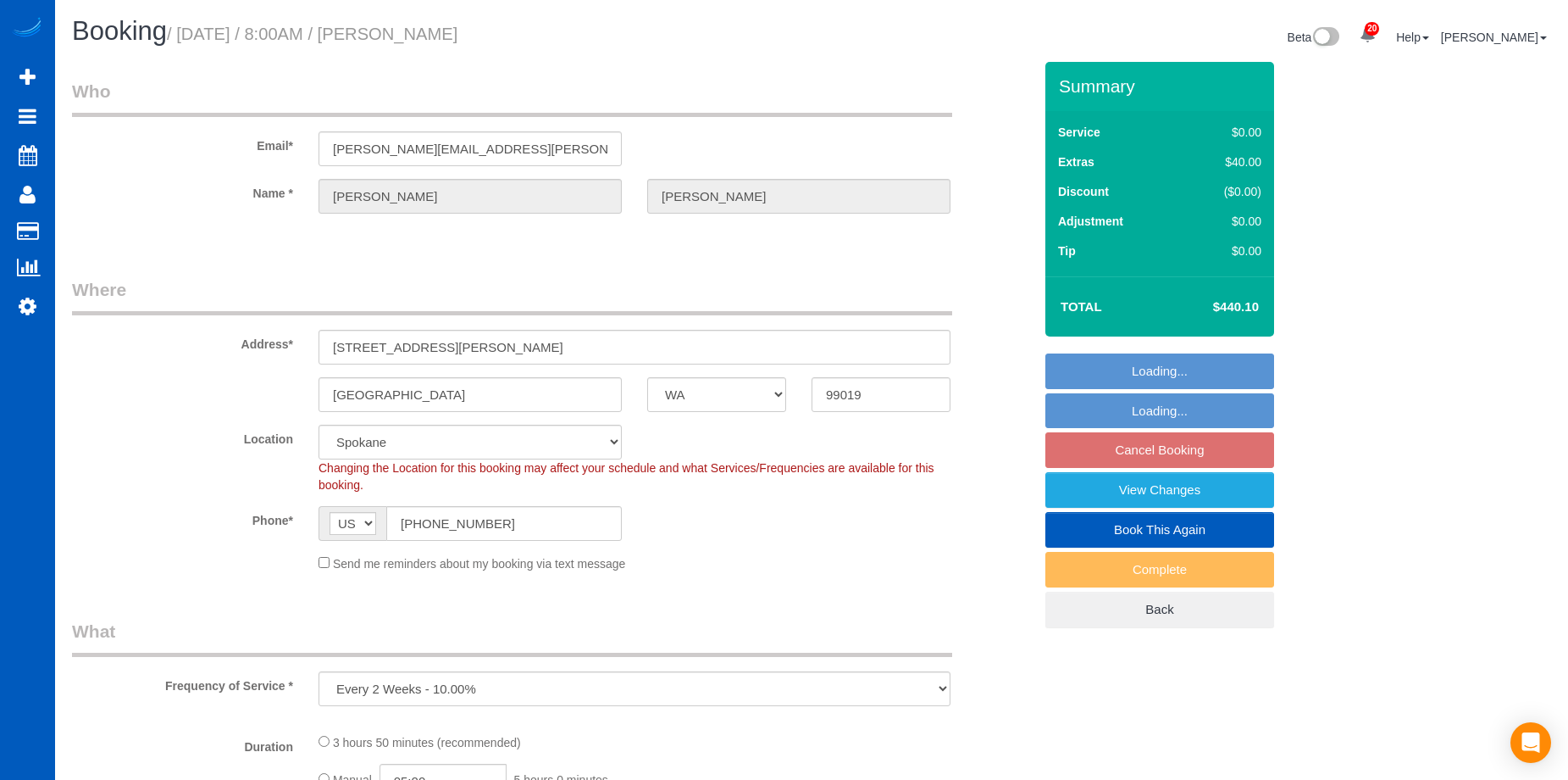
select select "199"
select select "5501"
select select "4"
select select "5"
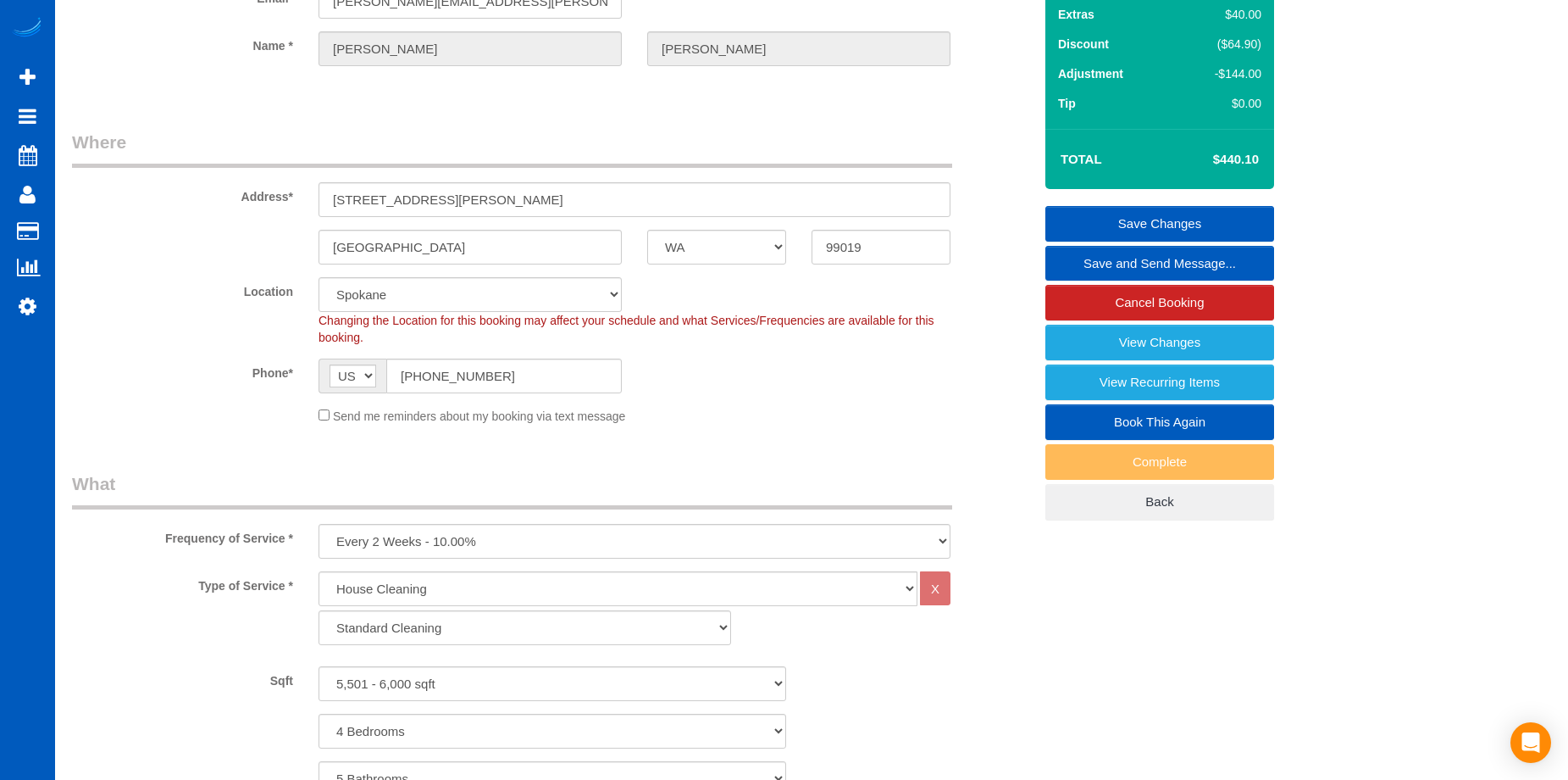
scroll to position [90, 0]
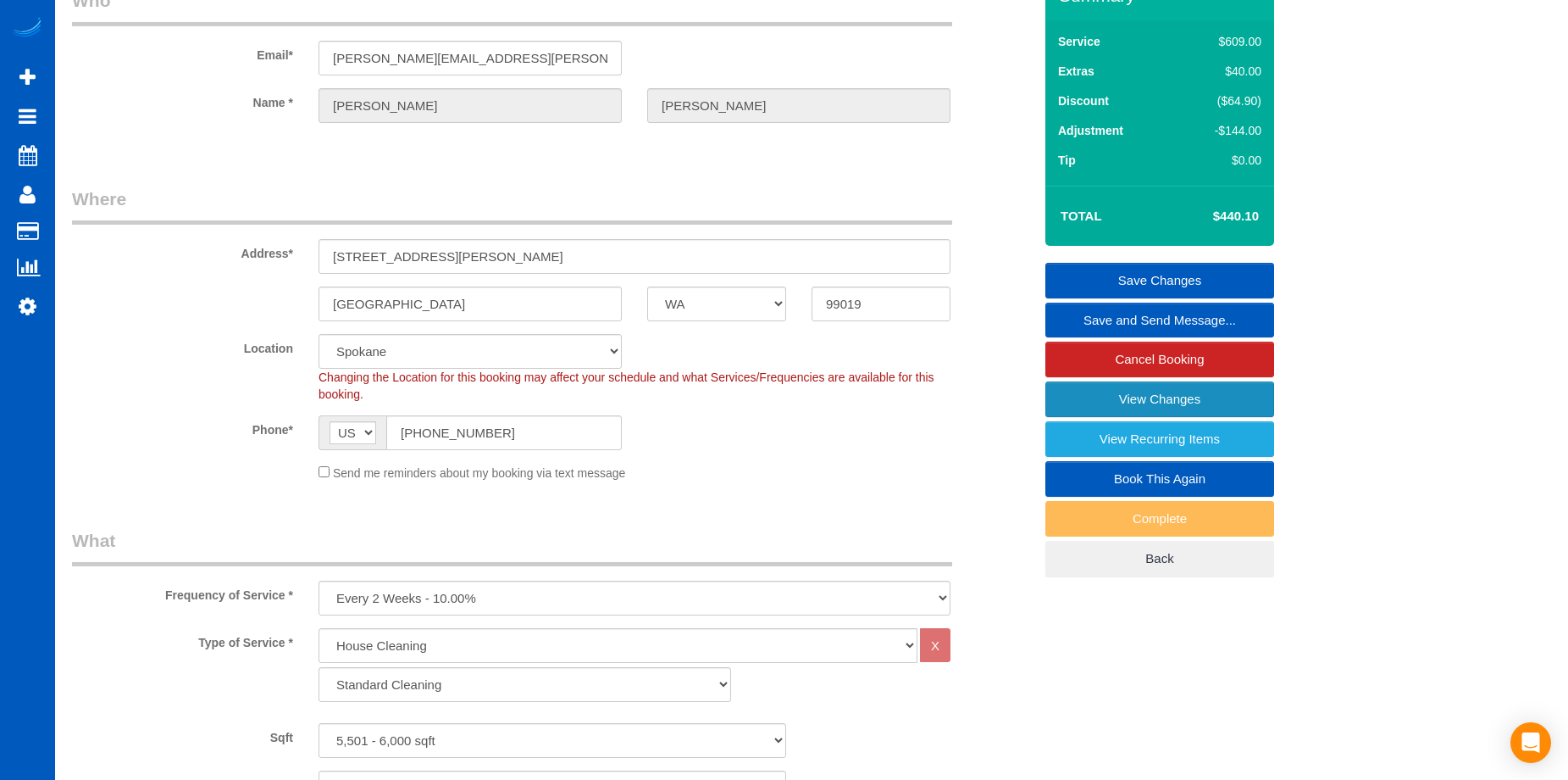
click at [1108, 397] on link "View Changes" at bounding box center [1160, 399] width 229 height 36
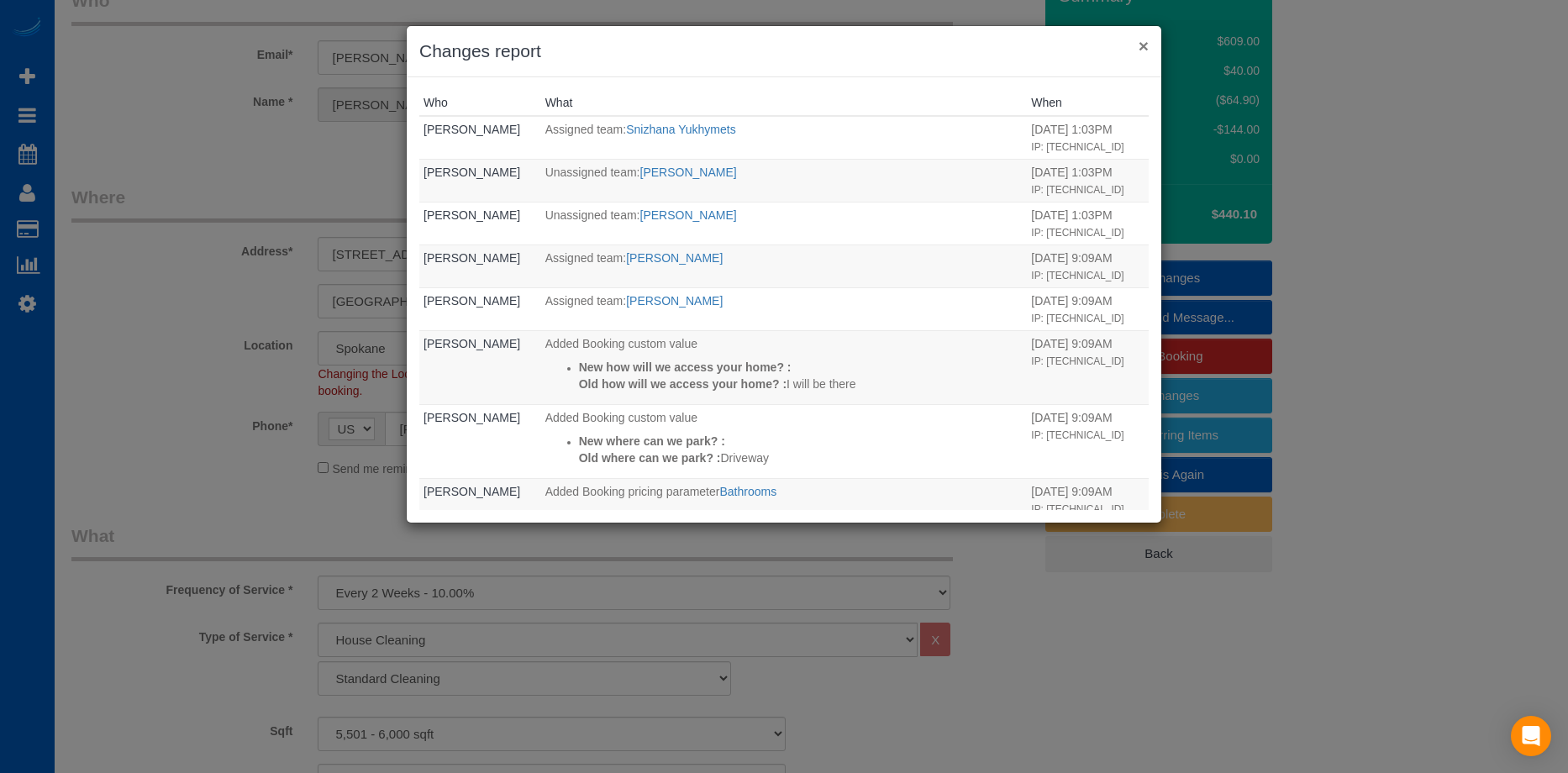
click at [1143, 42] on button "×" at bounding box center [1143, 45] width 10 height 17
